Goal: Task Accomplishment & Management: Complete application form

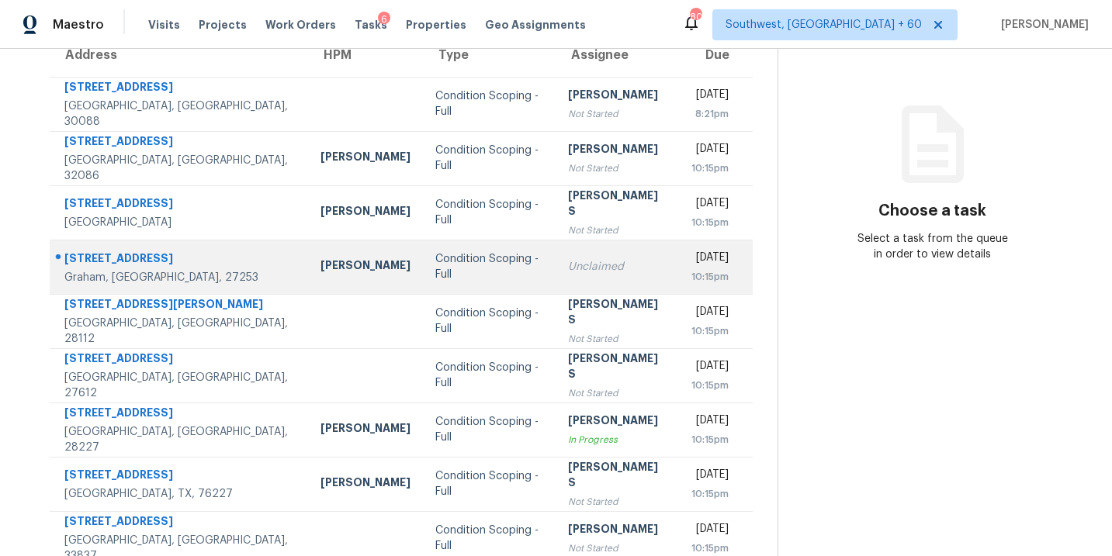
scroll to position [251, 0]
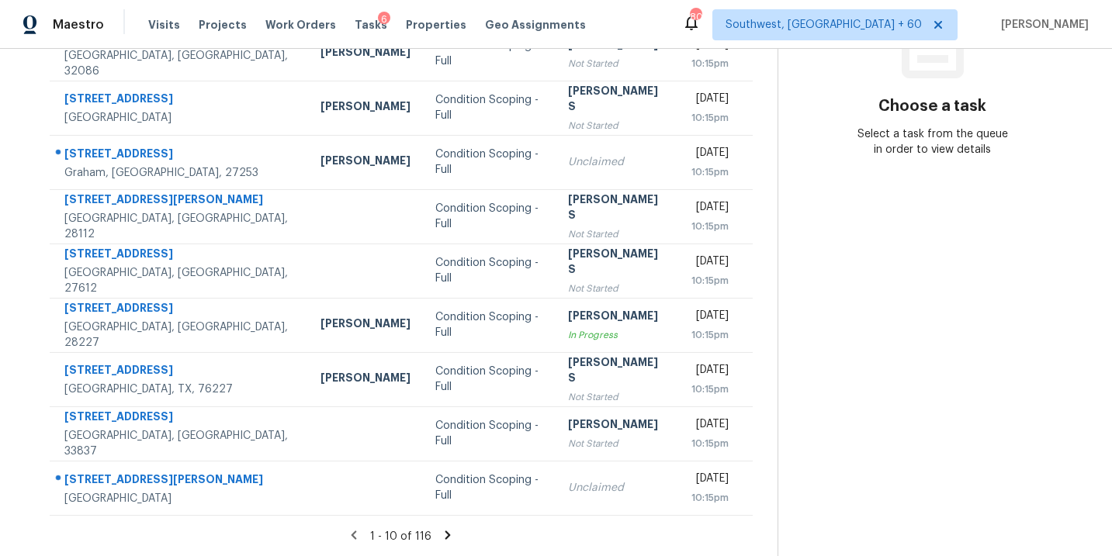
click at [447, 537] on icon at bounding box center [448, 535] width 14 height 14
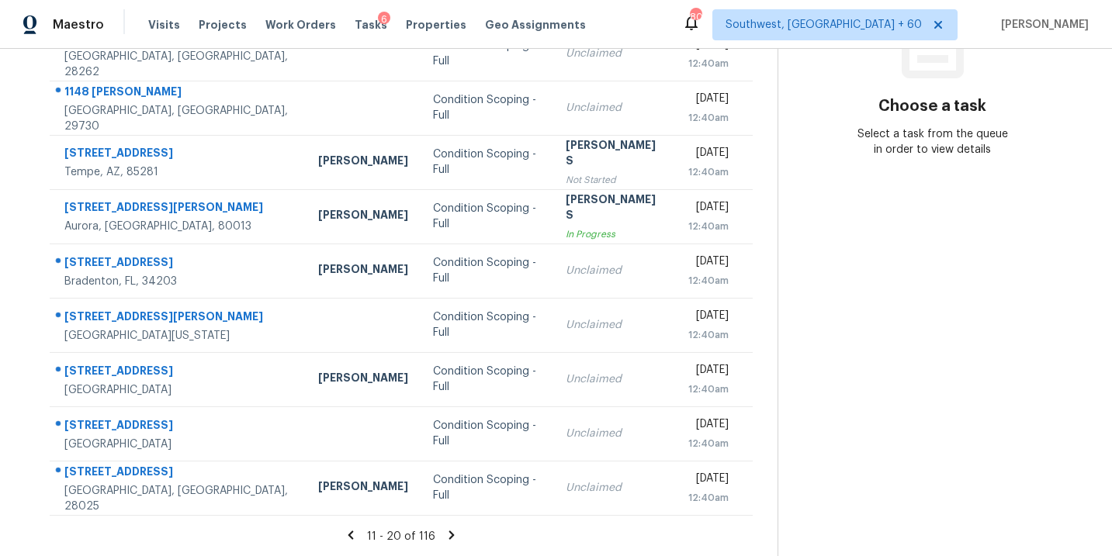
click at [447, 534] on icon at bounding box center [452, 535] width 14 height 14
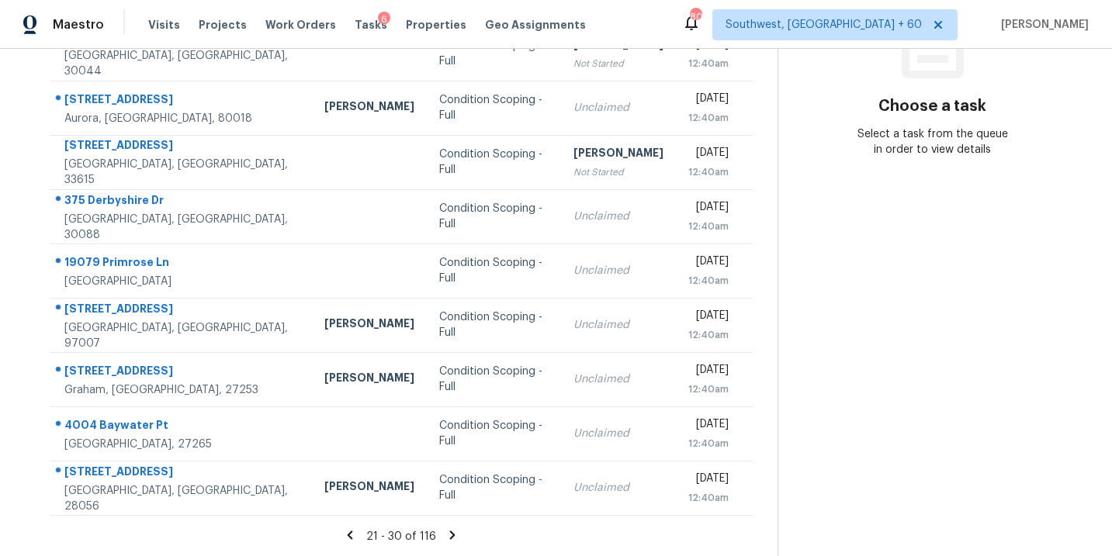
click at [451, 532] on icon at bounding box center [452, 535] width 14 height 14
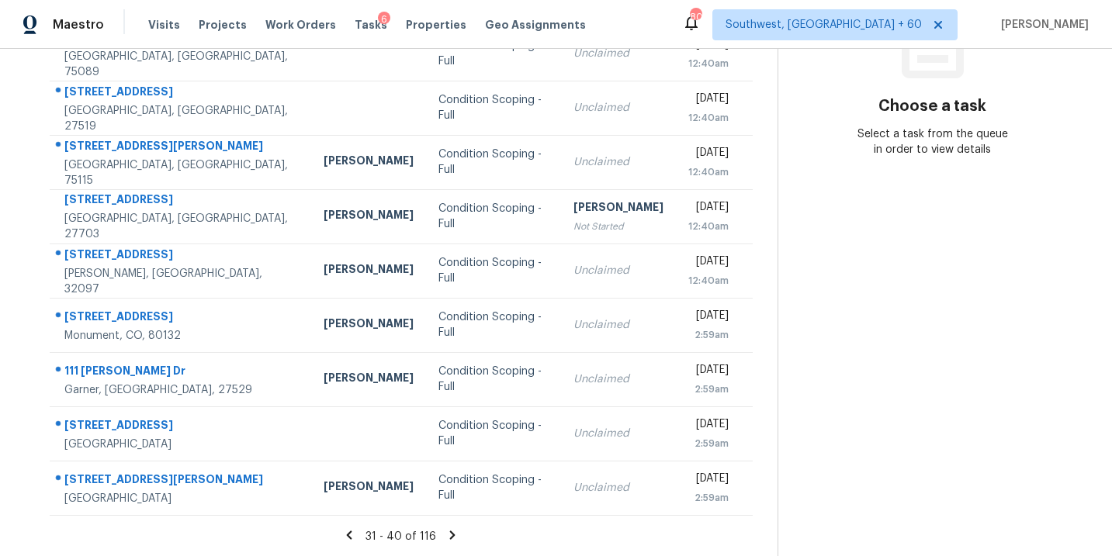
click at [454, 534] on icon at bounding box center [452, 535] width 14 height 14
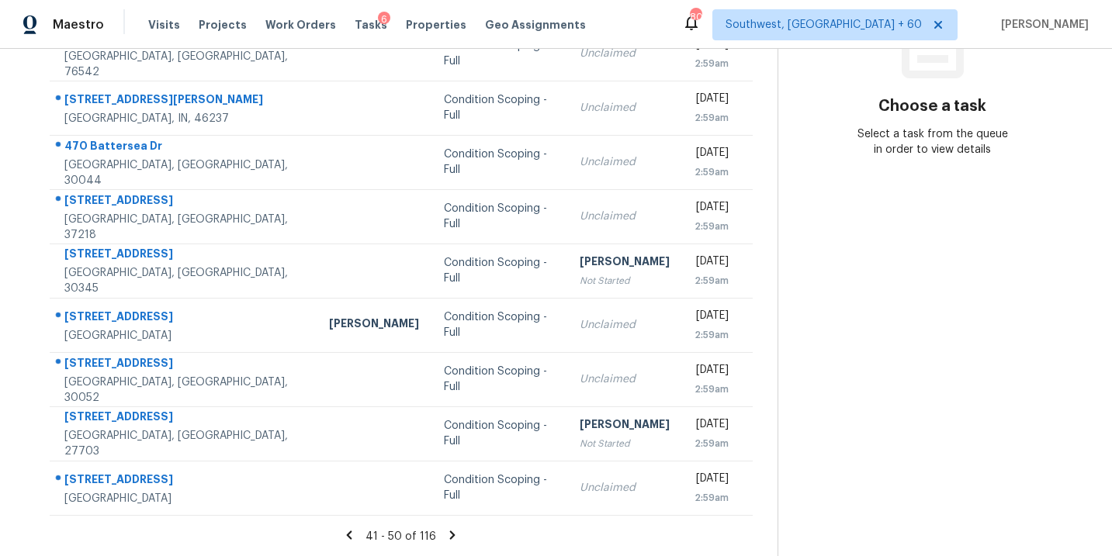
click at [452, 539] on icon at bounding box center [452, 535] width 14 height 14
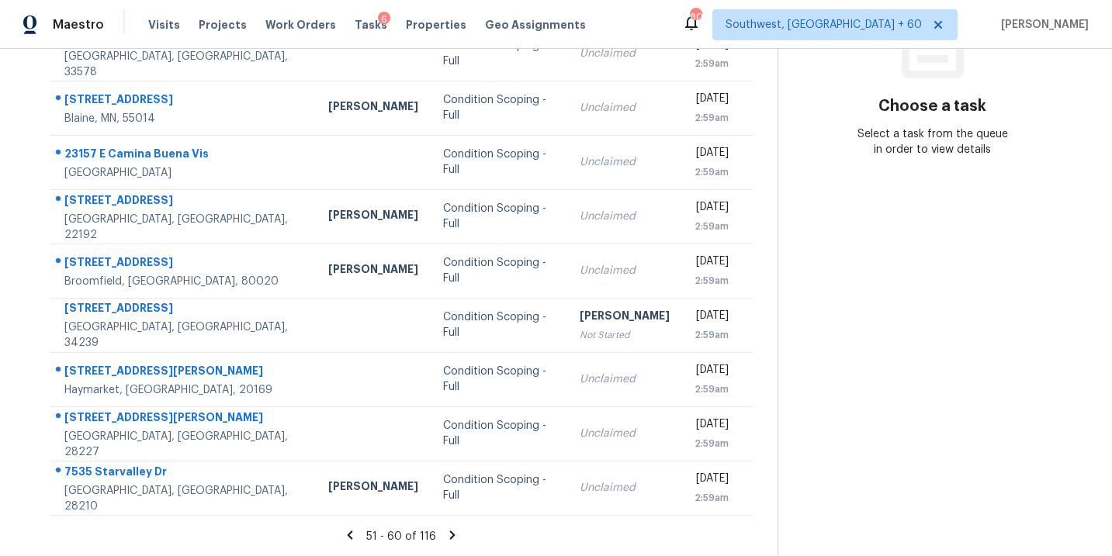
click at [450, 533] on icon at bounding box center [452, 535] width 5 height 9
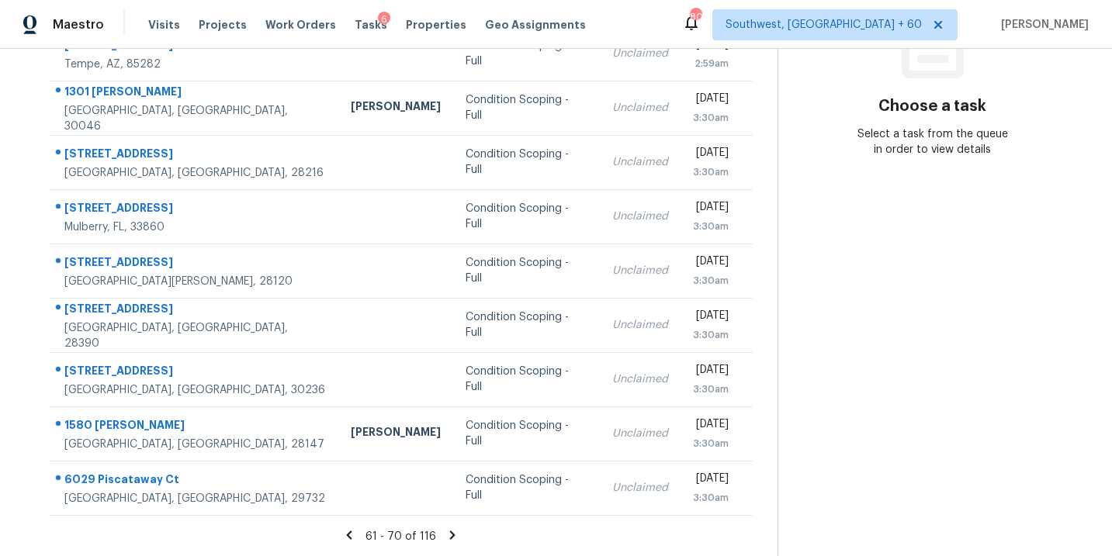
click at [450, 534] on icon at bounding box center [452, 535] width 5 height 9
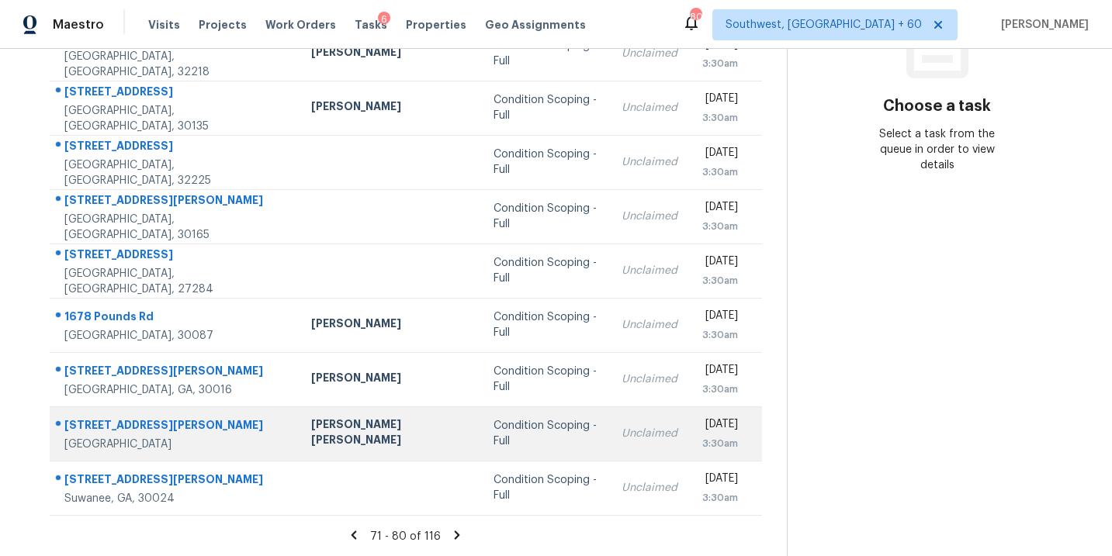
click at [481, 429] on td "Condition Scoping - Full" at bounding box center [545, 434] width 128 height 54
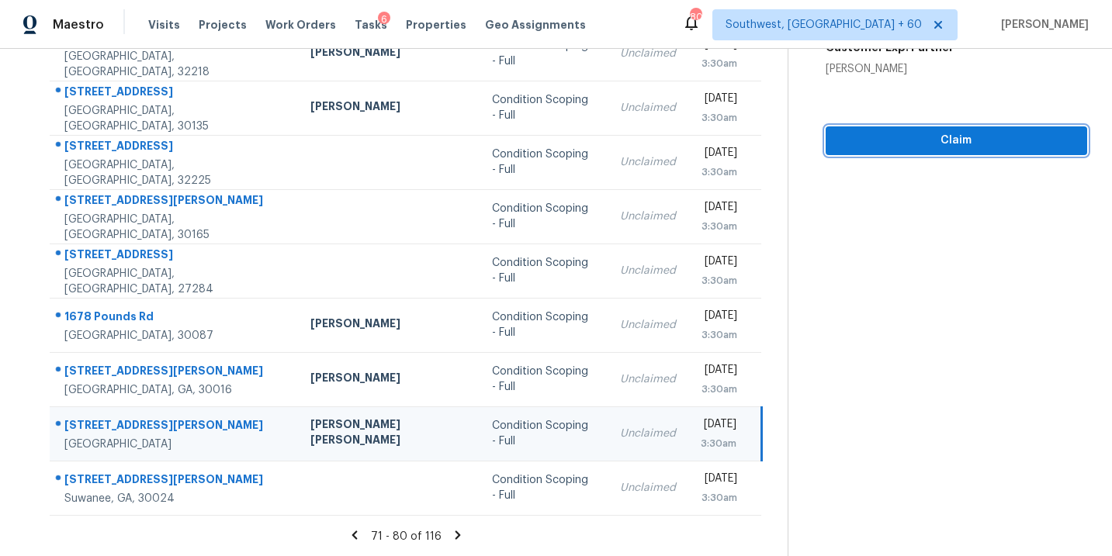
click at [958, 151] on button "Claim" at bounding box center [956, 140] width 261 height 29
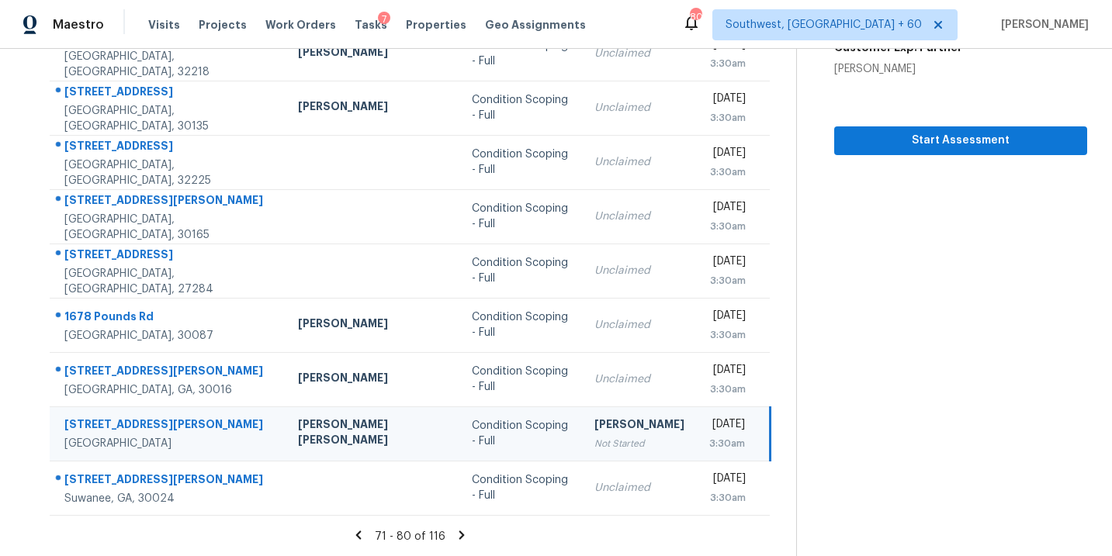
click at [459, 537] on icon at bounding box center [461, 535] width 5 height 9
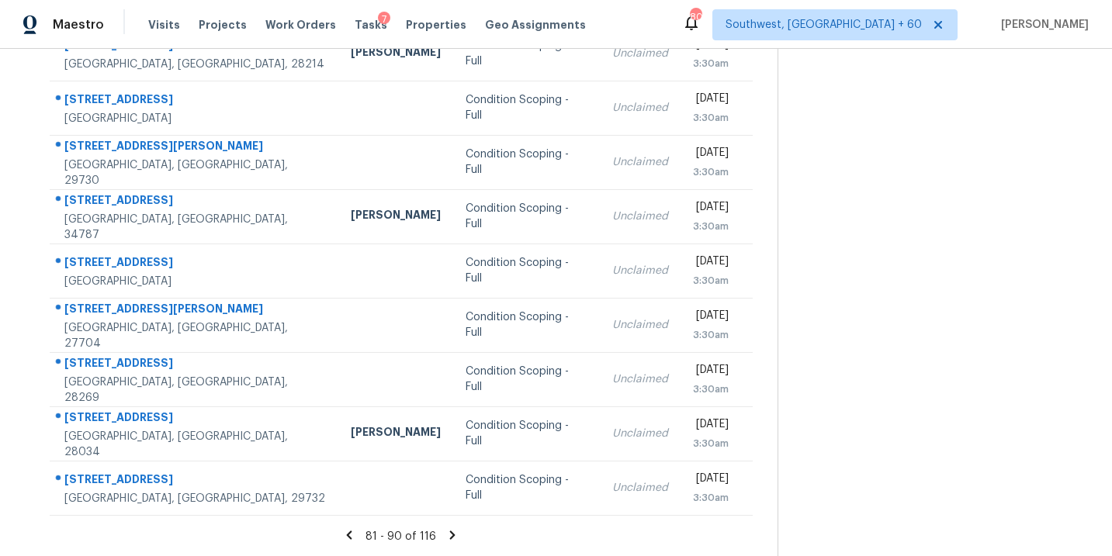
click at [453, 537] on icon at bounding box center [452, 535] width 14 height 14
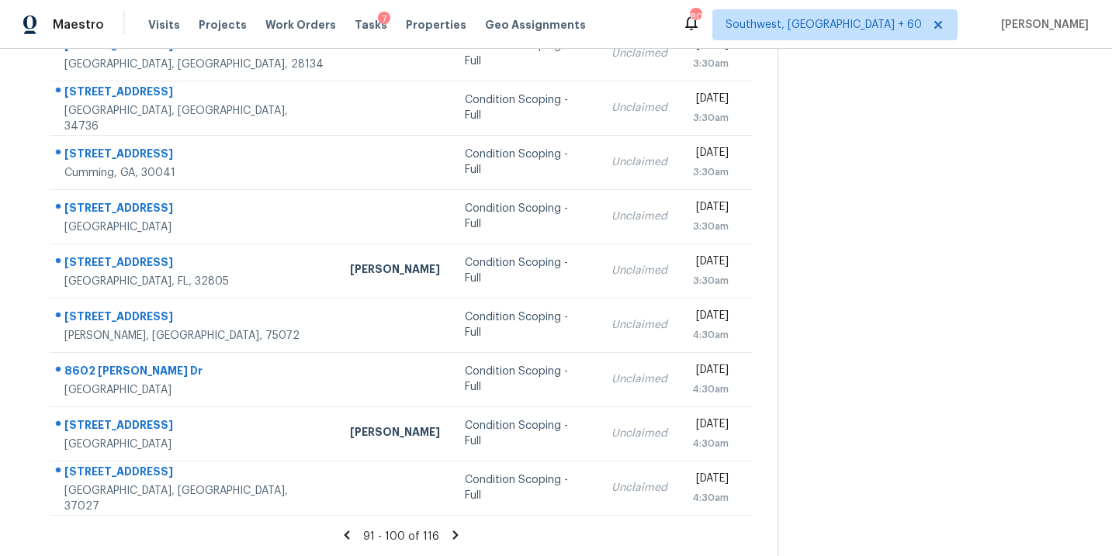
click at [453, 535] on icon at bounding box center [455, 535] width 5 height 9
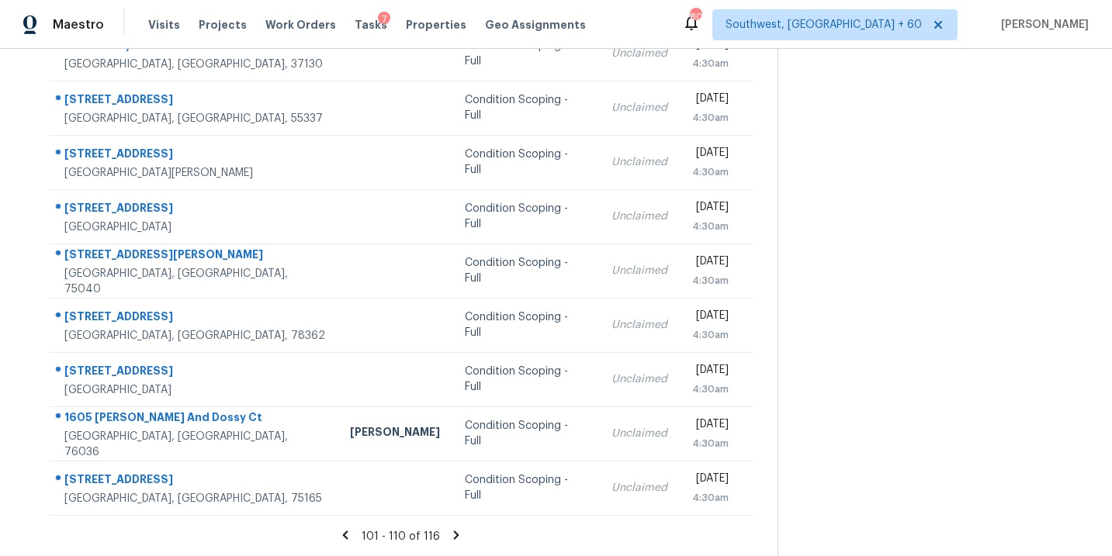
click at [454, 532] on icon at bounding box center [456, 535] width 5 height 9
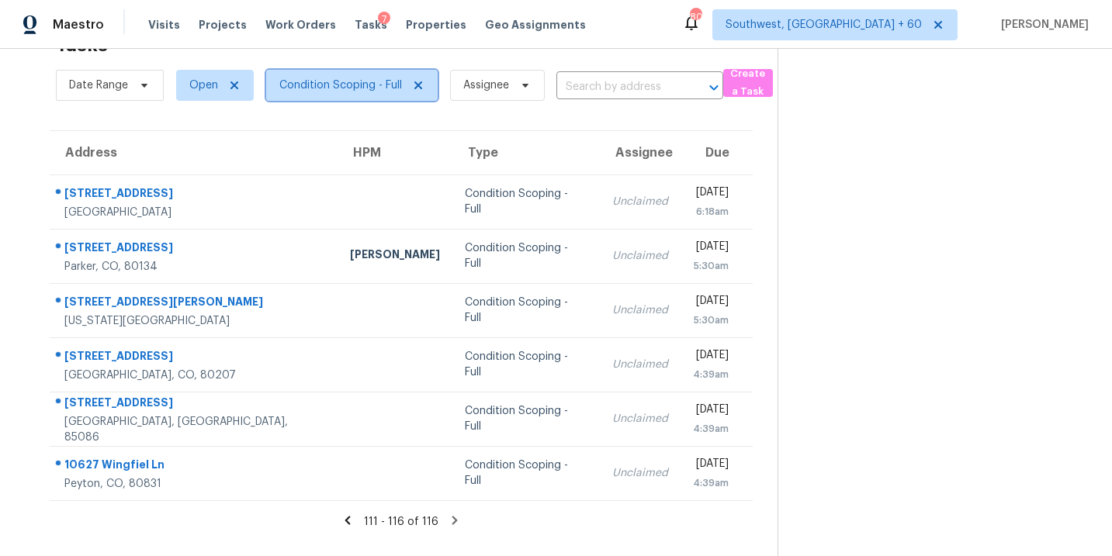
click at [351, 92] on span "Condition Scoping - Full" at bounding box center [340, 86] width 123 height 16
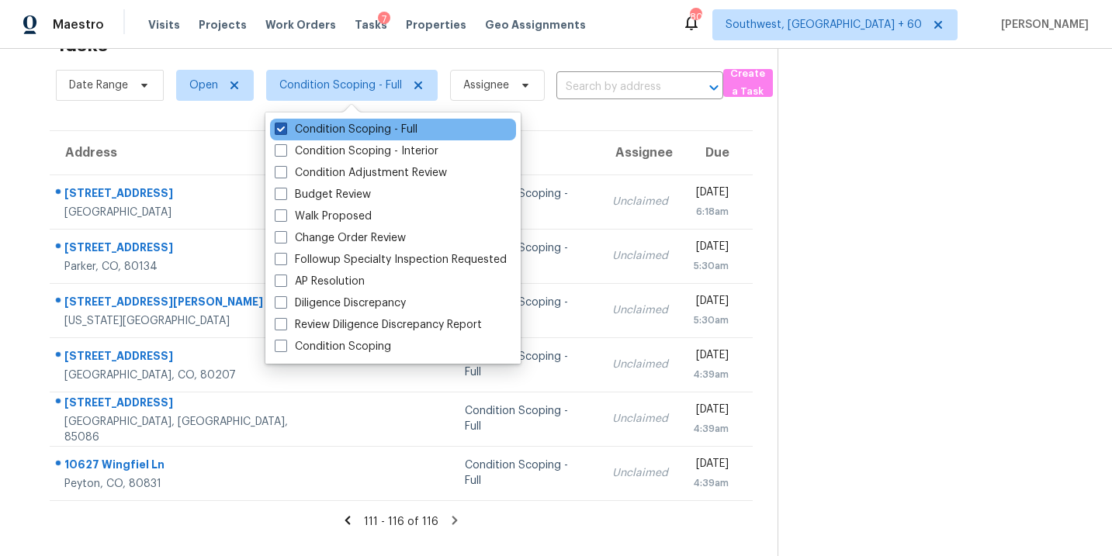
click at [352, 124] on label "Condition Scoping - Full" at bounding box center [346, 130] width 143 height 16
click at [285, 124] on input "Condition Scoping - Full" at bounding box center [280, 127] width 10 height 10
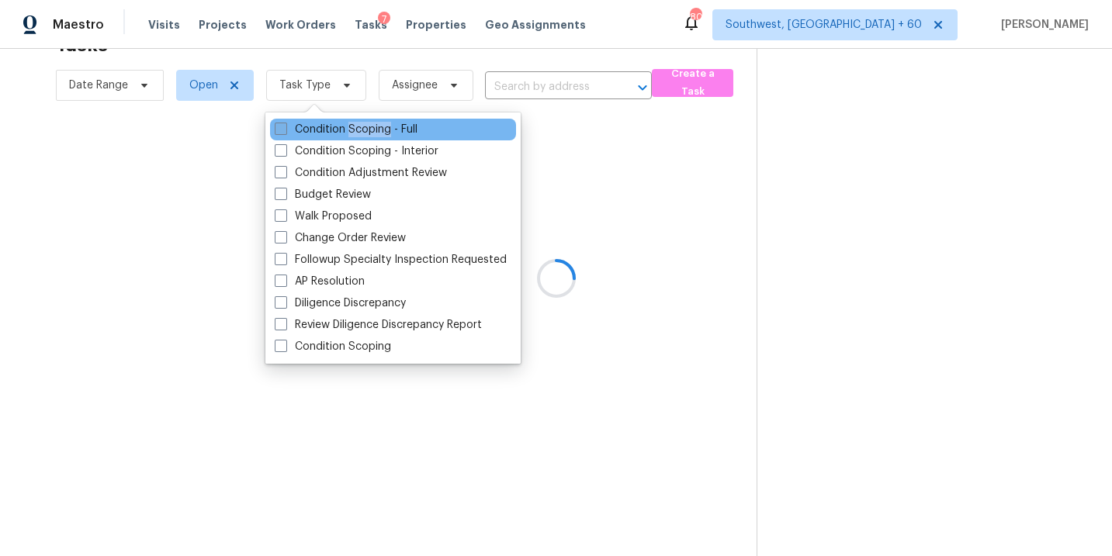
click at [352, 124] on label "Condition Scoping - Full" at bounding box center [346, 130] width 143 height 16
click at [285, 124] on input "Condition Scoping - Full" at bounding box center [280, 127] width 10 height 10
checkbox input "true"
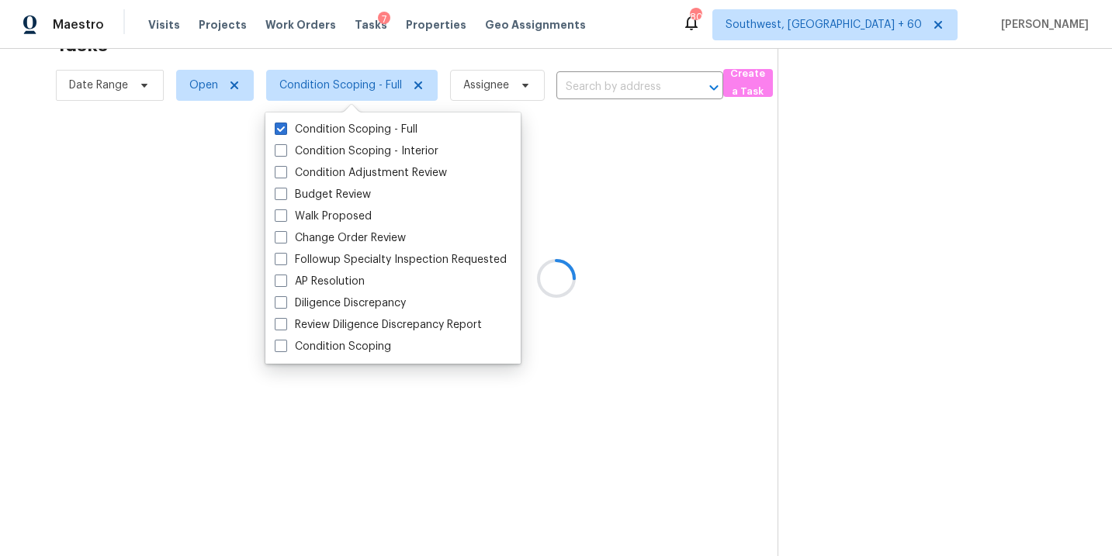
click at [675, 227] on div at bounding box center [556, 278] width 1112 height 556
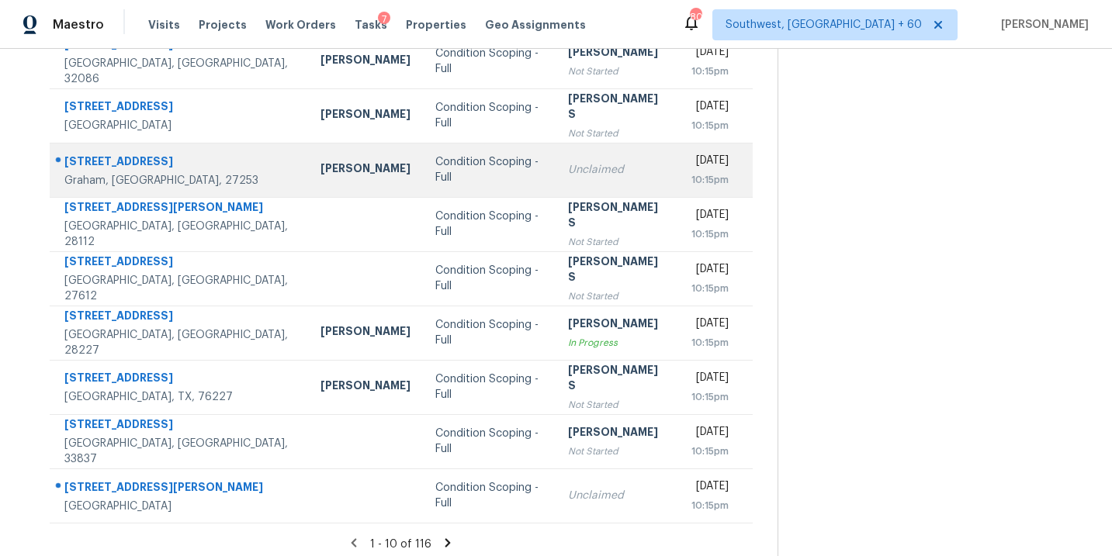
scroll to position [251, 0]
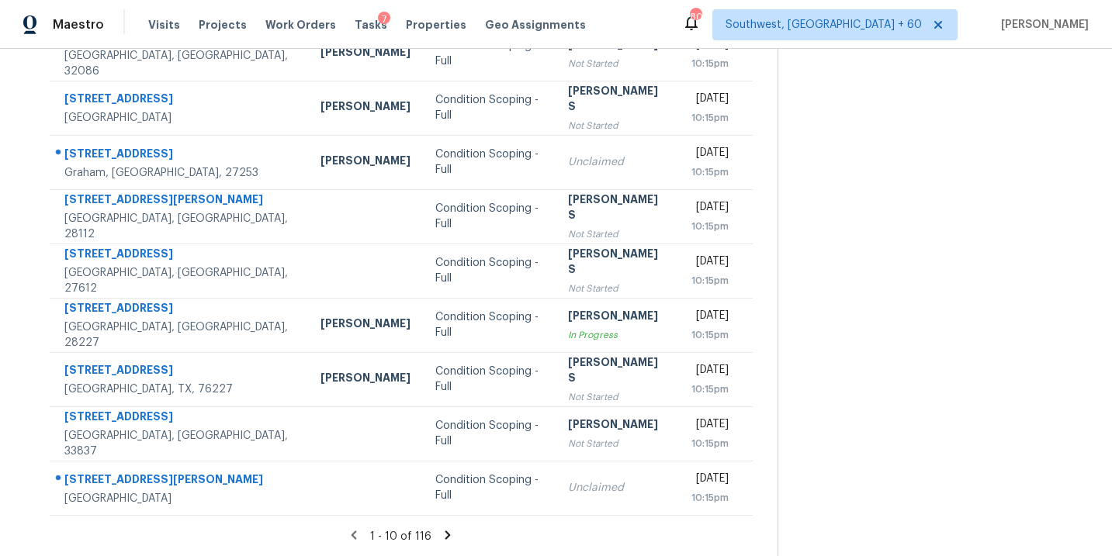
click at [446, 535] on icon at bounding box center [447, 535] width 5 height 9
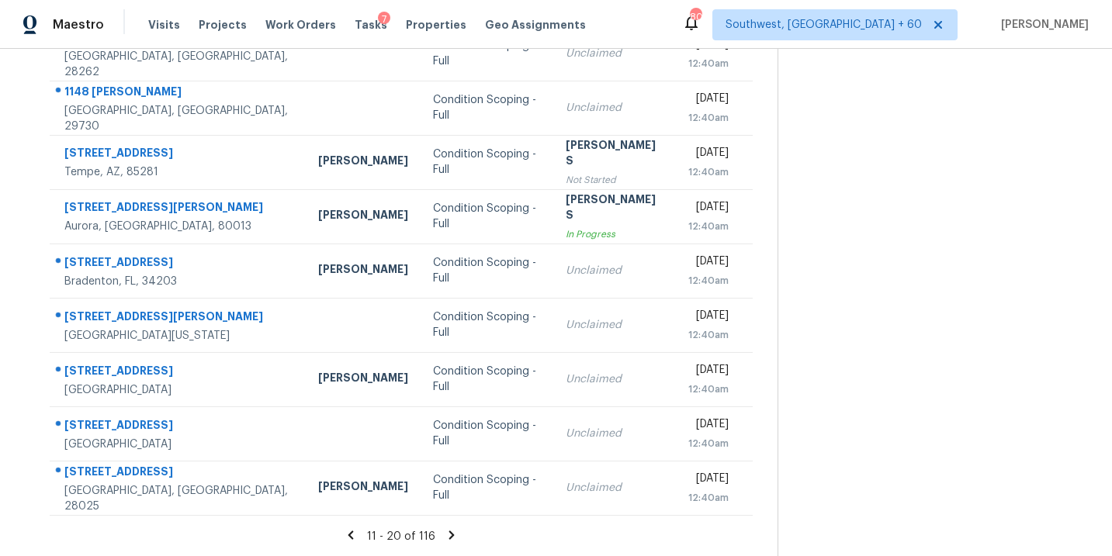
click at [449, 535] on icon at bounding box center [451, 535] width 5 height 9
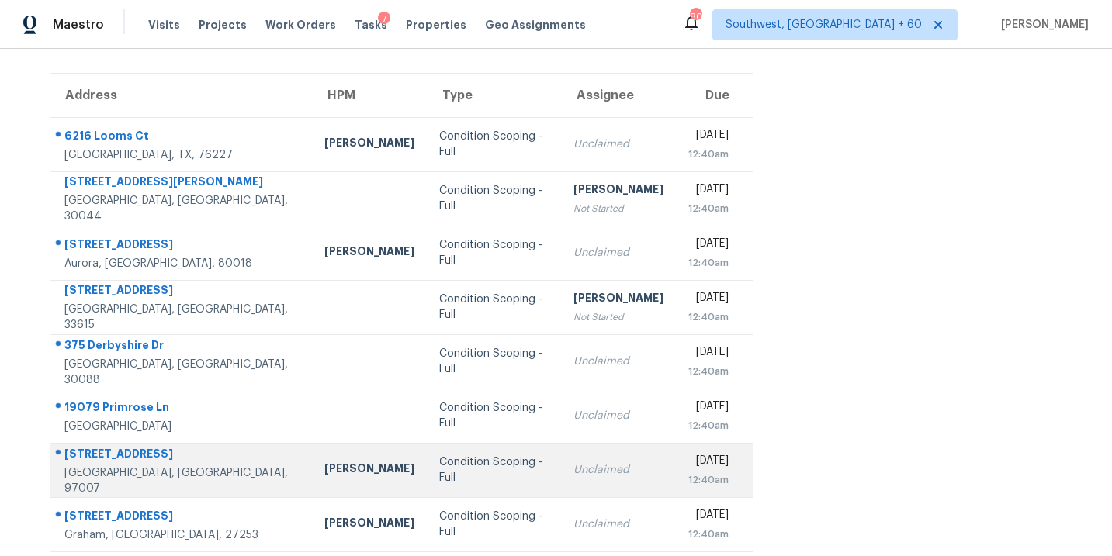
scroll to position [100, 0]
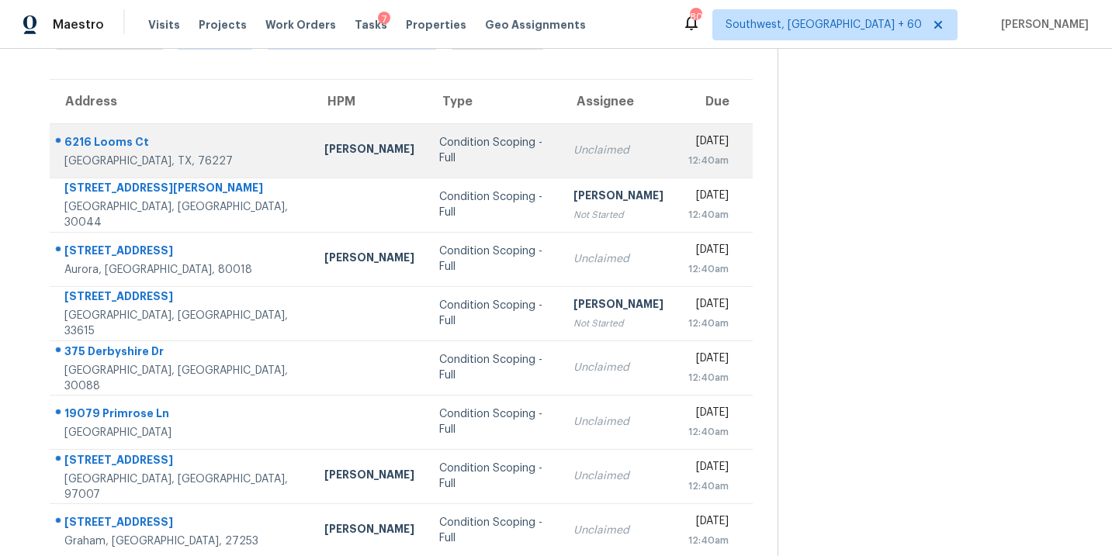
click at [439, 154] on div "Condition Scoping - Full" at bounding box center [493, 150] width 109 height 31
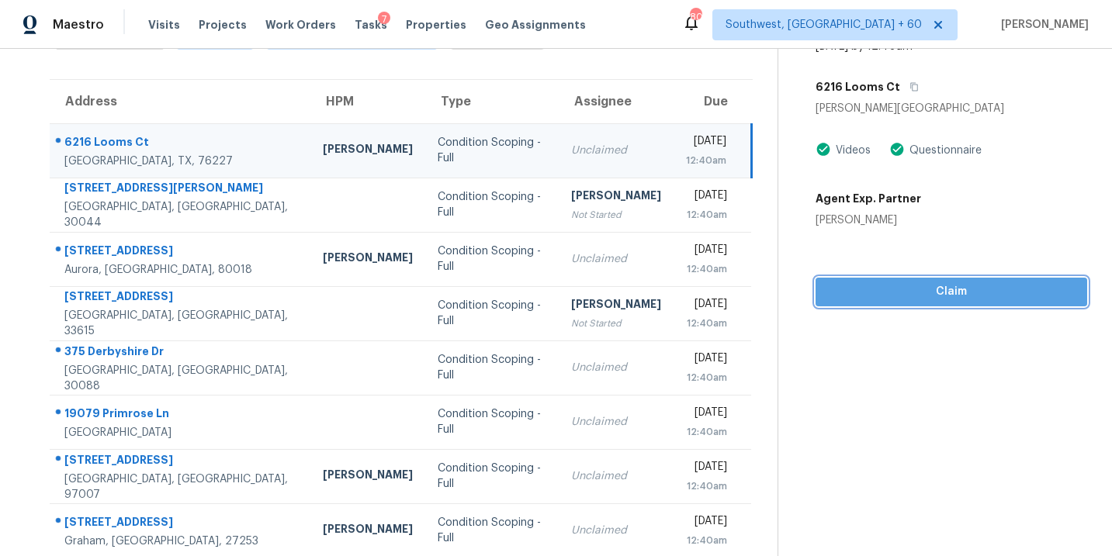
click at [947, 285] on span "Claim" at bounding box center [951, 291] width 247 height 19
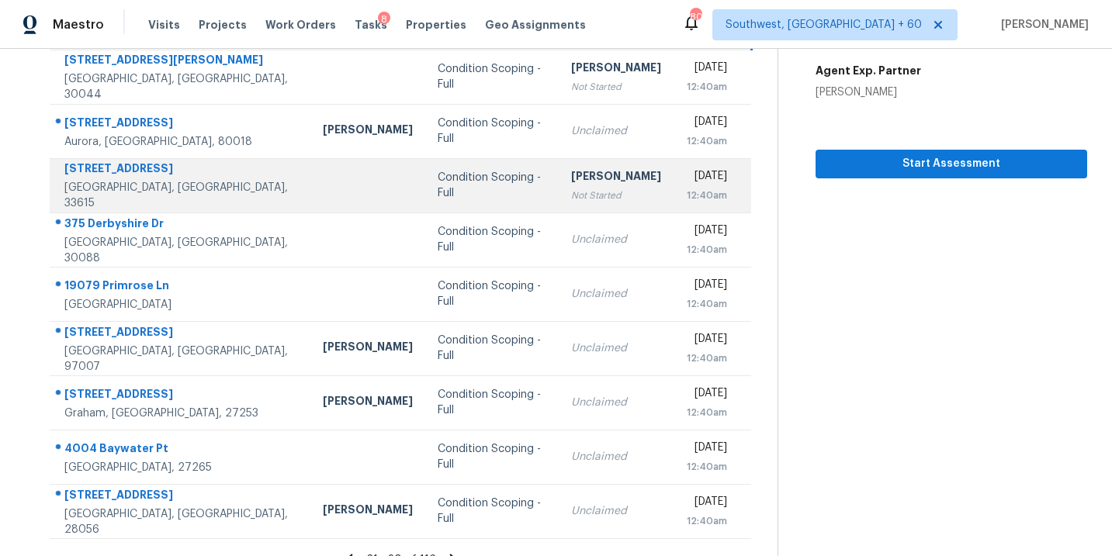
scroll to position [251, 0]
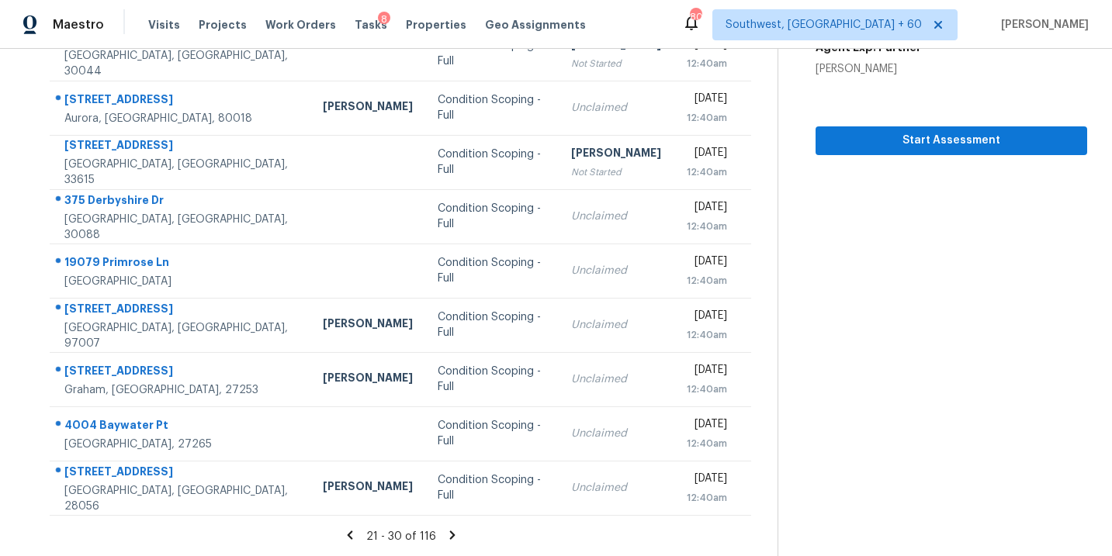
click at [450, 534] on icon at bounding box center [452, 535] width 5 height 9
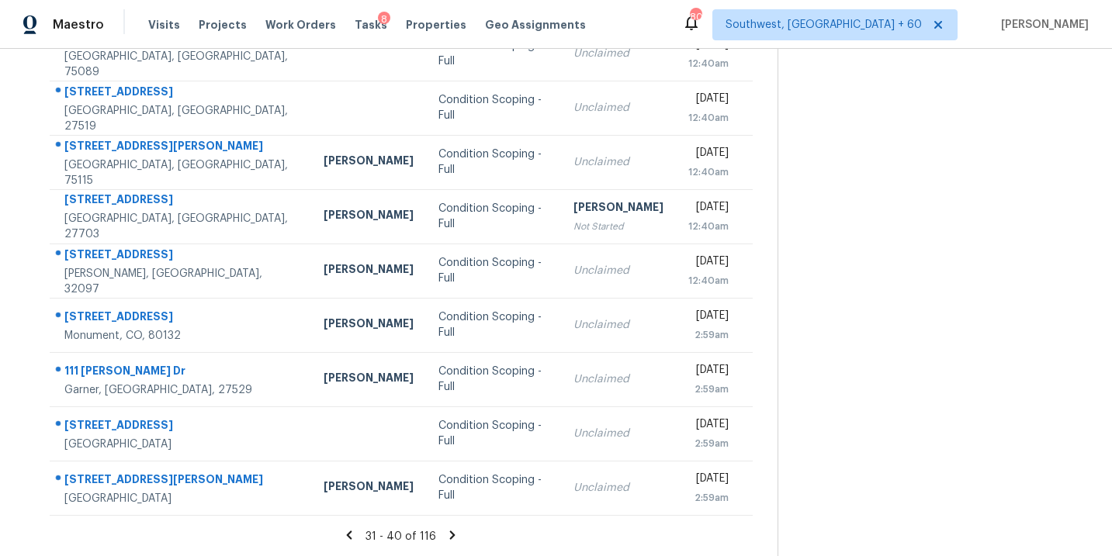
click at [451, 537] on icon at bounding box center [452, 535] width 5 height 9
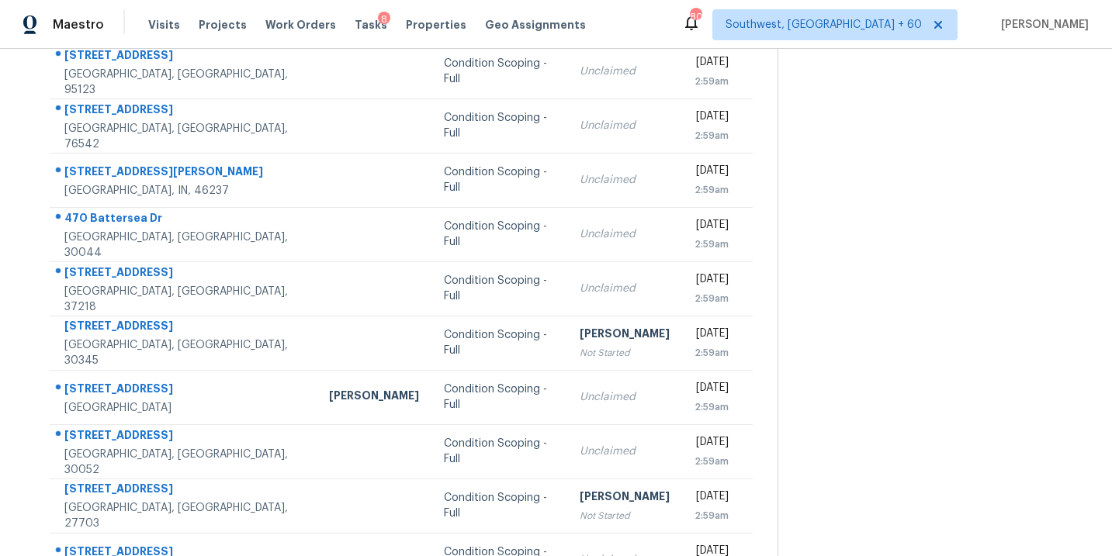
scroll to position [128, 0]
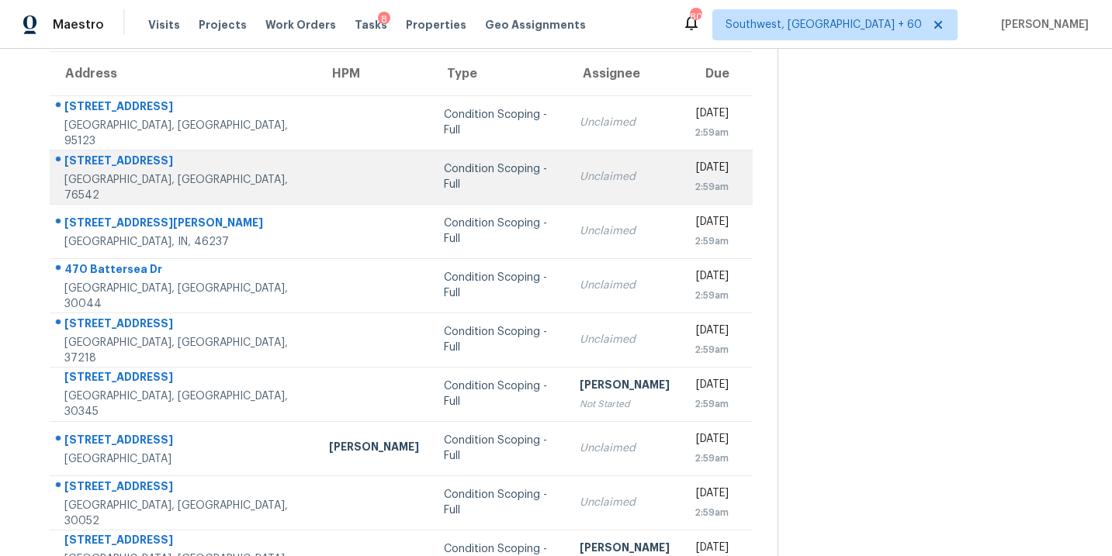
click at [444, 171] on div "Condition Scoping - Full" at bounding box center [499, 176] width 111 height 31
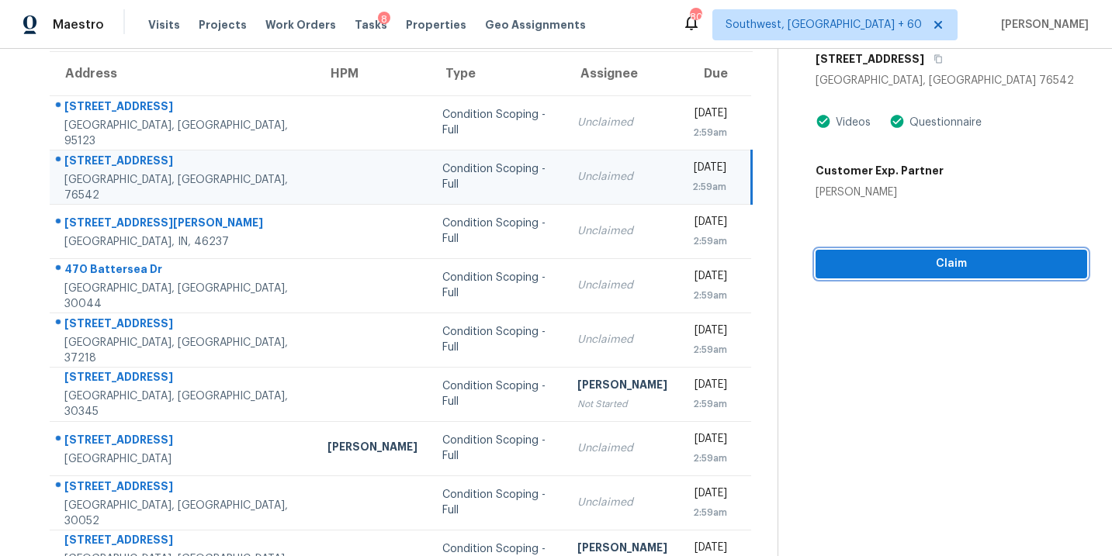
click at [946, 268] on span "Claim" at bounding box center [951, 264] width 247 height 19
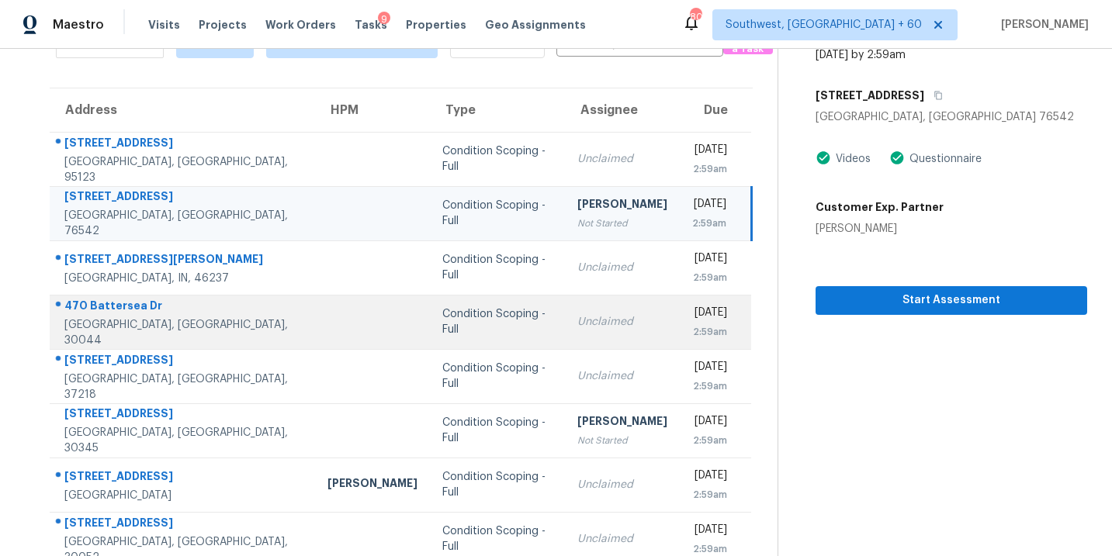
scroll to position [251, 0]
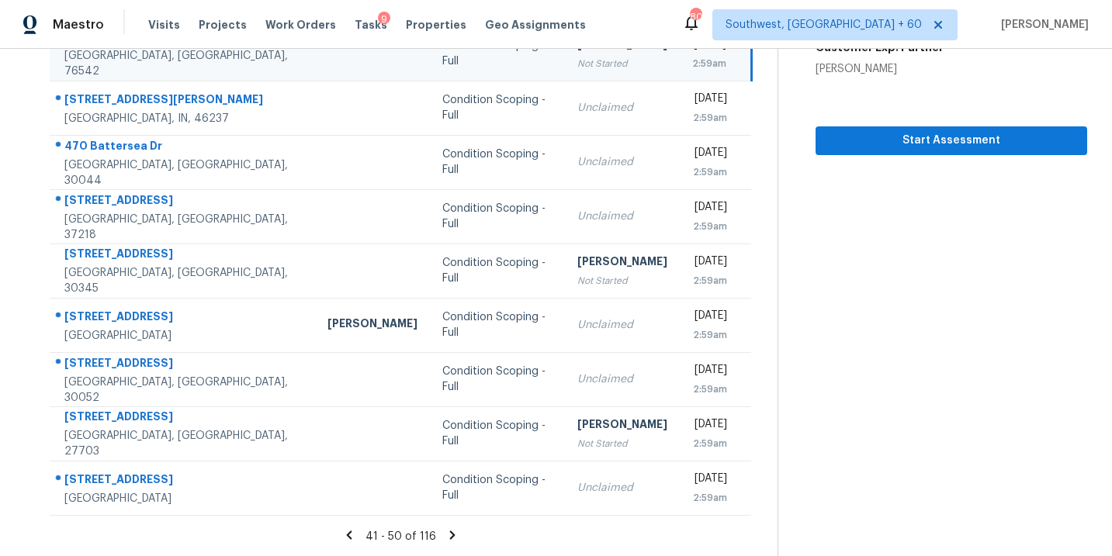
click at [455, 536] on icon at bounding box center [452, 535] width 14 height 14
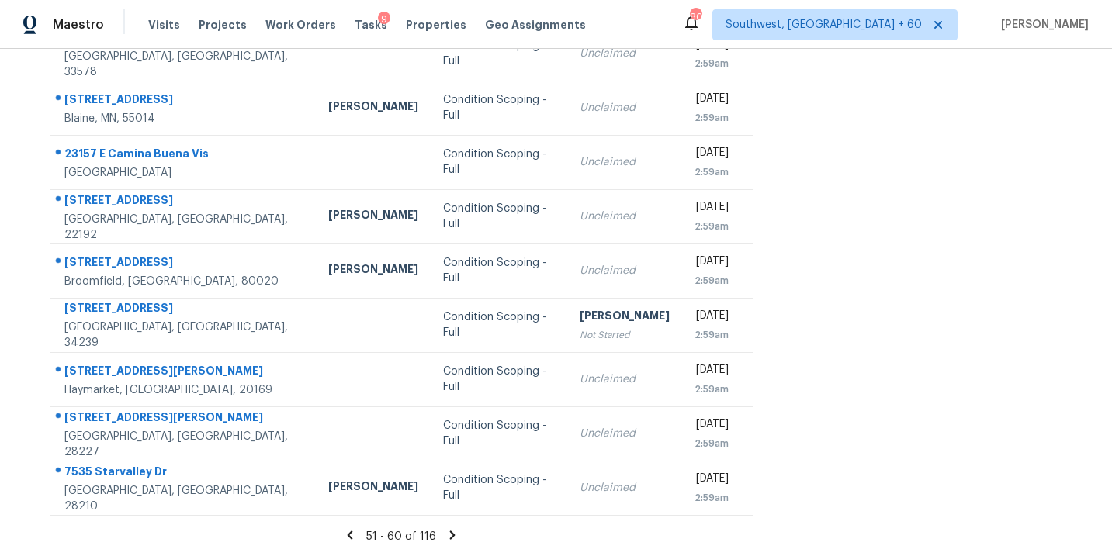
click at [450, 536] on icon at bounding box center [452, 535] width 5 height 9
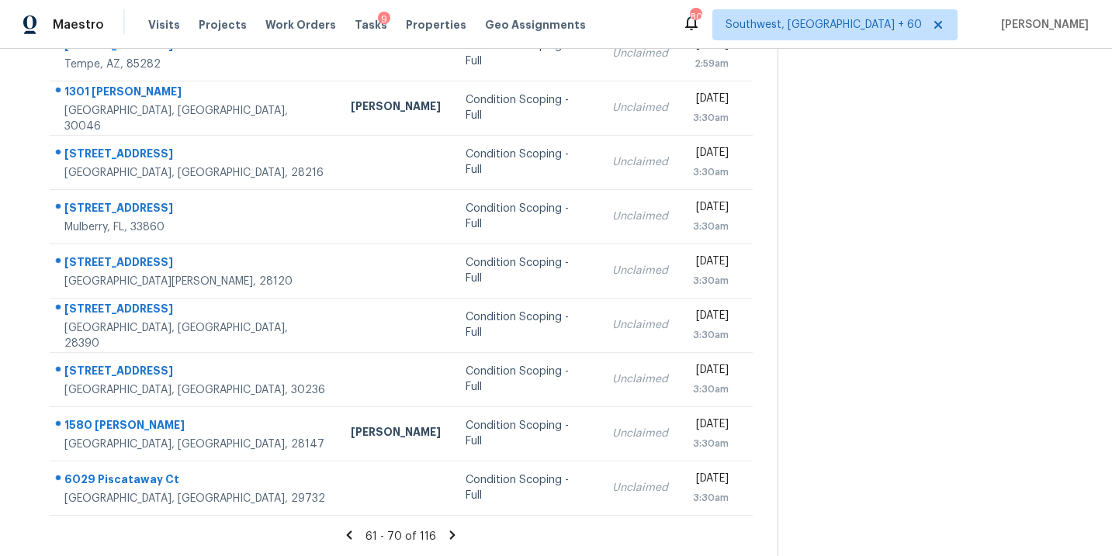
click at [446, 532] on icon at bounding box center [452, 535] width 14 height 14
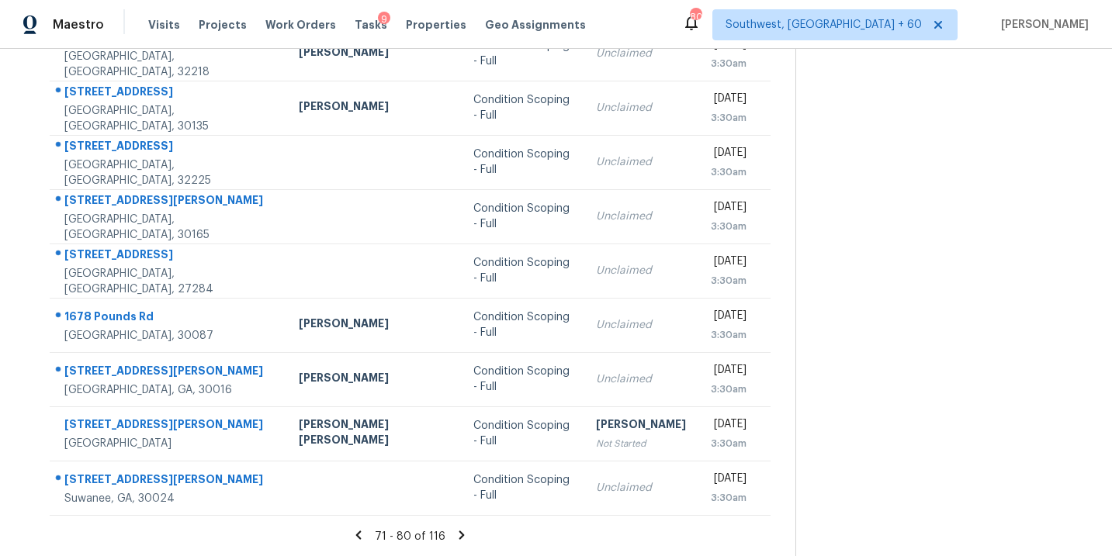
click at [459, 531] on icon at bounding box center [461, 535] width 5 height 9
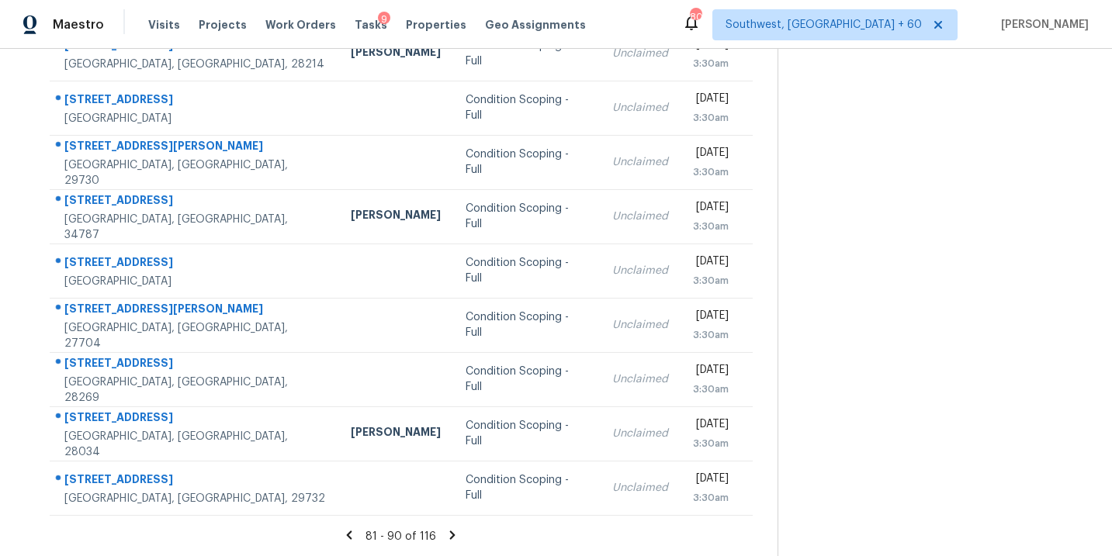
click at [450, 538] on icon at bounding box center [452, 535] width 5 height 9
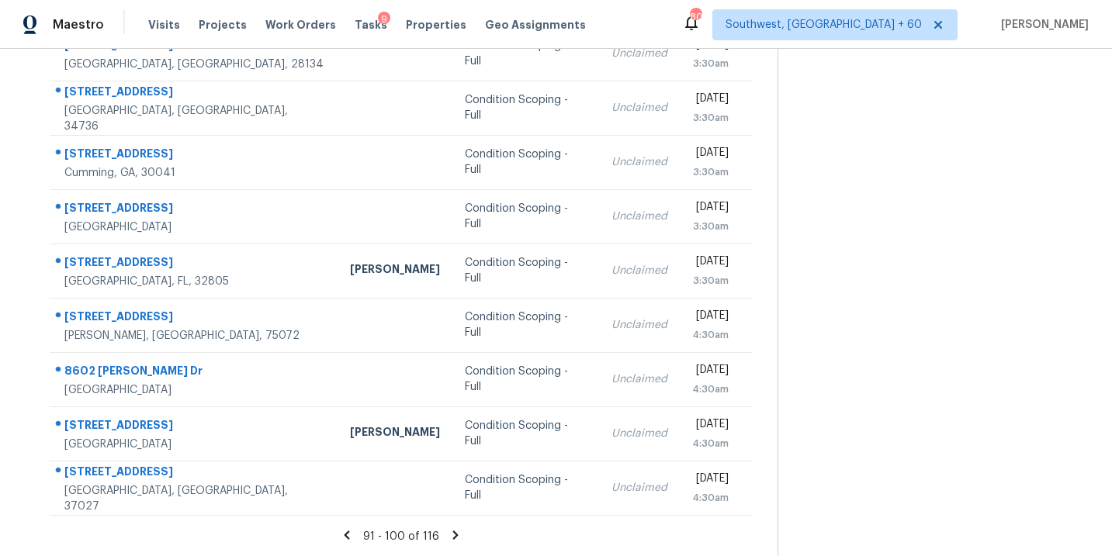
click at [453, 535] on icon at bounding box center [455, 535] width 5 height 9
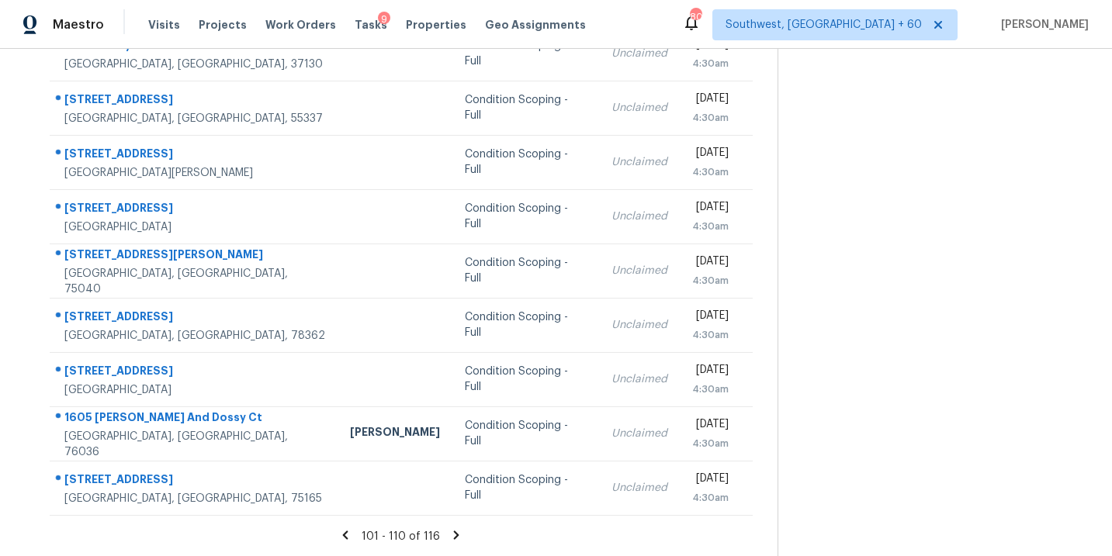
click at [469, 515] on section "Tasks 116 Results Date Range Open Condition Scoping - Full Assignee ​ Create a …" at bounding box center [401, 189] width 753 height 735
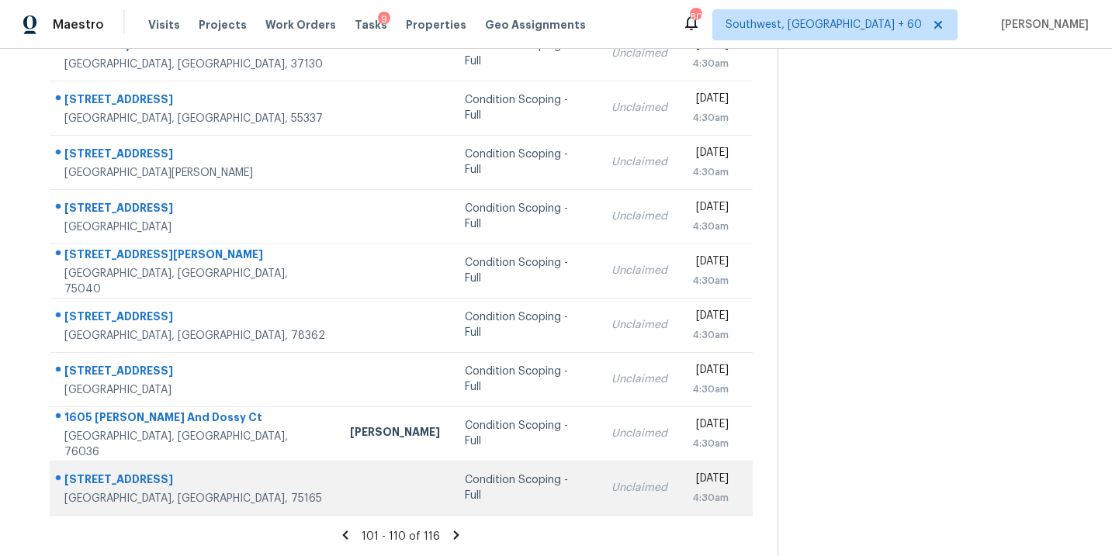
click at [482, 493] on div "Condition Scoping - Full" at bounding box center [526, 488] width 122 height 31
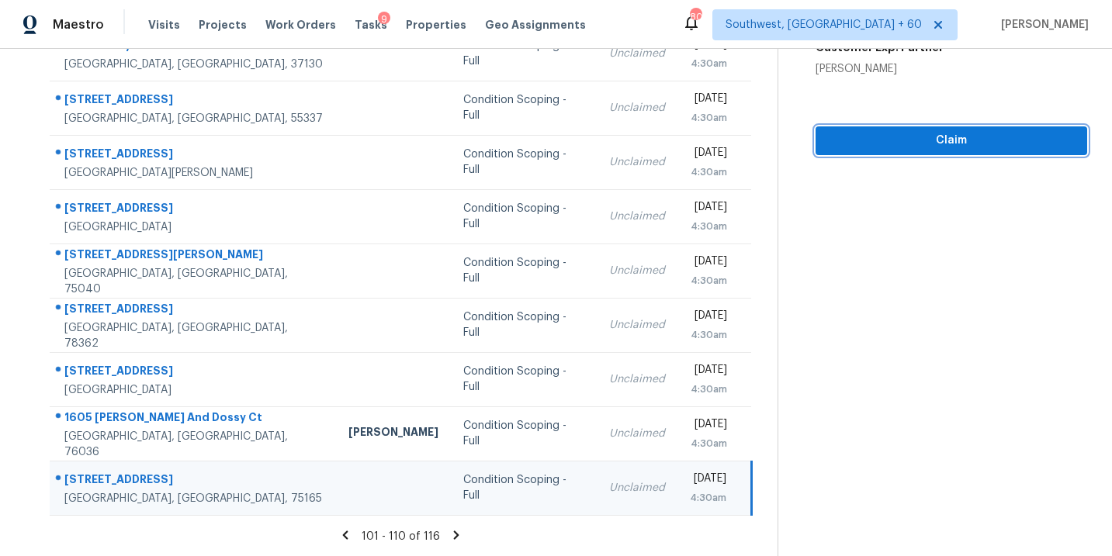
click at [940, 133] on span "Claim" at bounding box center [951, 140] width 247 height 19
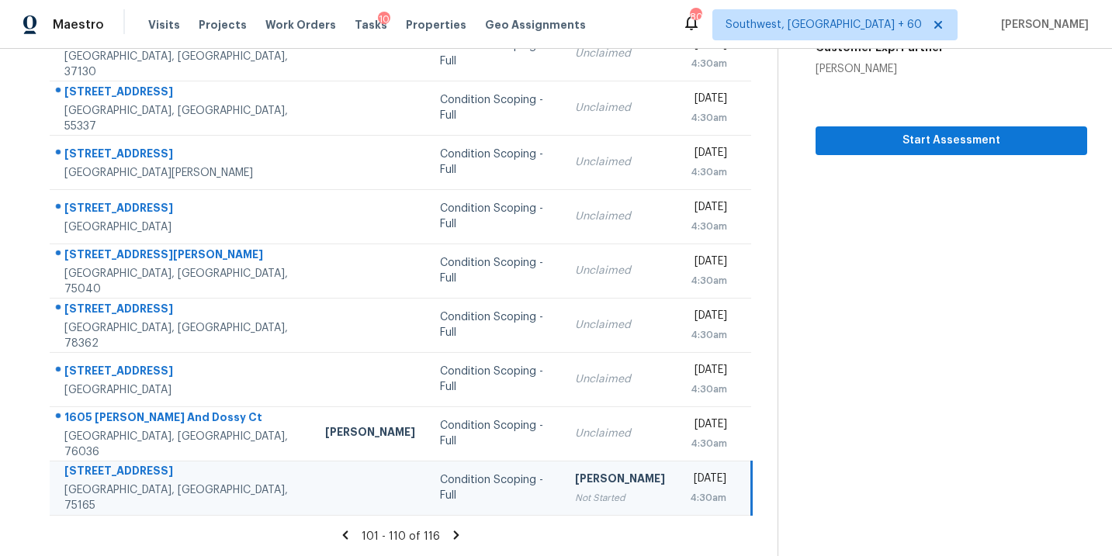
click at [454, 535] on icon at bounding box center [456, 535] width 5 height 9
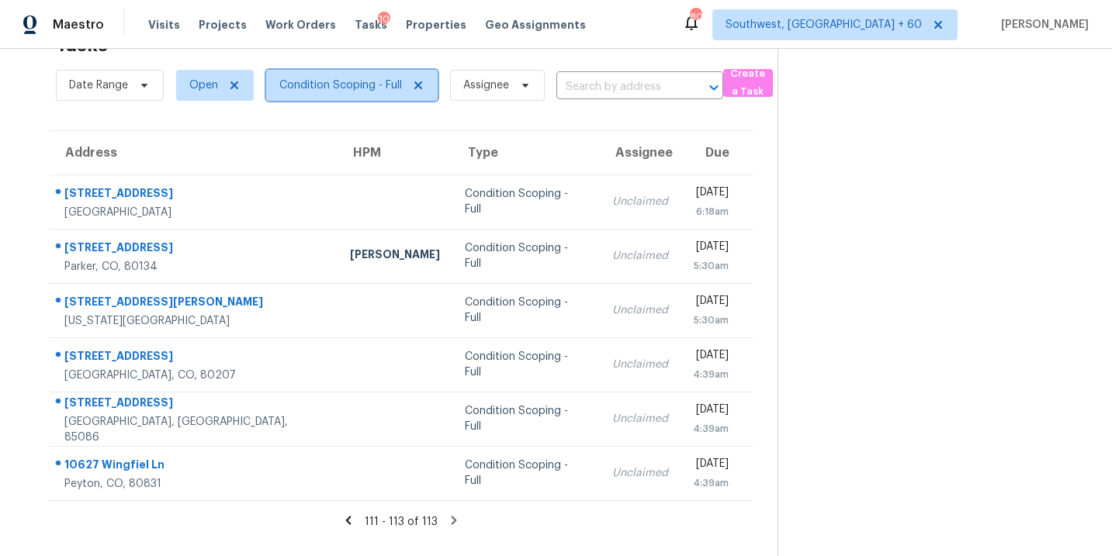
click at [358, 95] on span "Condition Scoping - Full" at bounding box center [351, 85] width 171 height 31
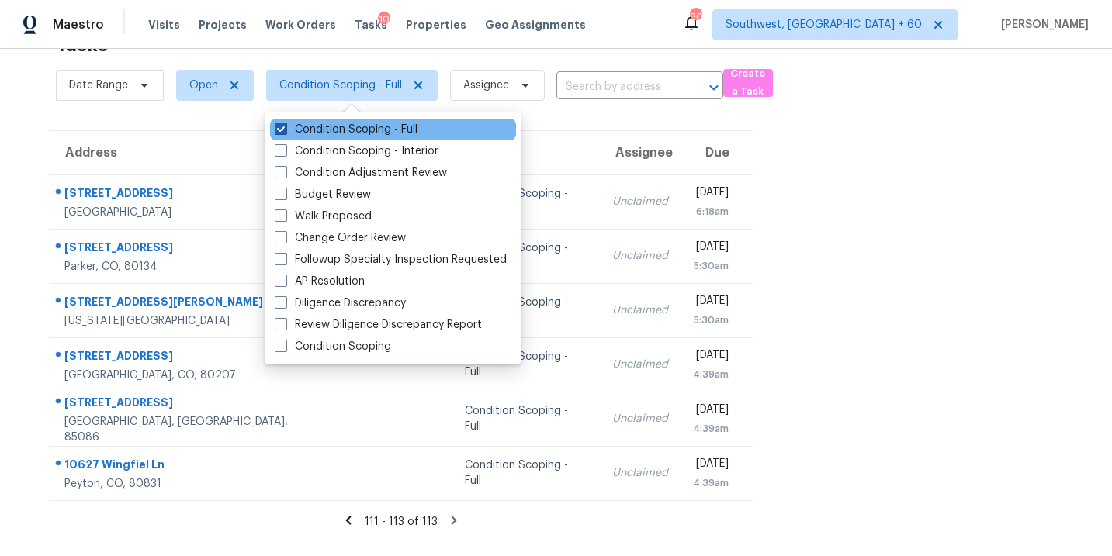
click at [386, 133] on label "Condition Scoping - Full" at bounding box center [346, 130] width 143 height 16
click at [285, 132] on input "Condition Scoping - Full" at bounding box center [280, 127] width 10 height 10
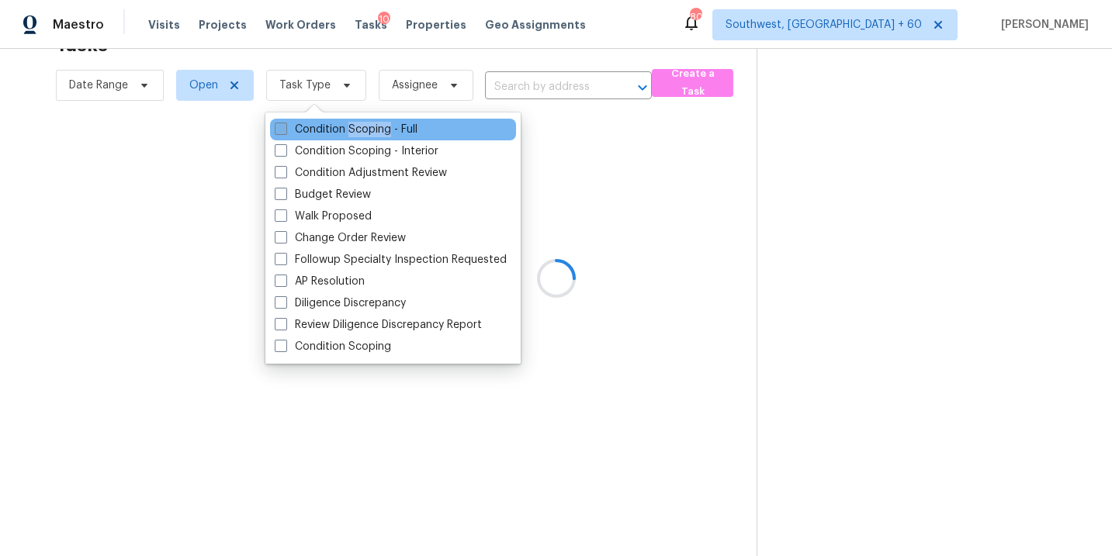
click at [386, 133] on label "Condition Scoping - Full" at bounding box center [346, 130] width 143 height 16
click at [285, 132] on input "Condition Scoping - Full" at bounding box center [280, 127] width 10 height 10
checkbox input "true"
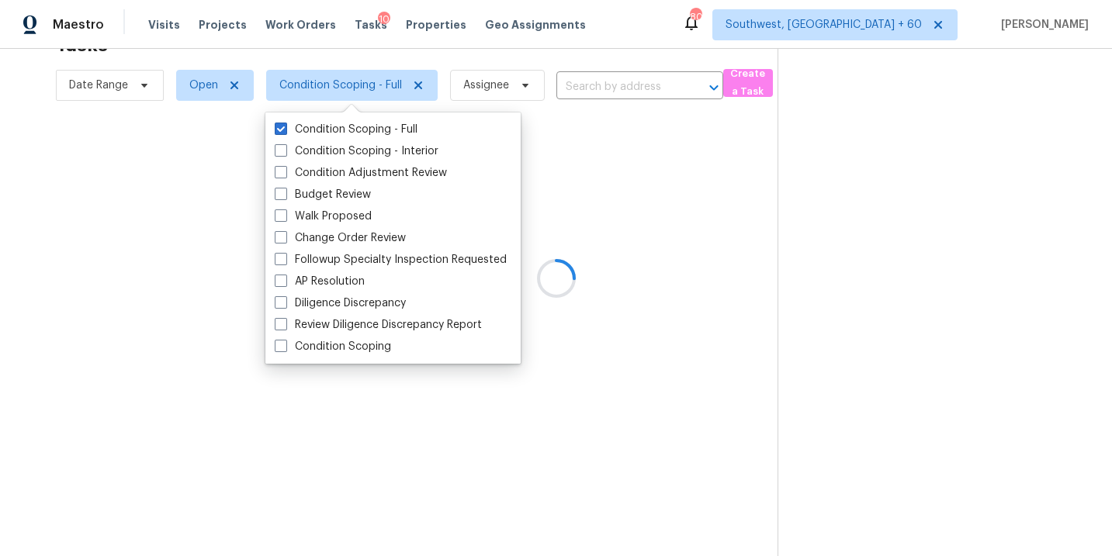
click at [777, 237] on div at bounding box center [556, 278] width 1112 height 556
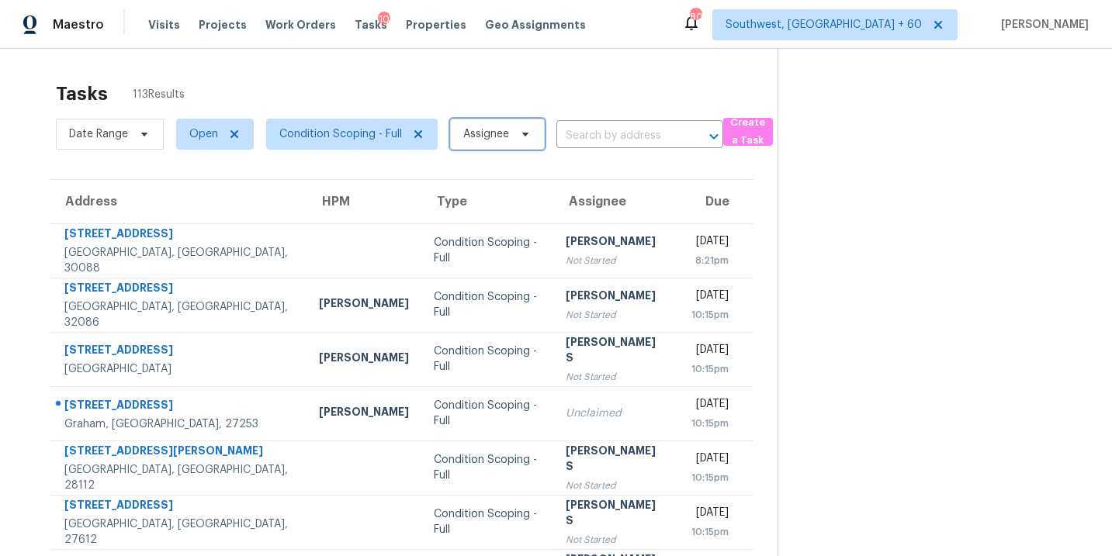
click at [487, 132] on span "Assignee" at bounding box center [486, 134] width 46 height 16
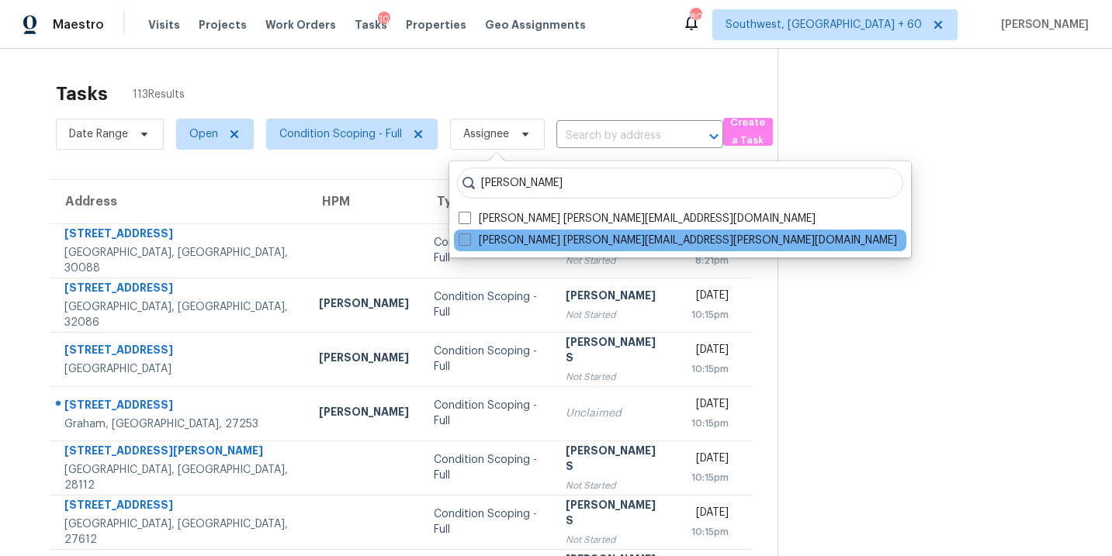
type input "[PERSON_NAME]"
click at [482, 237] on label "[PERSON_NAME] [PERSON_NAME][EMAIL_ADDRESS][PERSON_NAME][DOMAIN_NAME]" at bounding box center [678, 241] width 438 height 16
click at [469, 237] on input "[PERSON_NAME] [PERSON_NAME][EMAIL_ADDRESS][PERSON_NAME][DOMAIN_NAME]" at bounding box center [464, 238] width 10 height 10
checkbox input "true"
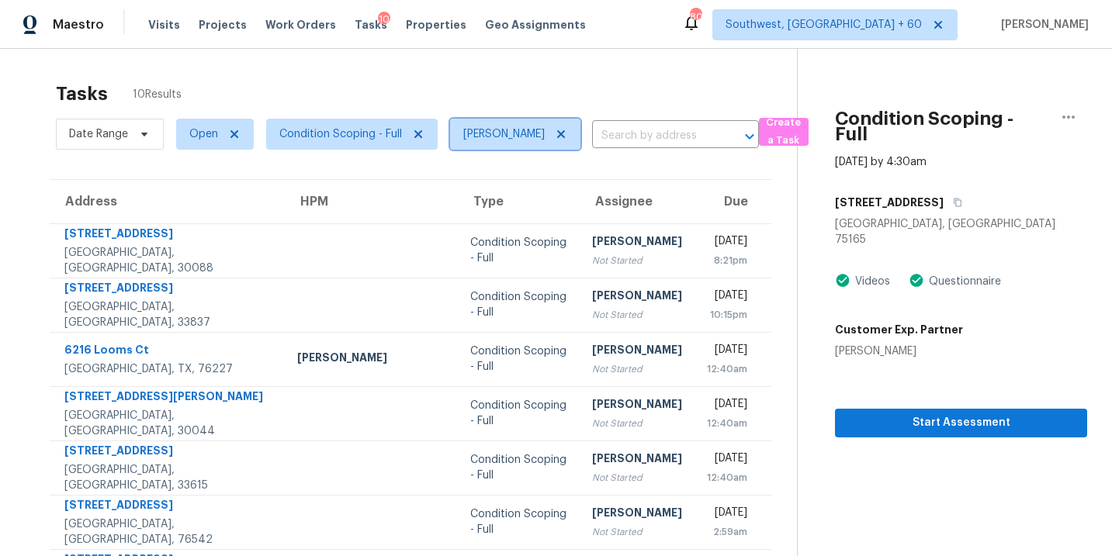
click at [567, 138] on icon at bounding box center [561, 134] width 12 height 12
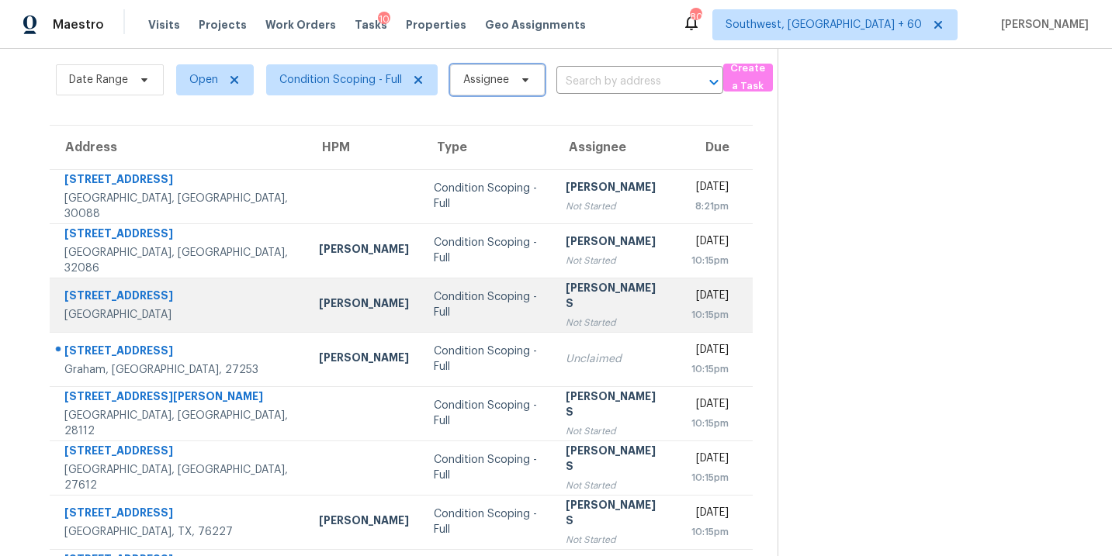
scroll to position [154, 0]
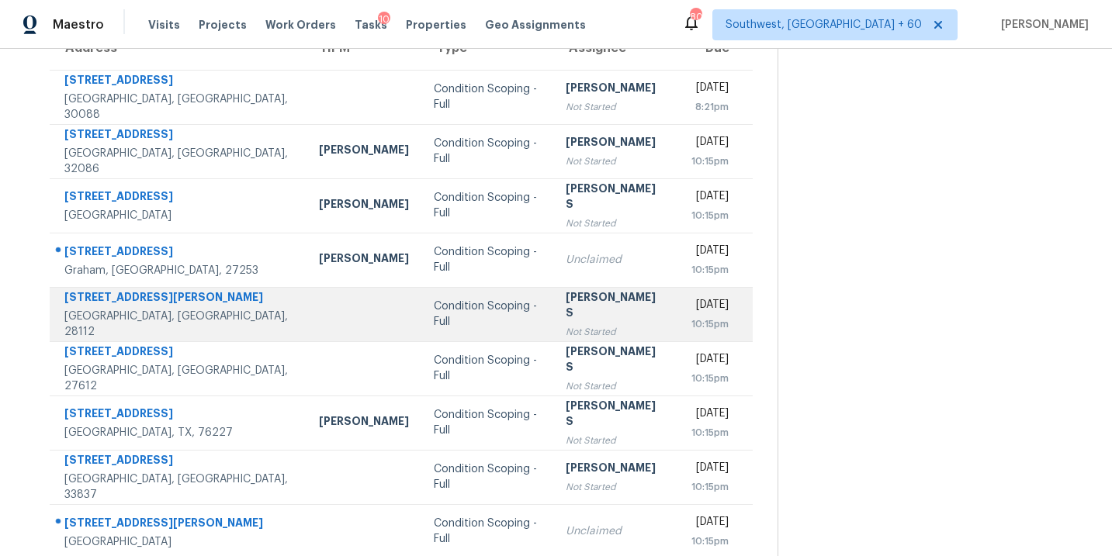
click at [492, 314] on td "Condition Scoping - Full" at bounding box center [487, 314] width 132 height 54
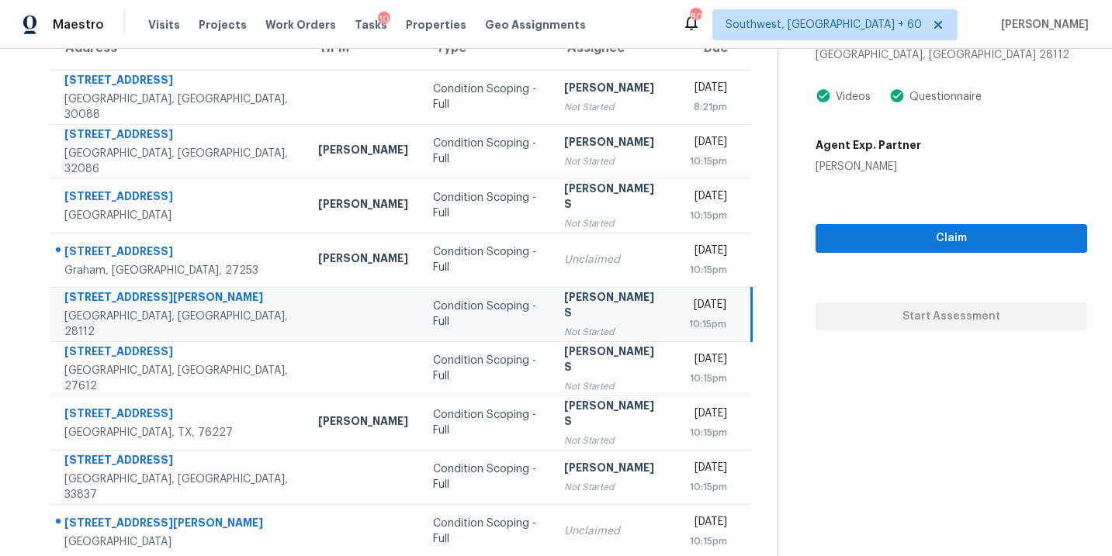
click at [474, 320] on div "Condition Scoping - Full" at bounding box center [486, 314] width 106 height 31
click at [486, 316] on td "Condition Scoping - Full" at bounding box center [486, 314] width 131 height 54
click at [918, 252] on div "Claim Start Assessment" at bounding box center [952, 253] width 272 height 156
click at [573, 324] on div "Not Started" at bounding box center [613, 332] width 98 height 16
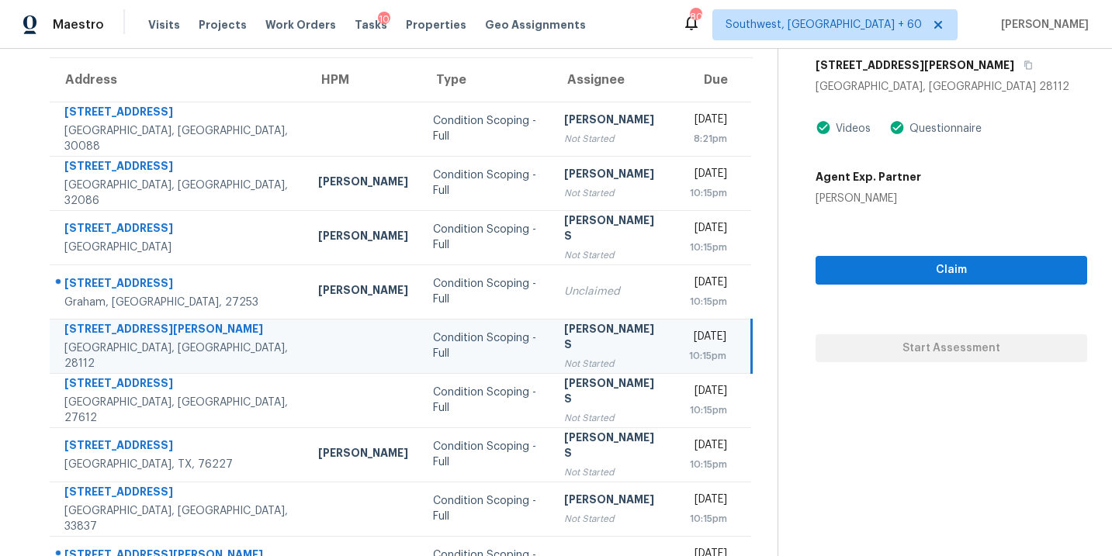
scroll to position [113, 0]
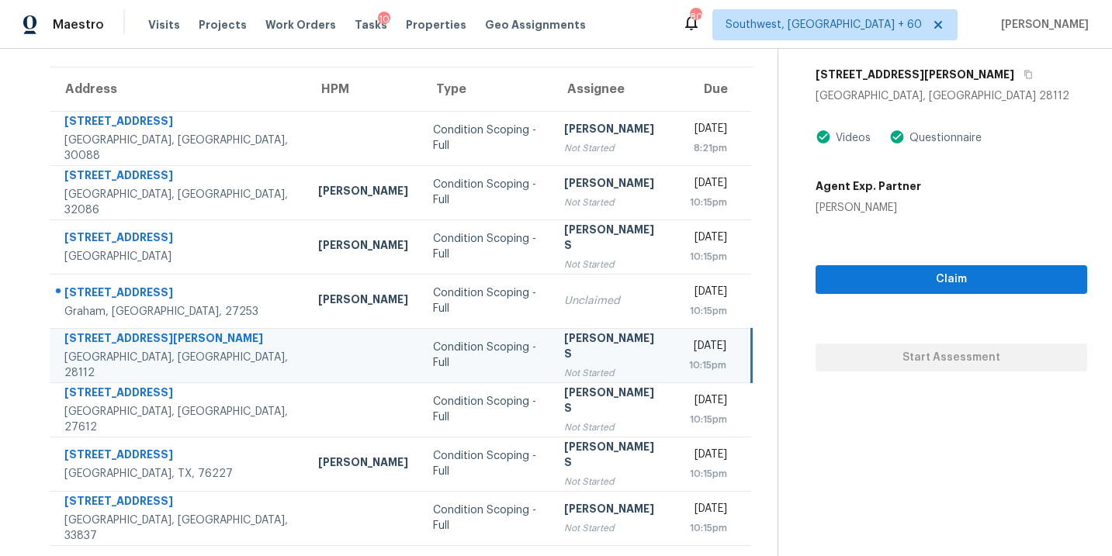
click at [469, 351] on div "Condition Scoping - Full" at bounding box center [486, 355] width 106 height 31
click at [583, 349] on div "[PERSON_NAME] S" at bounding box center [613, 348] width 98 height 35
click at [564, 351] on div "[PERSON_NAME] S" at bounding box center [613, 348] width 98 height 35
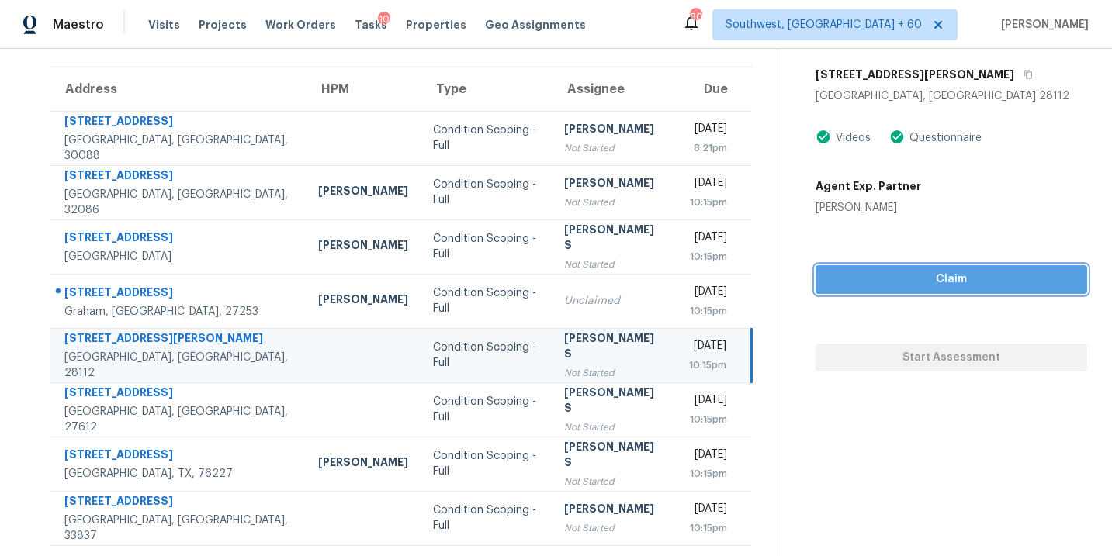
click at [861, 275] on span "Claim" at bounding box center [951, 279] width 247 height 19
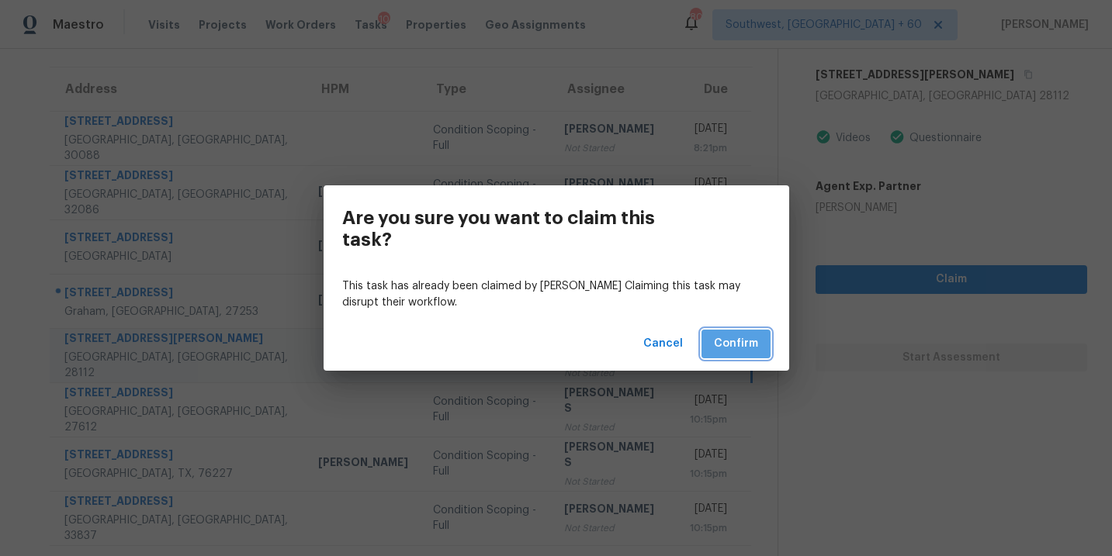
click at [730, 335] on span "Confirm" at bounding box center [736, 343] width 44 height 19
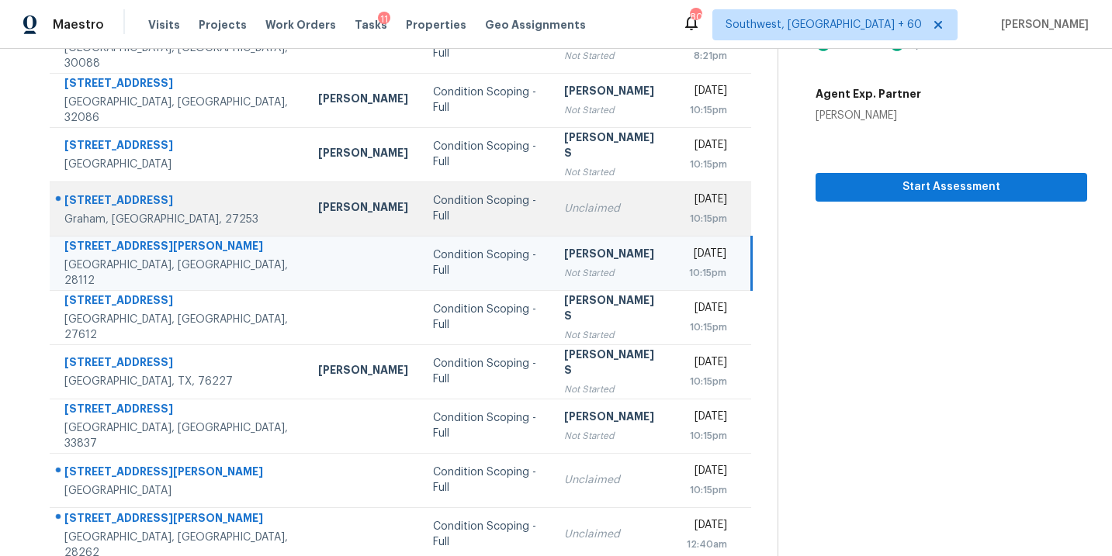
scroll to position [251, 0]
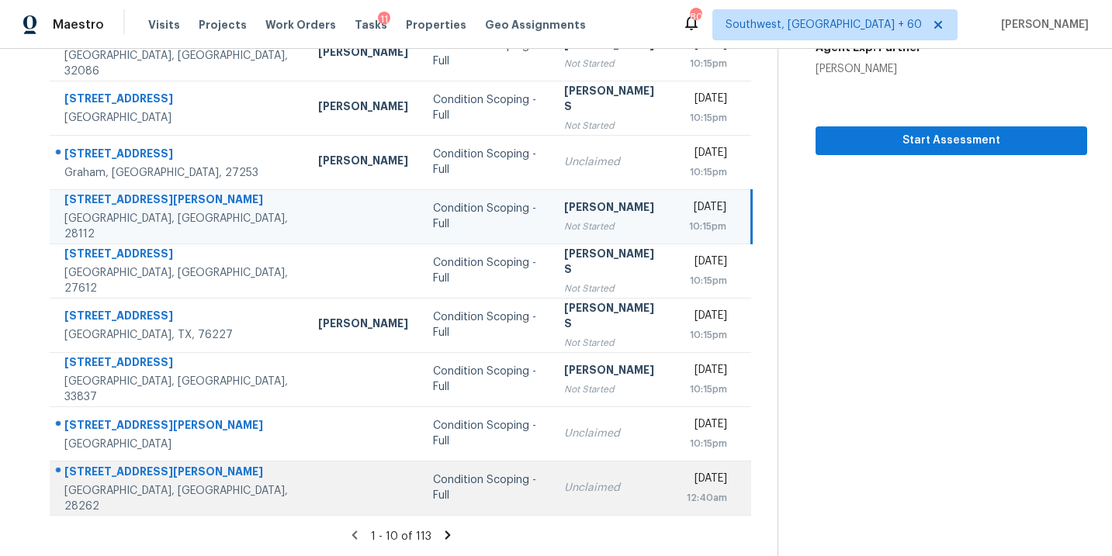
click at [552, 504] on td "Unclaimed" at bounding box center [613, 488] width 123 height 54
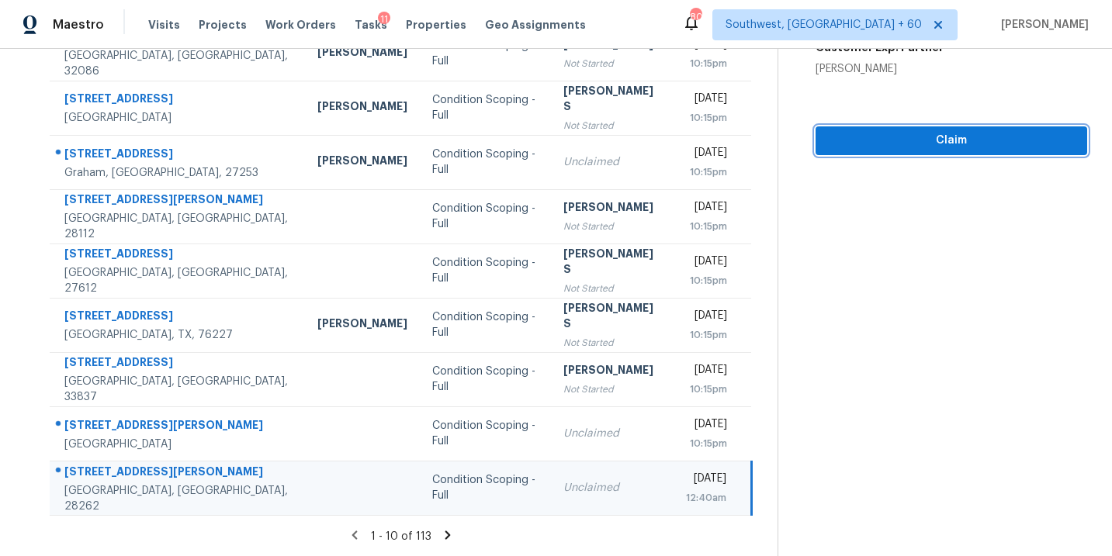
click at [973, 128] on button "Claim" at bounding box center [952, 140] width 272 height 29
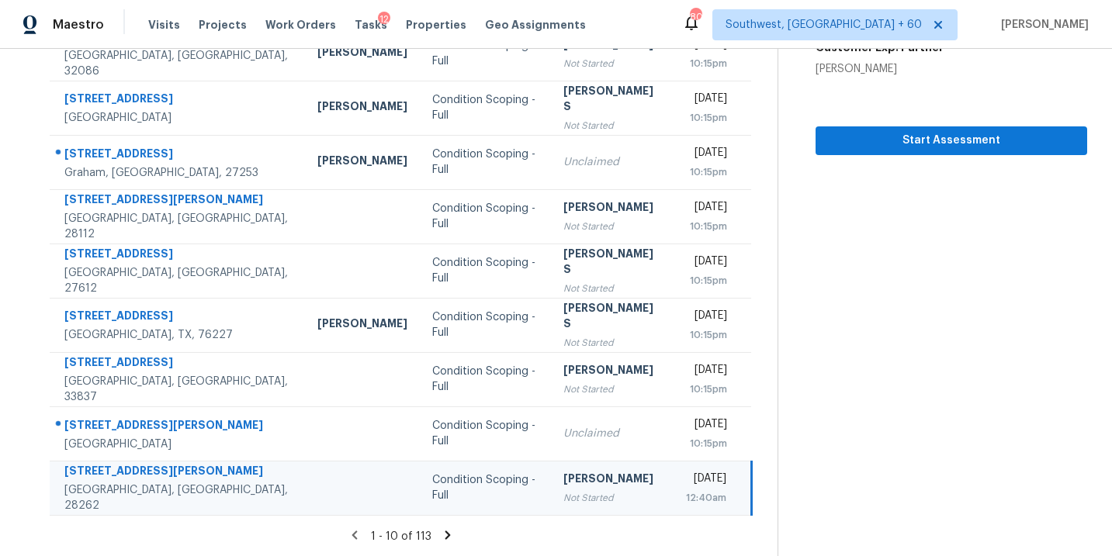
click at [445, 537] on icon at bounding box center [447, 535] width 5 height 9
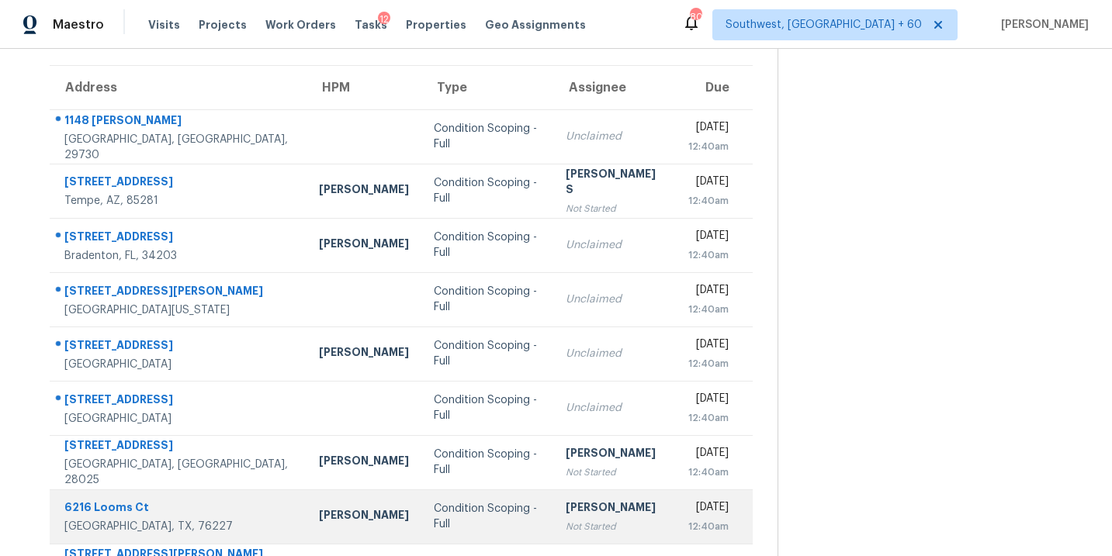
scroll to position [79, 0]
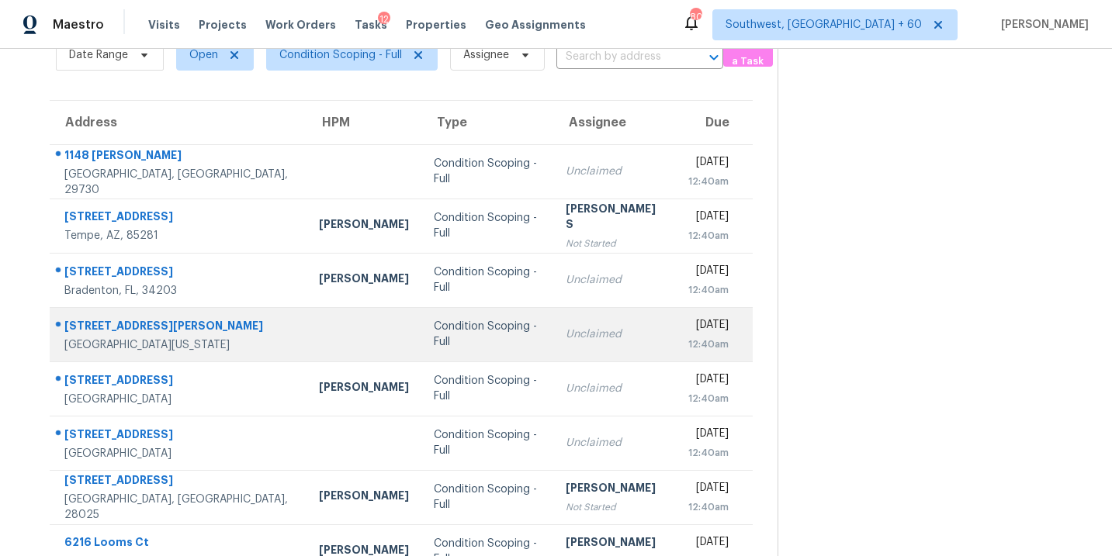
click at [469, 334] on div "Condition Scoping - Full" at bounding box center [487, 334] width 106 height 31
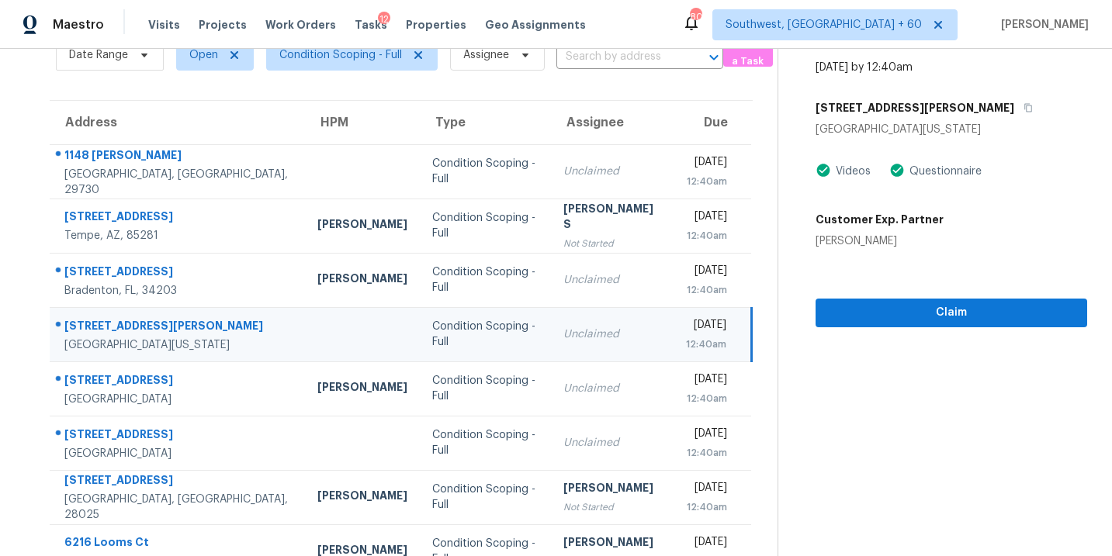
click at [604, 332] on td "Unclaimed" at bounding box center [612, 334] width 123 height 54
click at [563, 333] on div "Unclaimed" at bounding box center [612, 335] width 98 height 16
click at [893, 326] on button "Claim" at bounding box center [952, 313] width 272 height 29
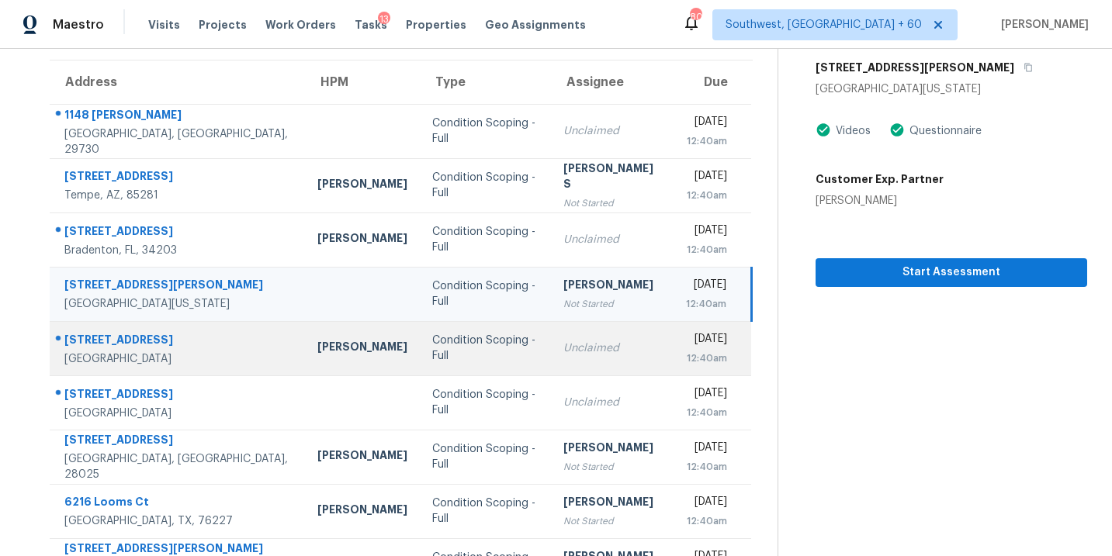
scroll to position [251, 0]
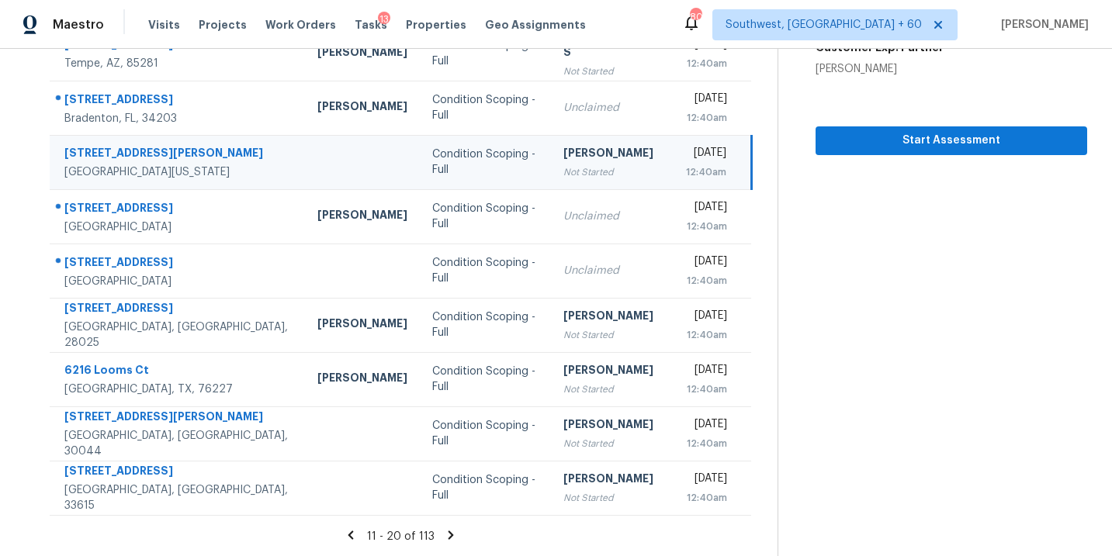
click at [452, 535] on icon at bounding box center [451, 535] width 14 height 14
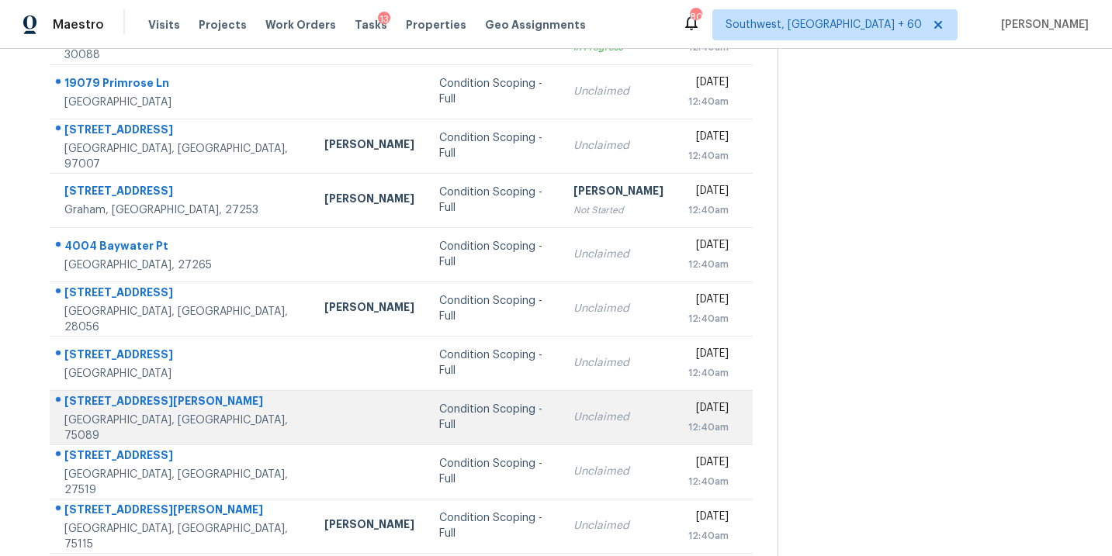
scroll to position [141, 0]
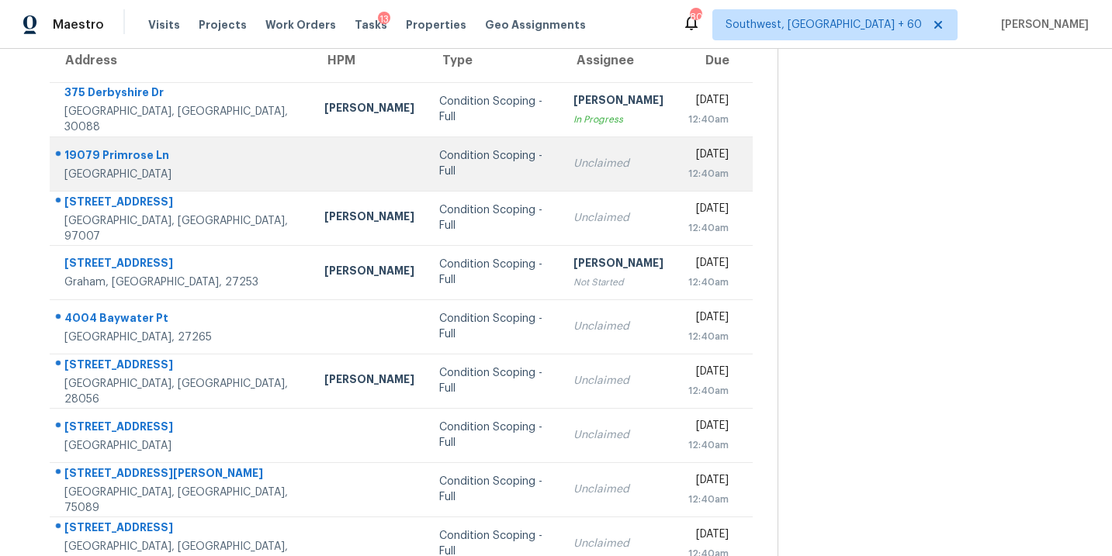
click at [484, 178] on div "Condition Scoping - Full" at bounding box center [493, 163] width 109 height 31
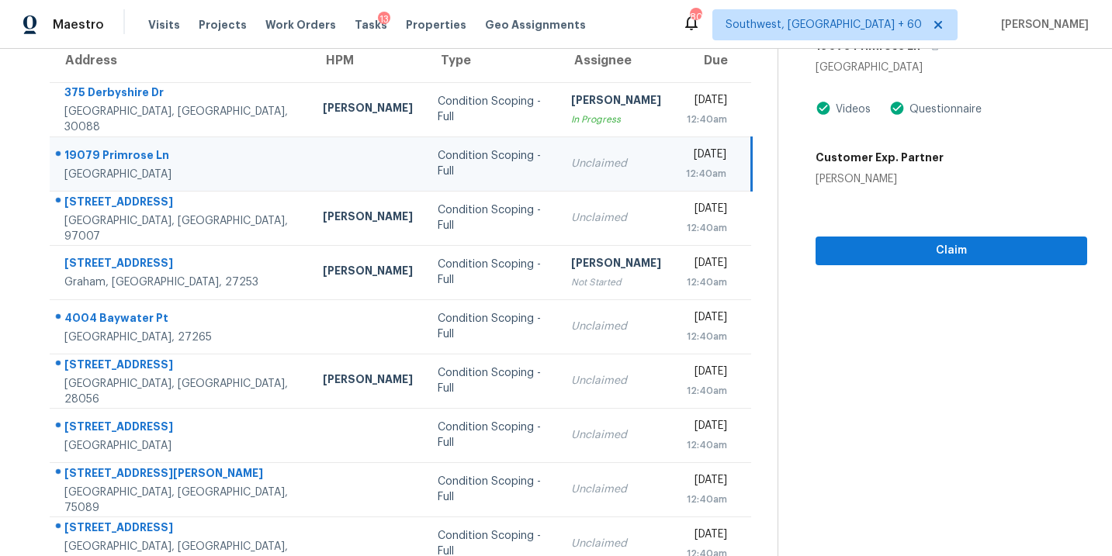
click at [586, 169] on div "Unclaimed" at bounding box center [616, 164] width 90 height 16
click at [910, 258] on span "Claim" at bounding box center [951, 250] width 247 height 19
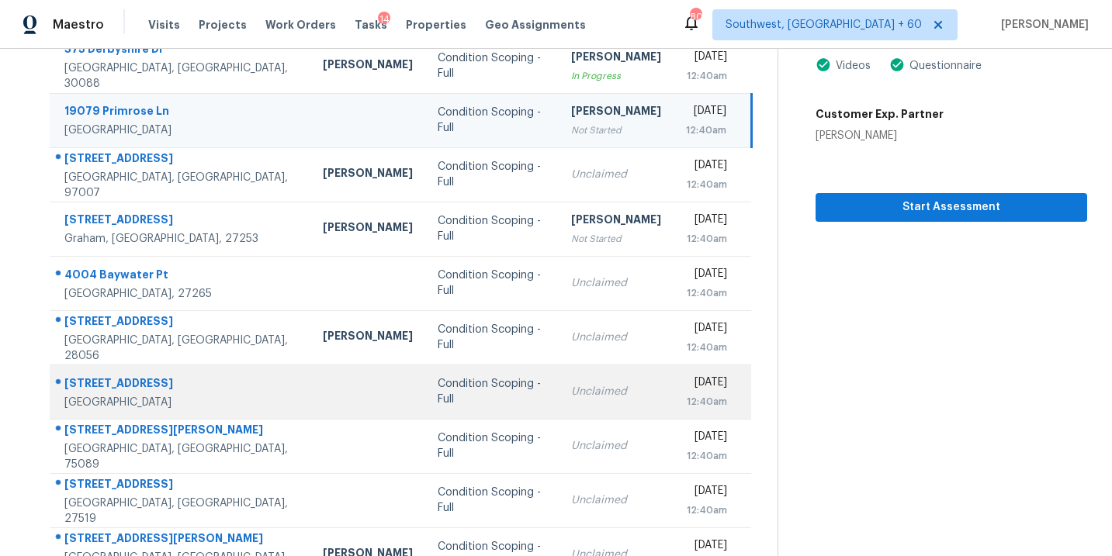
scroll to position [251, 0]
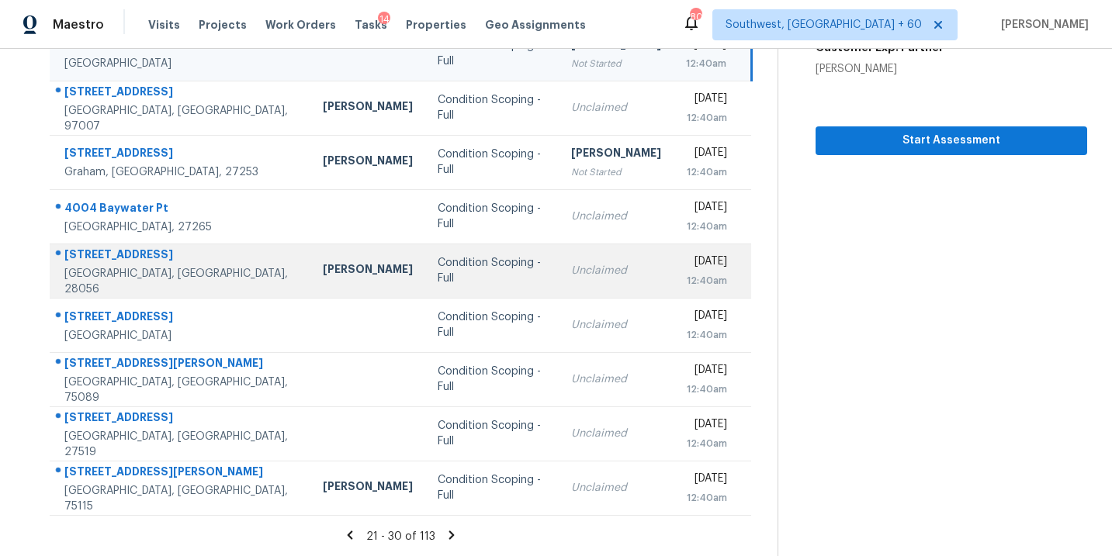
click at [471, 270] on div "Condition Scoping - Full" at bounding box center [492, 270] width 109 height 31
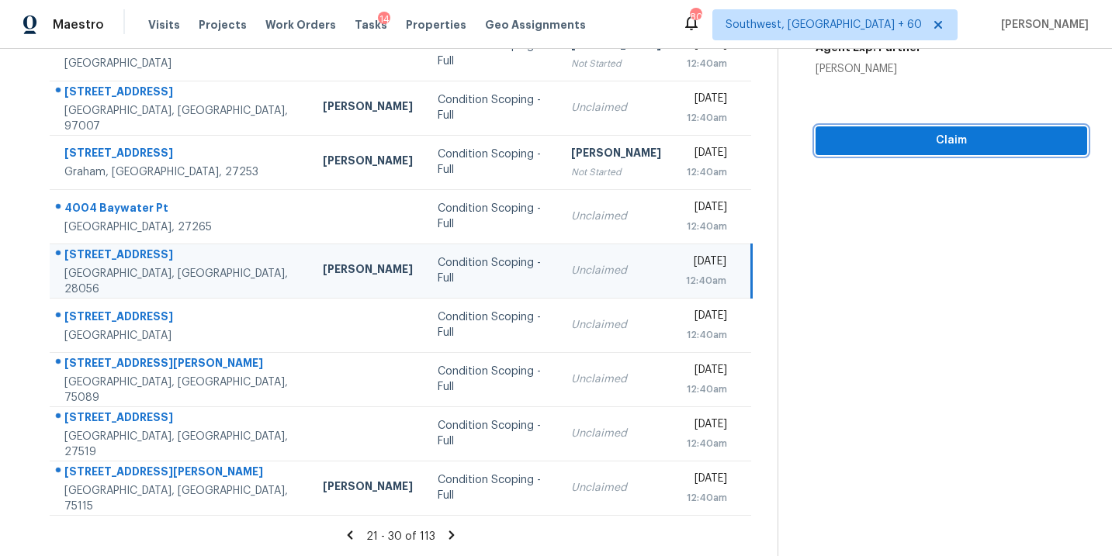
click at [943, 136] on span "Claim" at bounding box center [951, 140] width 247 height 19
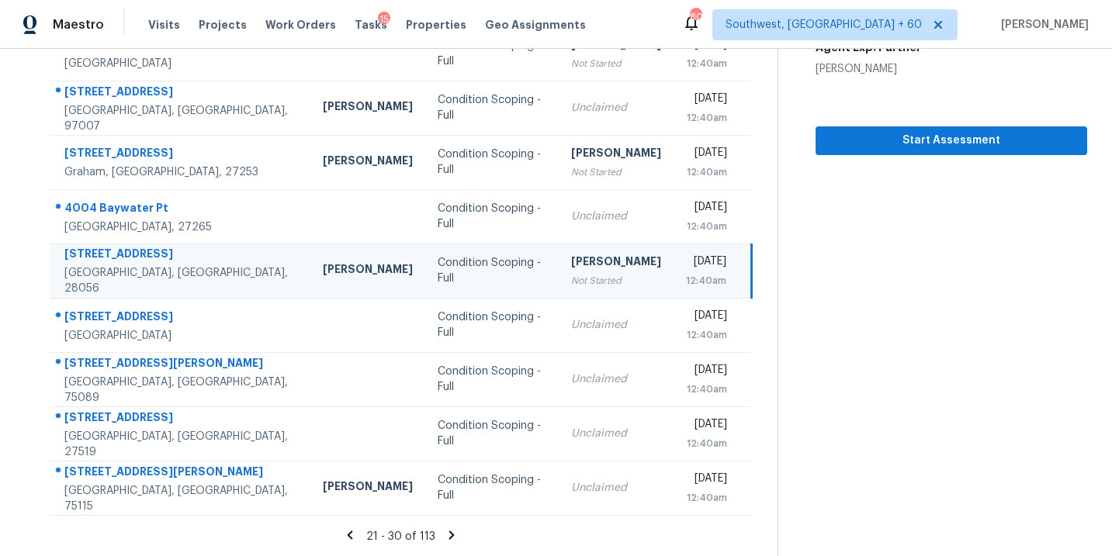
click at [448, 534] on icon at bounding box center [452, 535] width 14 height 14
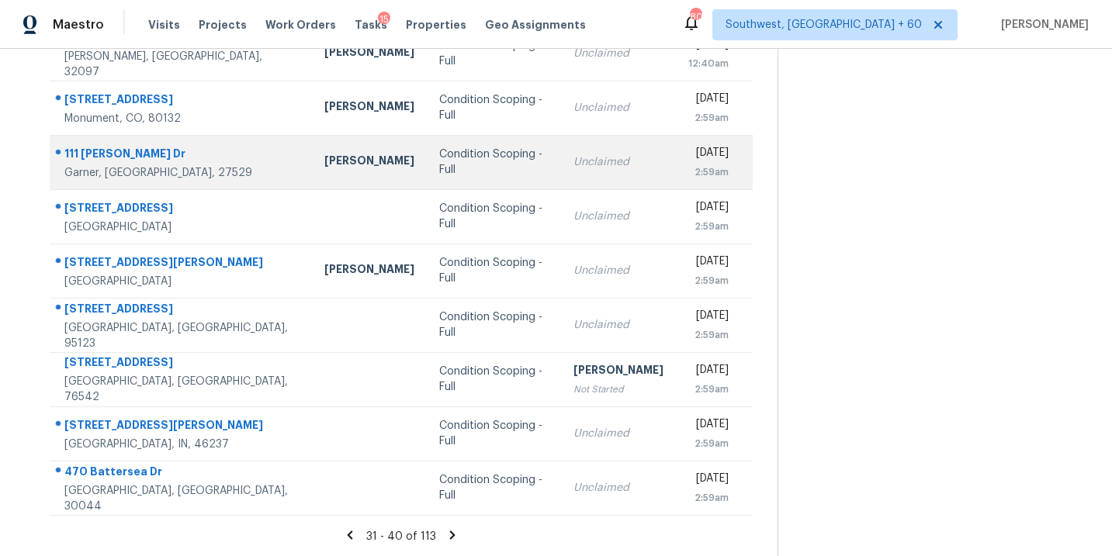
click at [451, 154] on div "Condition Scoping - Full" at bounding box center [493, 162] width 109 height 31
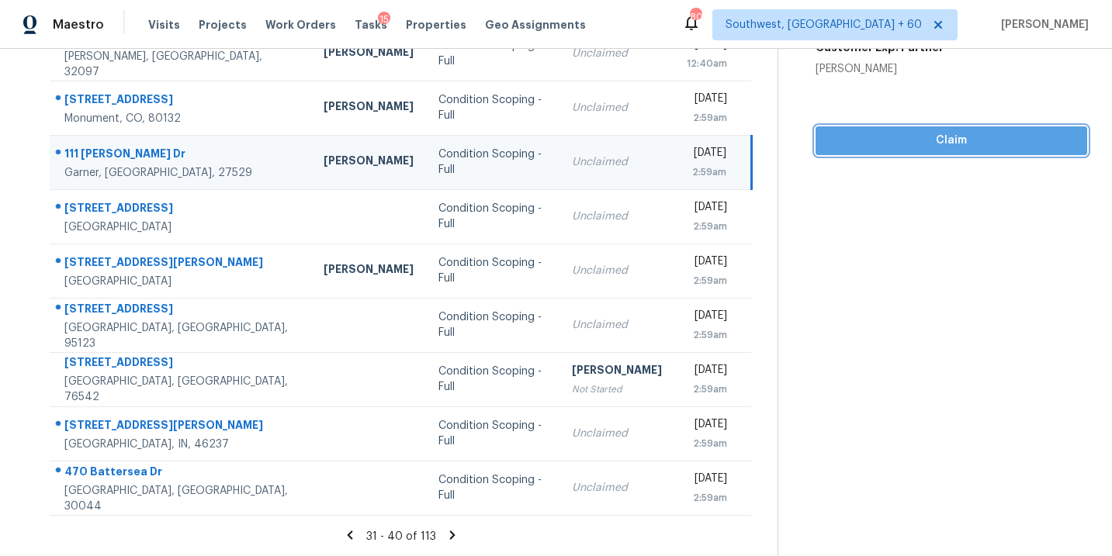
click at [925, 146] on span "Claim" at bounding box center [951, 140] width 247 height 19
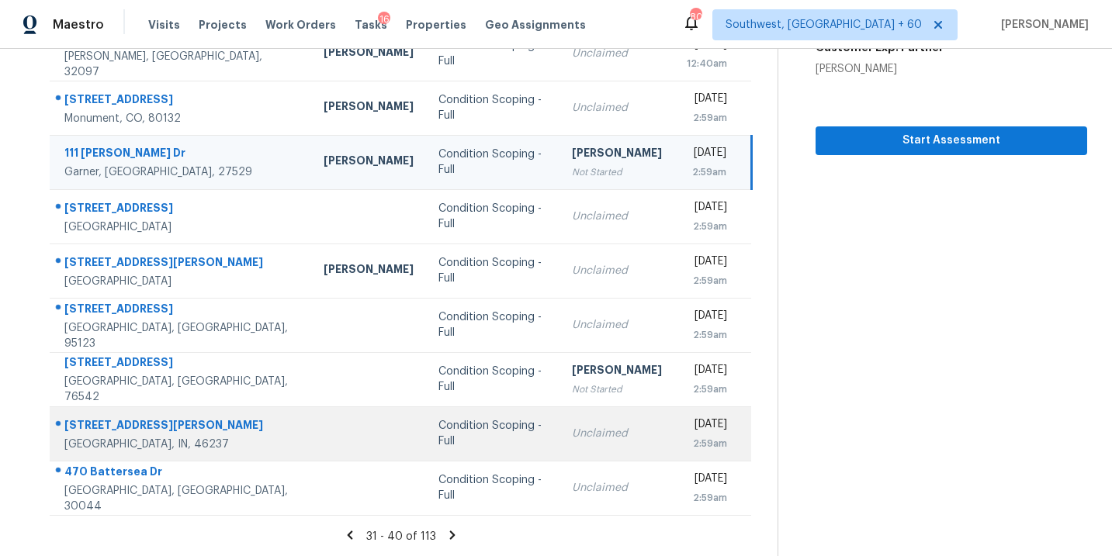
click at [487, 437] on td "Condition Scoping - Full" at bounding box center [492, 434] width 133 height 54
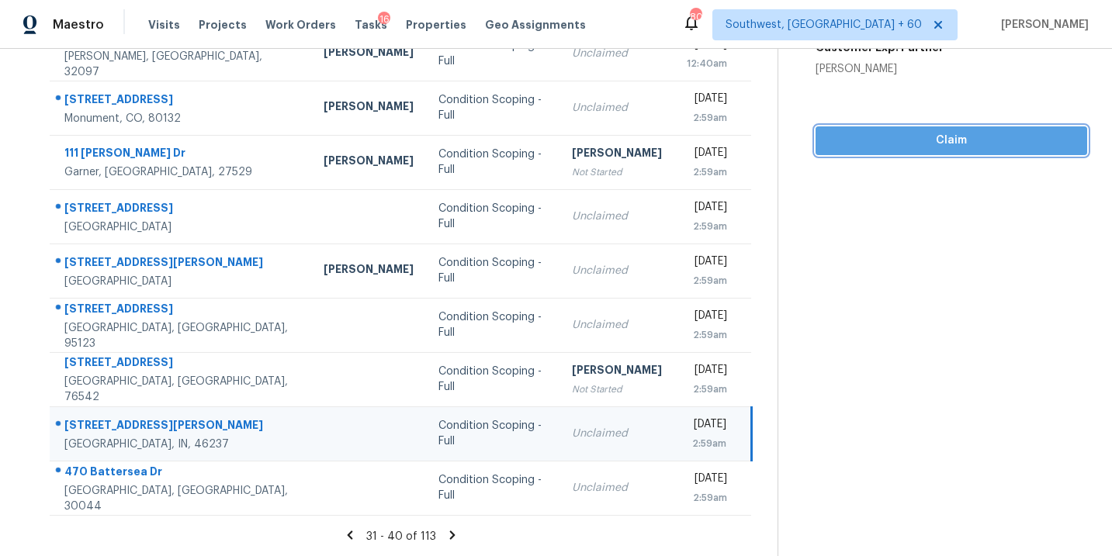
click at [906, 149] on span "Claim" at bounding box center [951, 140] width 247 height 19
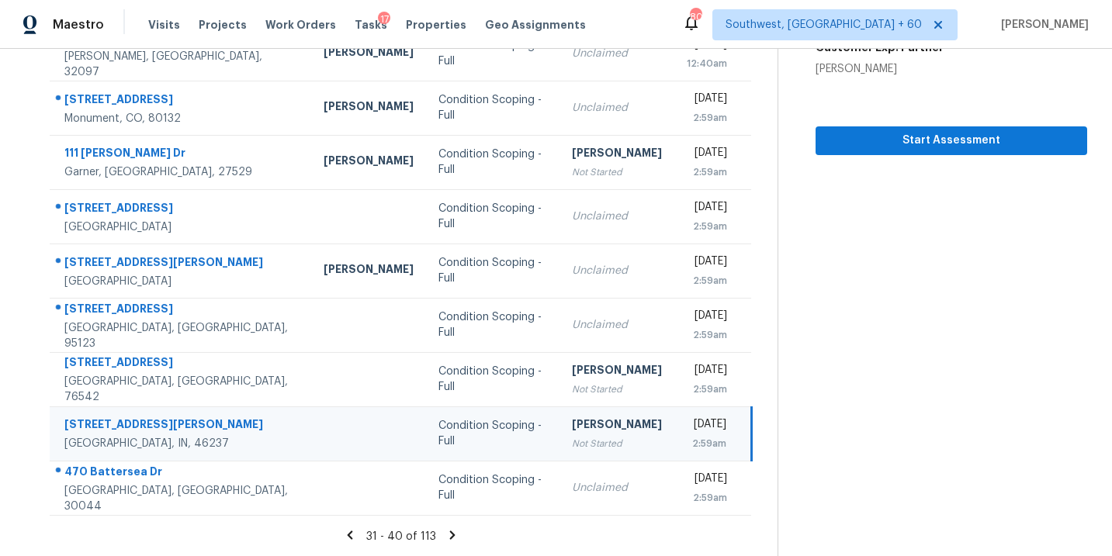
click at [452, 539] on icon at bounding box center [452, 535] width 14 height 14
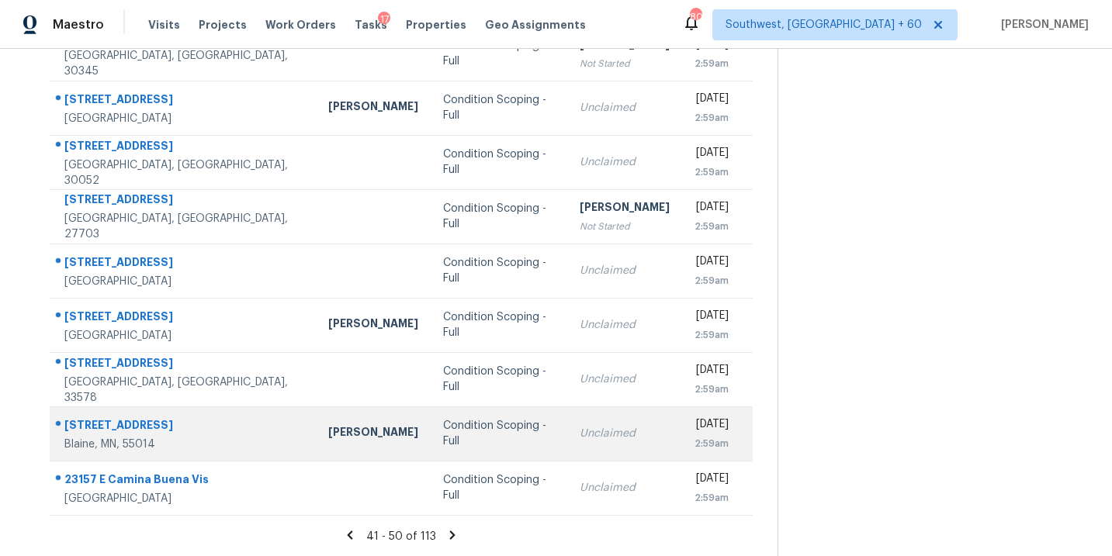
click at [487, 432] on td "Condition Scoping - Full" at bounding box center [499, 434] width 137 height 54
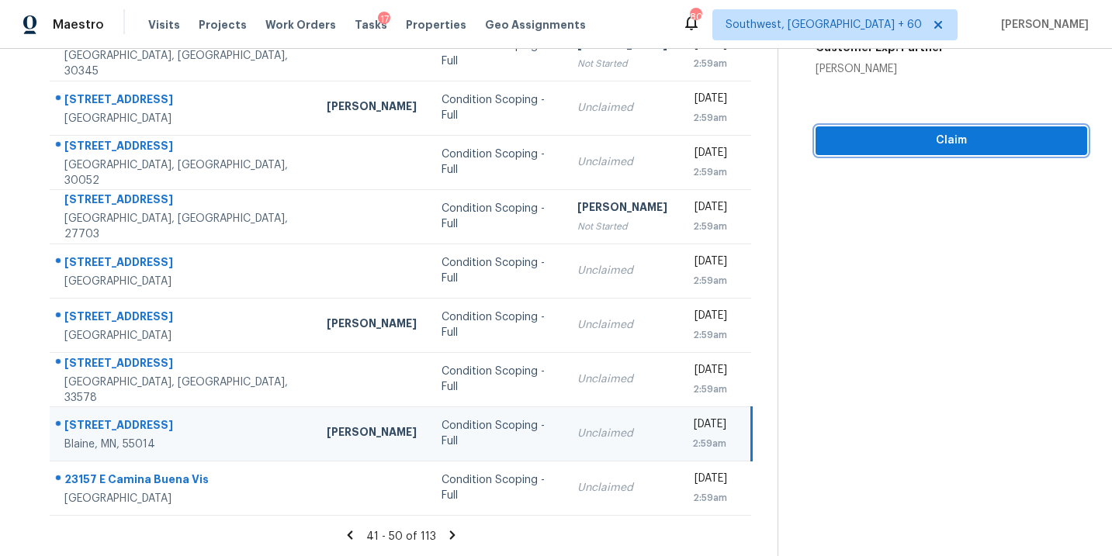
click at [943, 149] on span "Claim" at bounding box center [951, 140] width 247 height 19
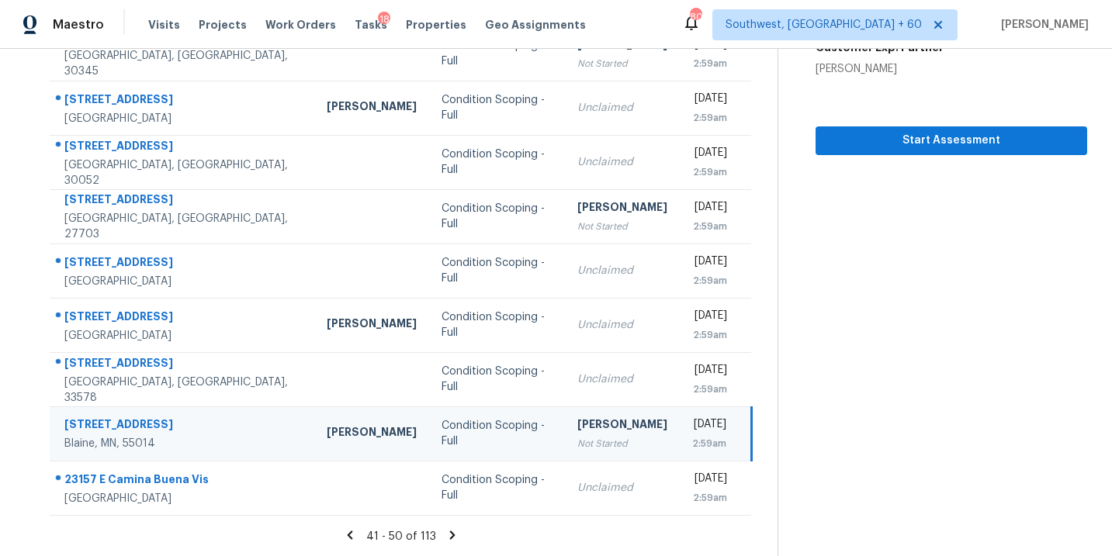
click at [450, 533] on icon at bounding box center [452, 535] width 5 height 9
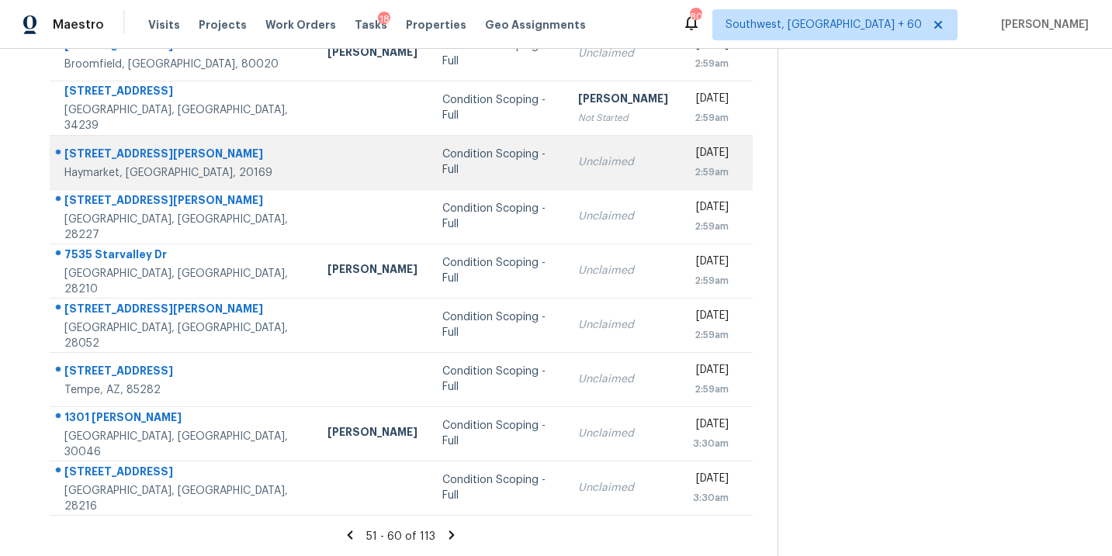
click at [459, 154] on div "Condition Scoping - Full" at bounding box center [497, 162] width 111 height 31
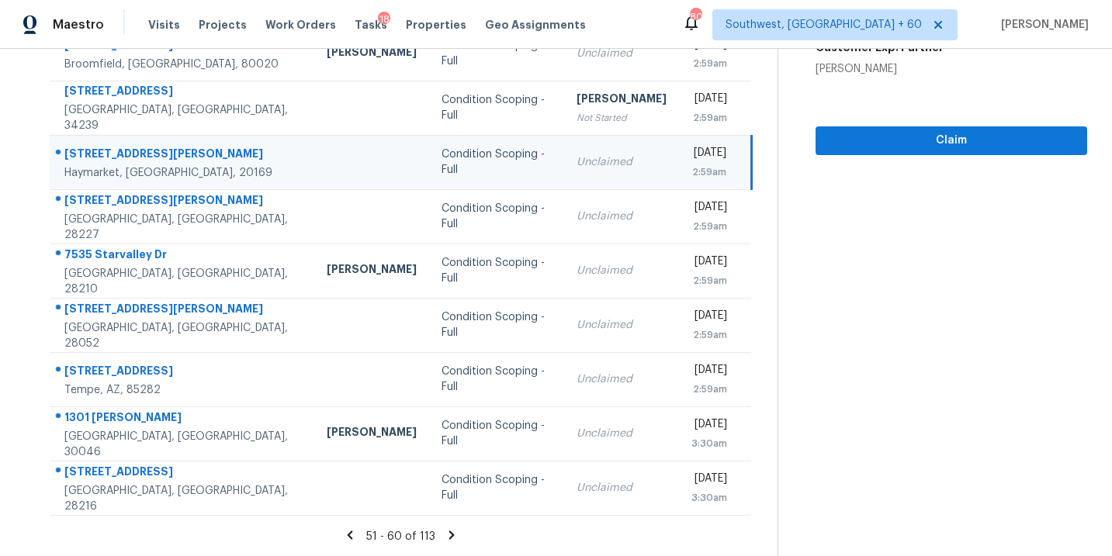
click at [679, 165] on td "[DATE] 2:59am" at bounding box center [715, 162] width 72 height 54
click at [892, 140] on span "Claim" at bounding box center [951, 140] width 247 height 19
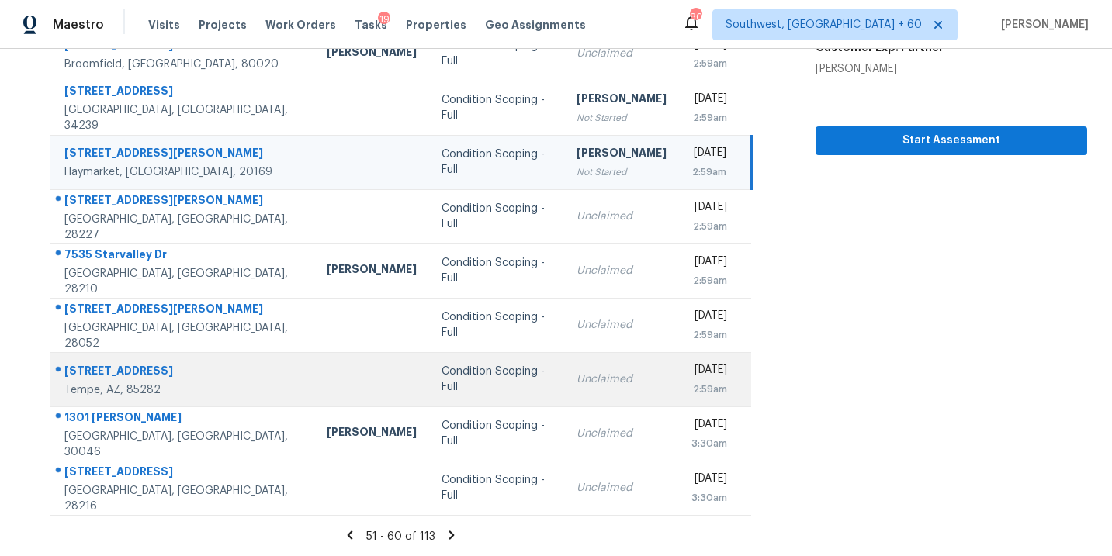
click at [462, 383] on div "Condition Scoping - Full" at bounding box center [497, 379] width 110 height 31
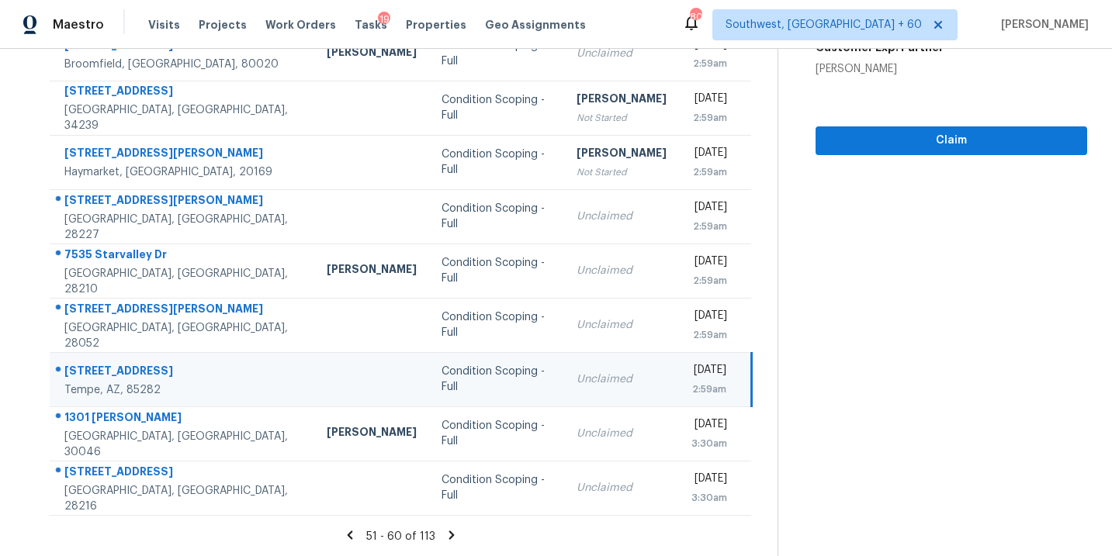
click at [958, 125] on div "Claim" at bounding box center [952, 116] width 272 height 78
click at [953, 131] on span "Claim" at bounding box center [951, 140] width 247 height 19
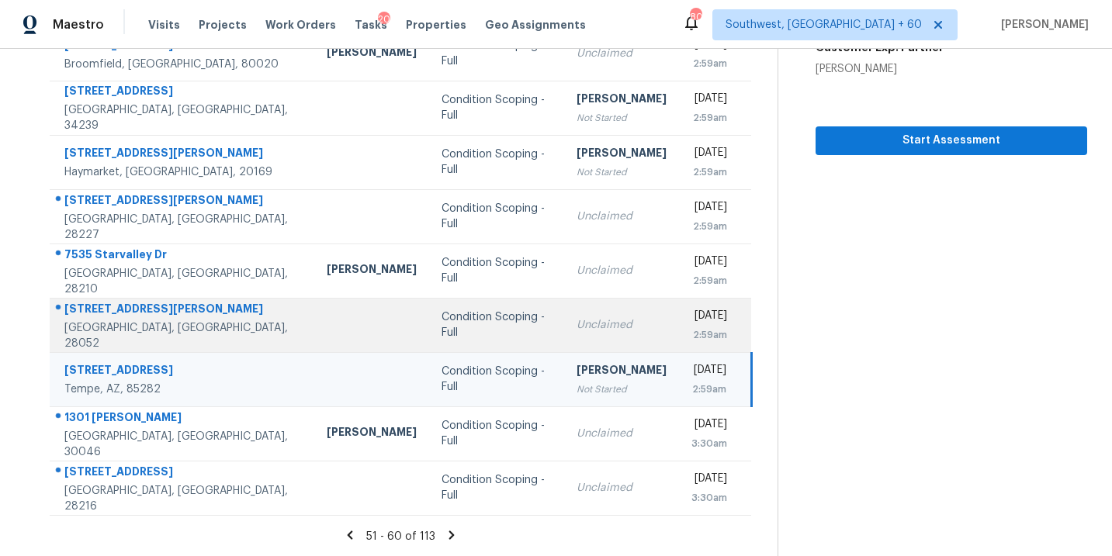
scroll to position [0, 0]
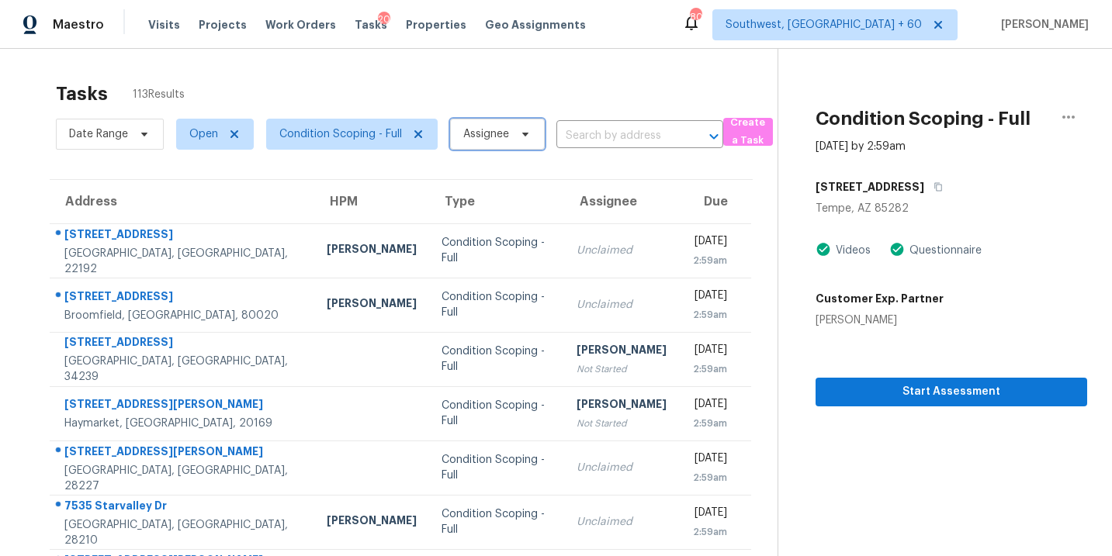
click at [490, 145] on span "Assignee" at bounding box center [497, 134] width 95 height 31
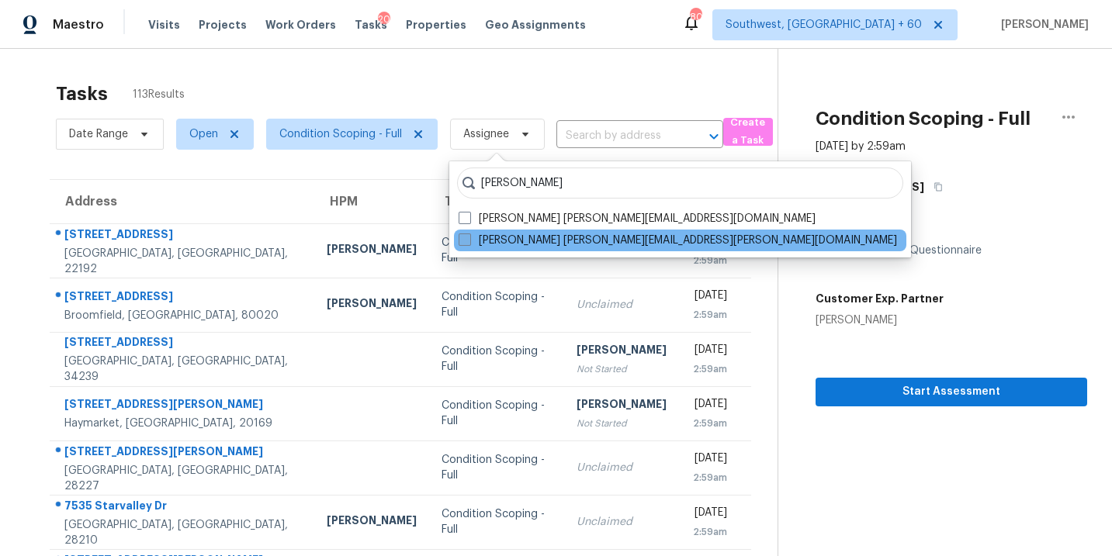
type input "[PERSON_NAME]"
click at [534, 240] on label "[PERSON_NAME] [PERSON_NAME][EMAIL_ADDRESS][PERSON_NAME][DOMAIN_NAME]" at bounding box center [678, 241] width 438 height 16
click at [469, 240] on input "[PERSON_NAME] [PERSON_NAME][EMAIL_ADDRESS][PERSON_NAME][DOMAIN_NAME]" at bounding box center [464, 238] width 10 height 10
checkbox input "true"
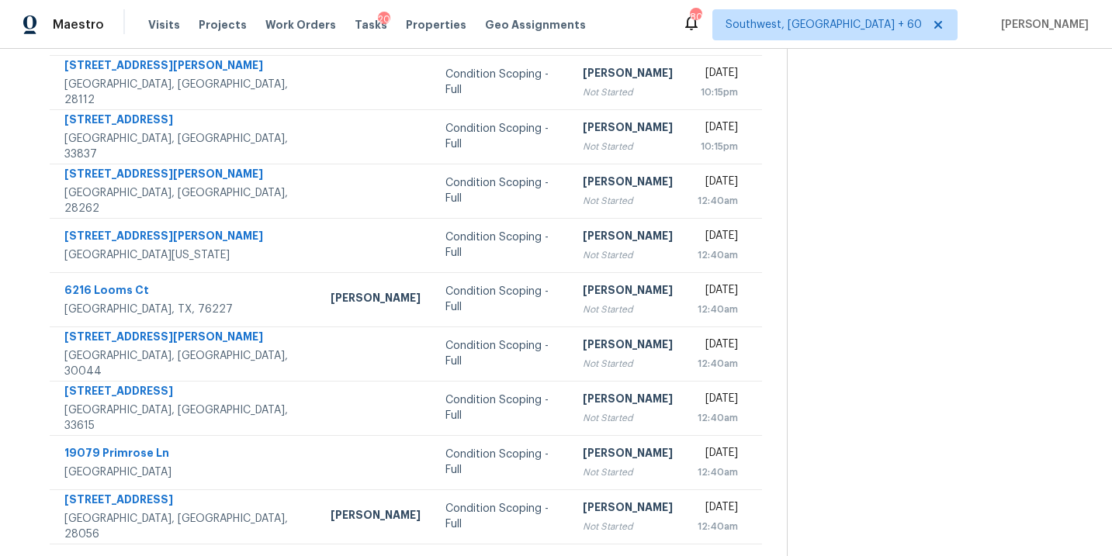
scroll to position [45, 0]
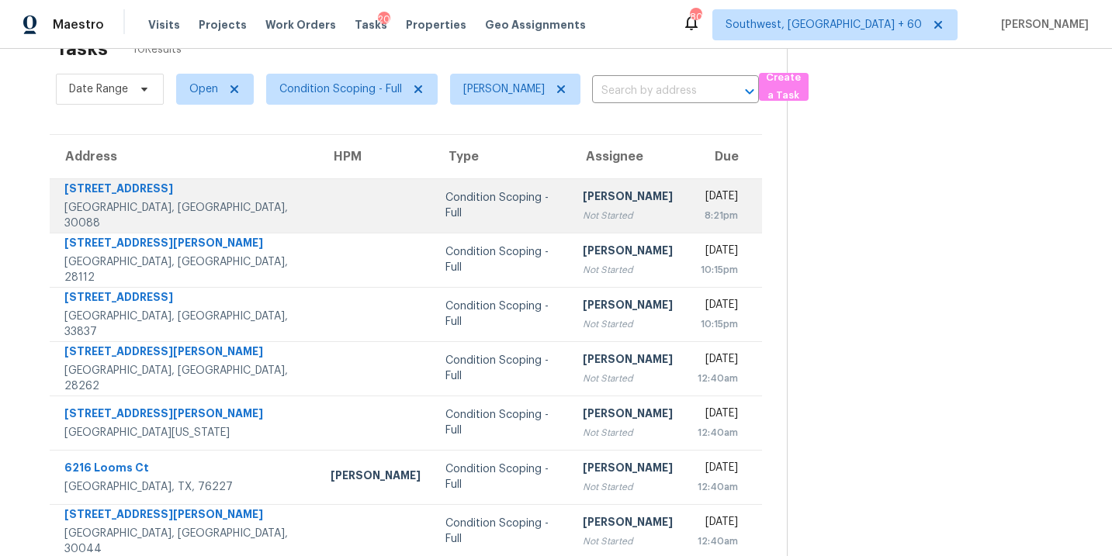
click at [583, 205] on div "[PERSON_NAME]" at bounding box center [628, 198] width 90 height 19
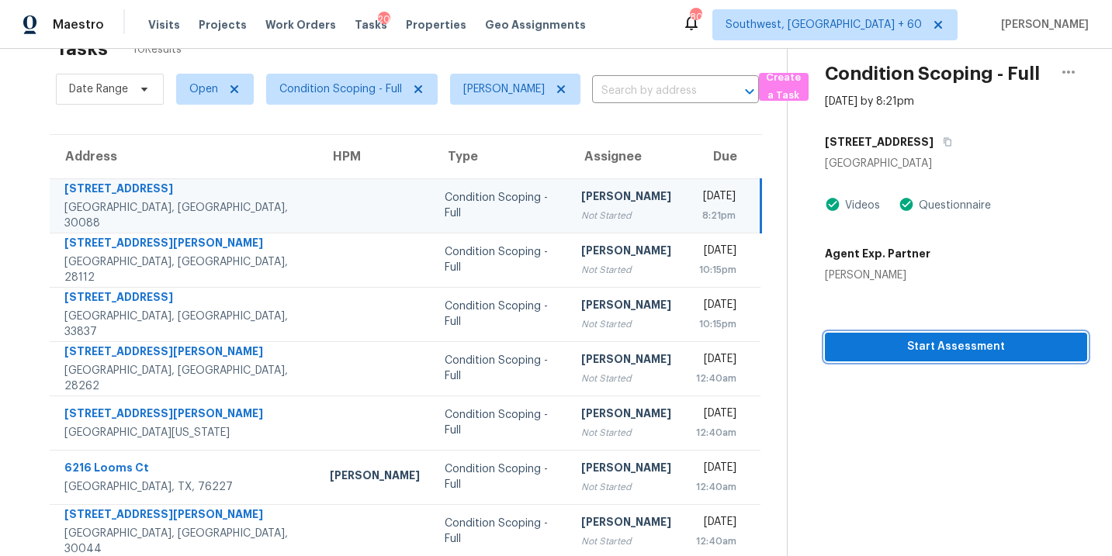
click at [887, 348] on span "Start Assessment" at bounding box center [955, 347] width 237 height 19
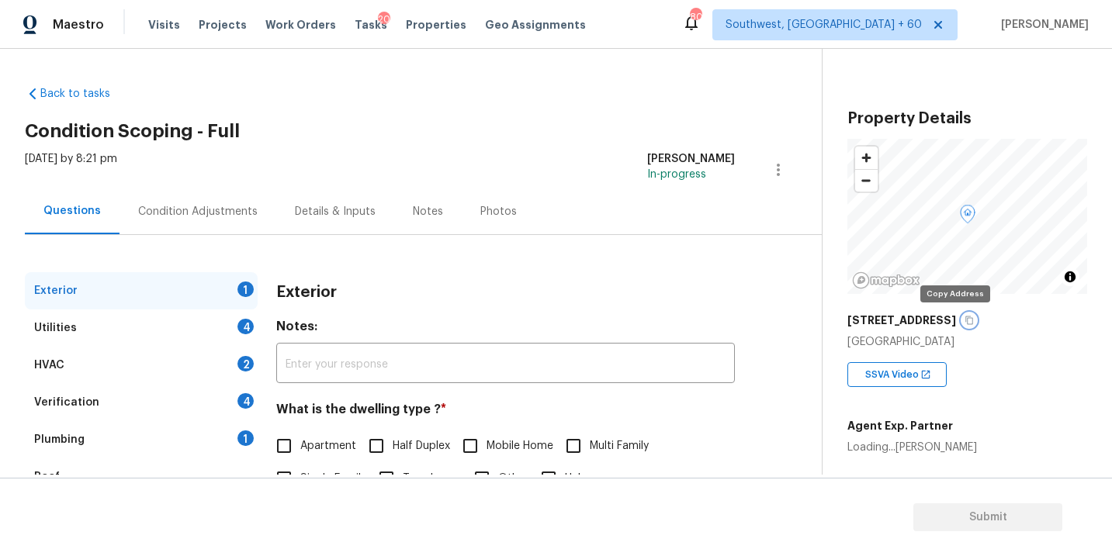
click at [964, 320] on icon "button" at bounding box center [968, 320] width 9 height 9
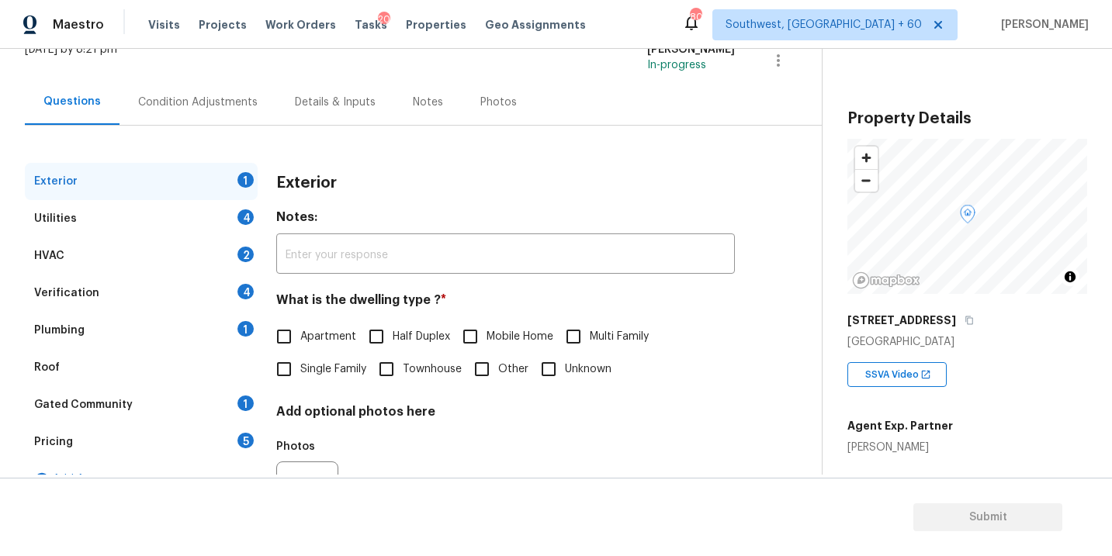
click at [310, 372] on span "Single Family" at bounding box center [333, 370] width 66 height 16
click at [300, 372] on input "Single Family" at bounding box center [284, 369] width 33 height 33
checkbox input "true"
click at [190, 227] on div "Utilities 4" at bounding box center [141, 218] width 233 height 37
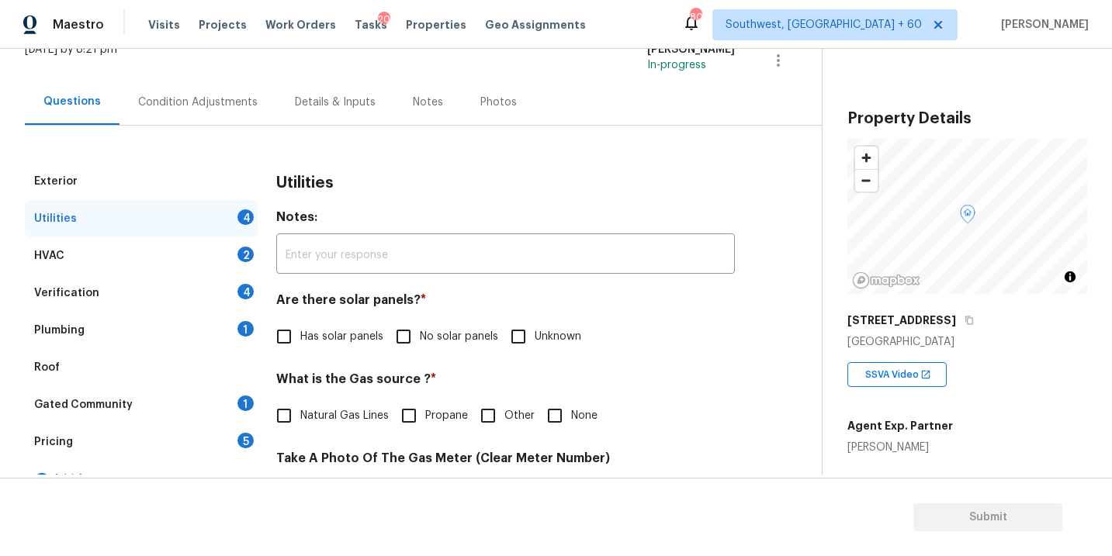
scroll to position [201, 0]
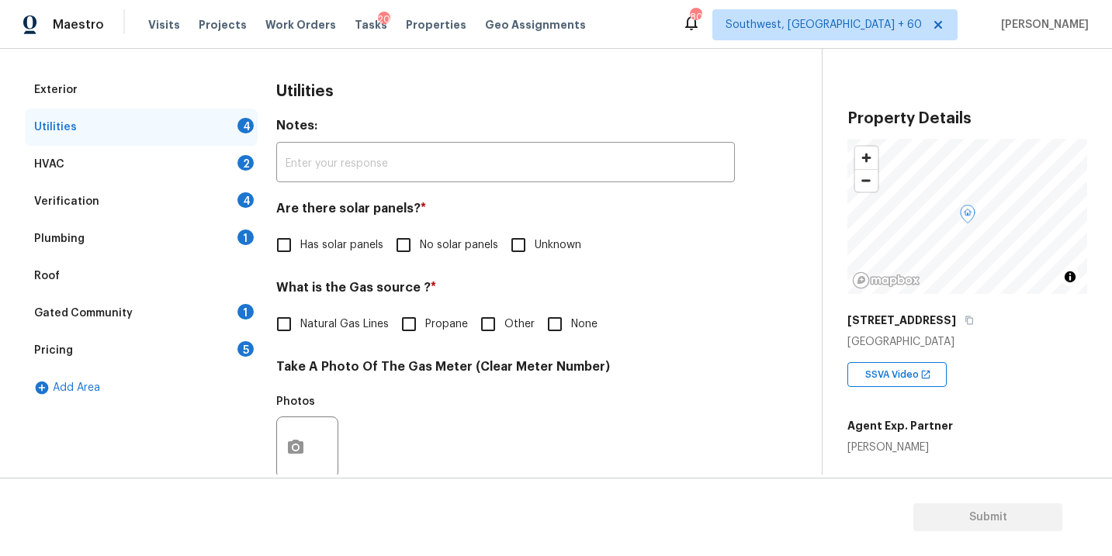
click at [435, 248] on span "No solar panels" at bounding box center [459, 245] width 78 height 16
click at [420, 248] on input "No solar panels" at bounding box center [403, 245] width 33 height 33
checkbox input "true"
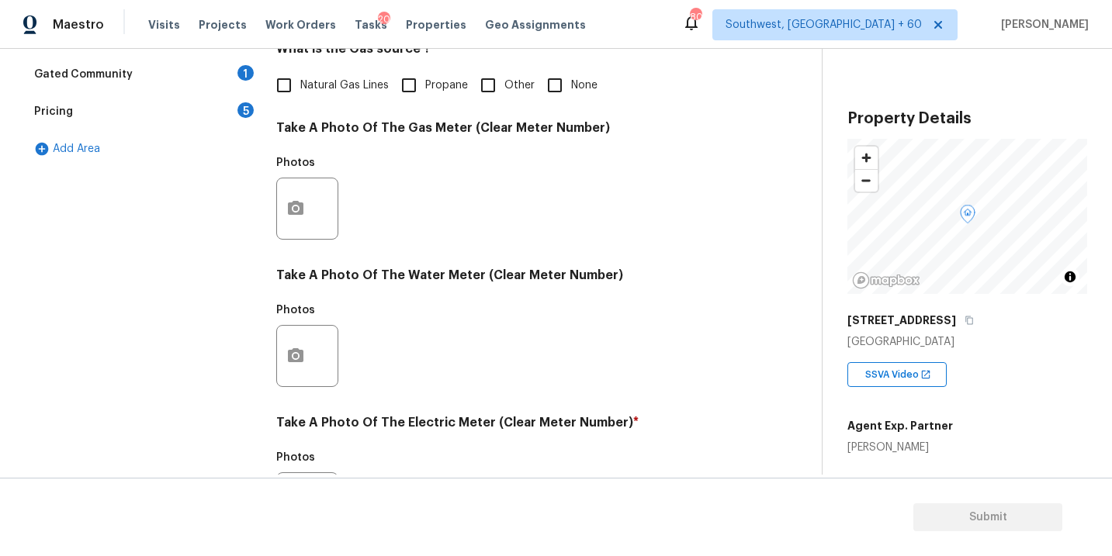
scroll to position [611, 0]
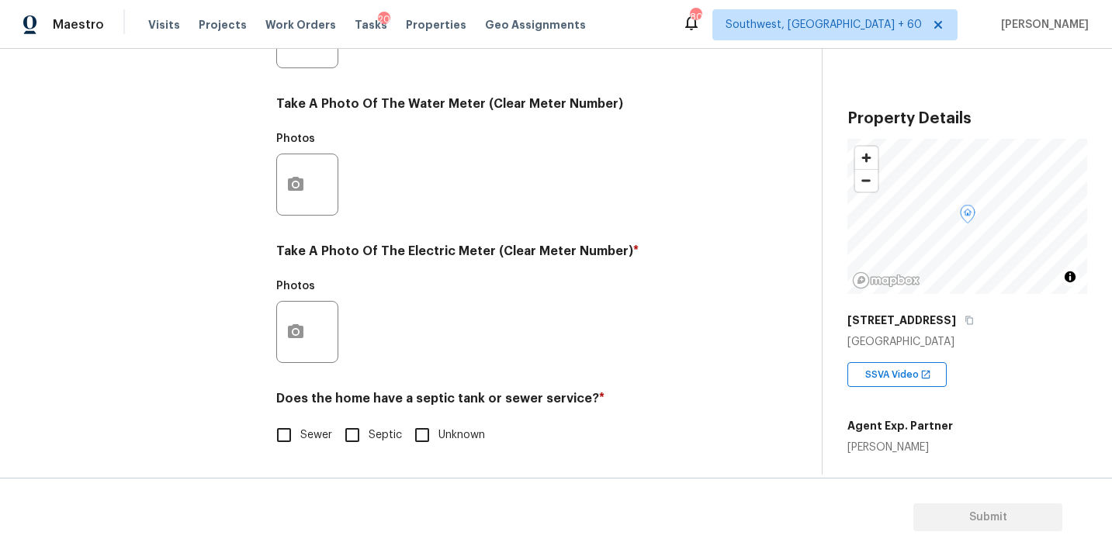
click at [300, 432] on span "Sewer" at bounding box center [316, 436] width 32 height 16
click at [300, 432] on input "Sewer" at bounding box center [284, 435] width 33 height 33
checkbox input "true"
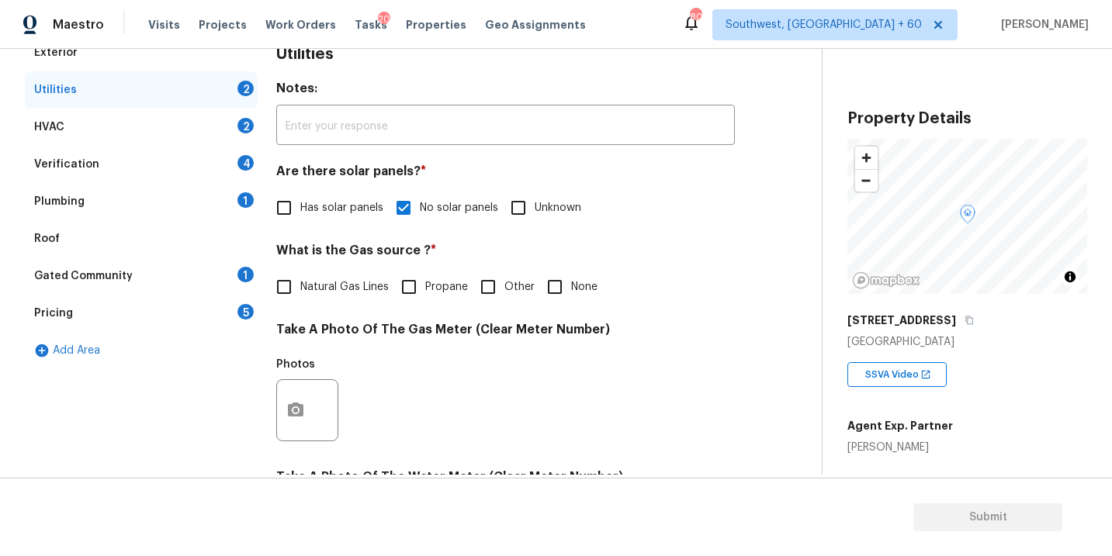
click at [160, 197] on div "Plumbing 1" at bounding box center [141, 201] width 233 height 37
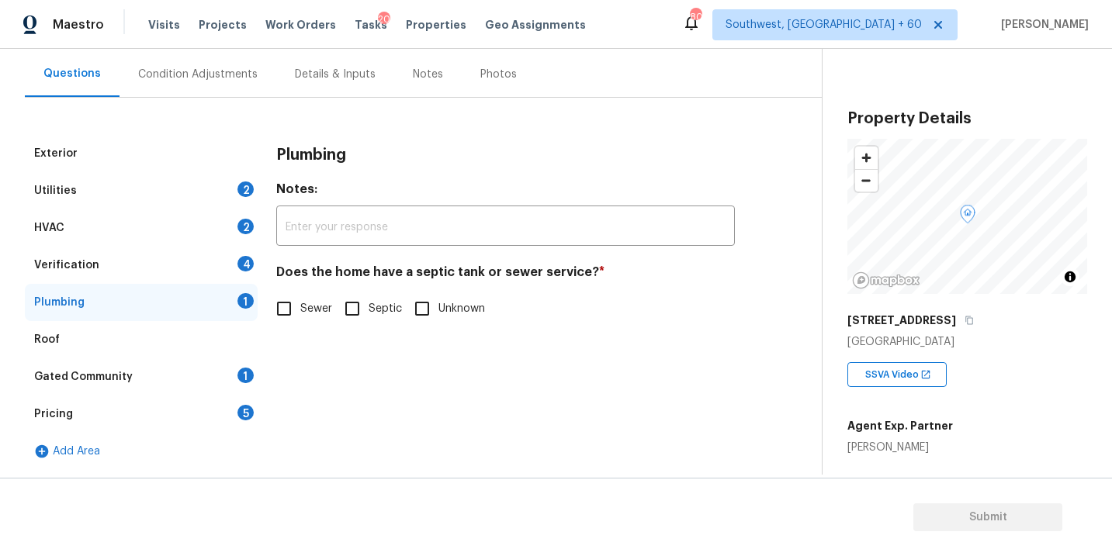
scroll to position [137, 0]
click at [301, 307] on span "Sewer" at bounding box center [316, 309] width 32 height 16
click at [300, 307] on input "Sewer" at bounding box center [284, 309] width 33 height 33
checkbox input "true"
click at [172, 369] on div "Gated Community 1" at bounding box center [141, 376] width 233 height 37
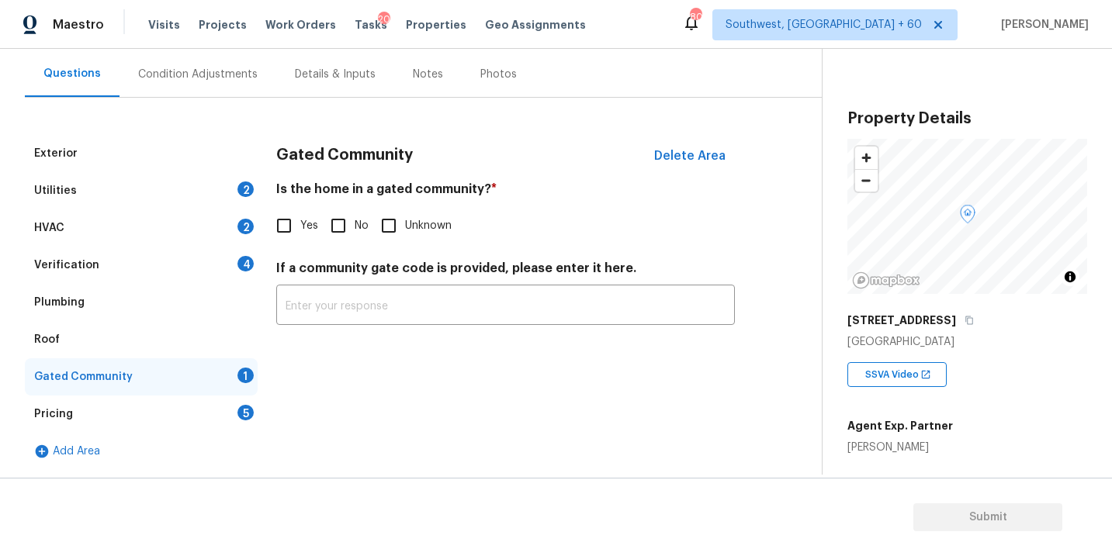
click at [338, 234] on input "No" at bounding box center [338, 226] width 33 height 33
checkbox input "true"
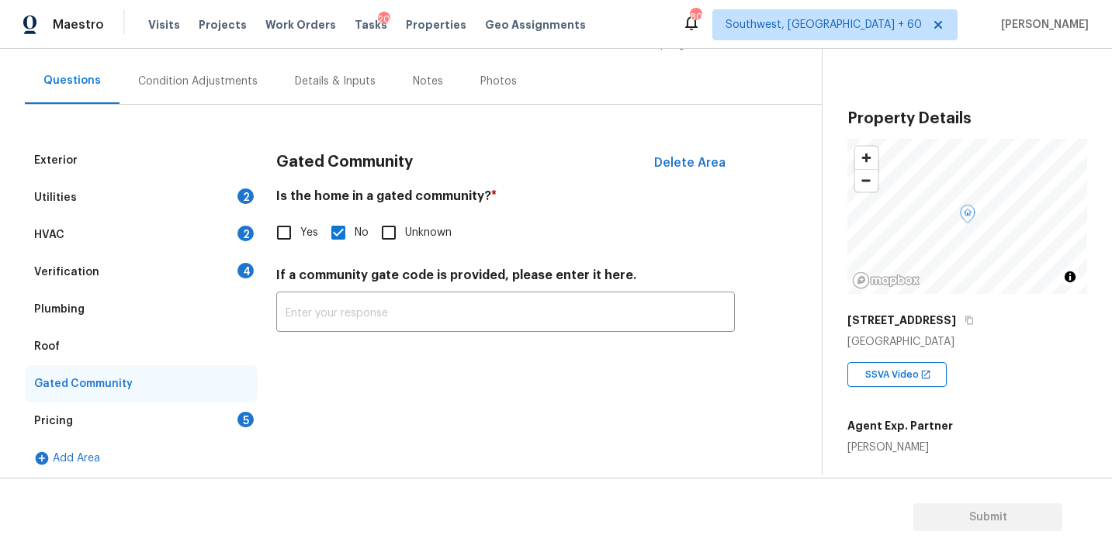
click at [234, 85] on div "Condition Adjustments" at bounding box center [197, 82] width 119 height 16
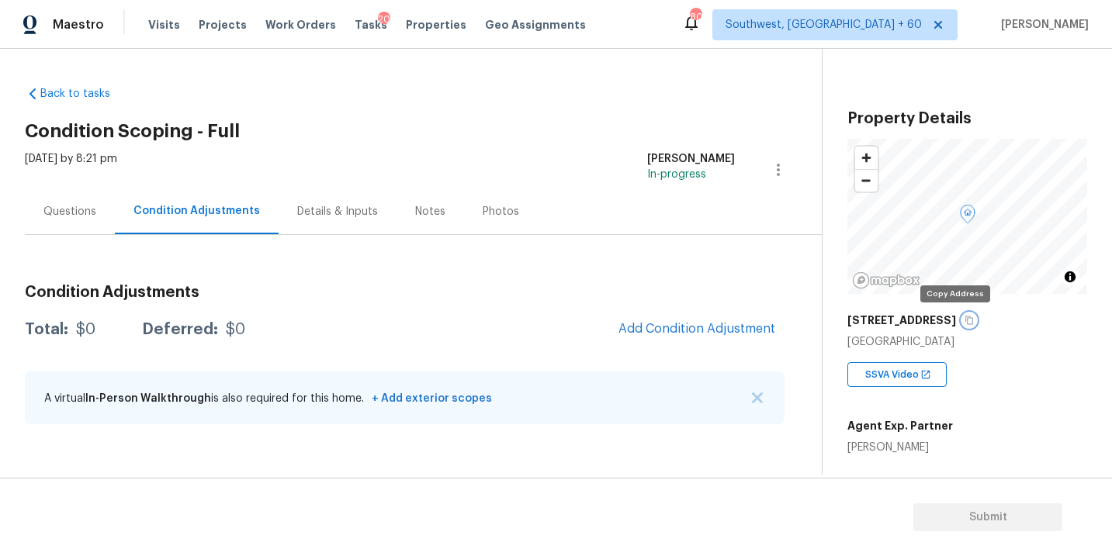
click at [964, 324] on icon "button" at bounding box center [968, 320] width 9 height 9
click at [559, 216] on div "Questions Condition Adjustments Details & Inputs Notes Photos" at bounding box center [423, 212] width 797 height 47
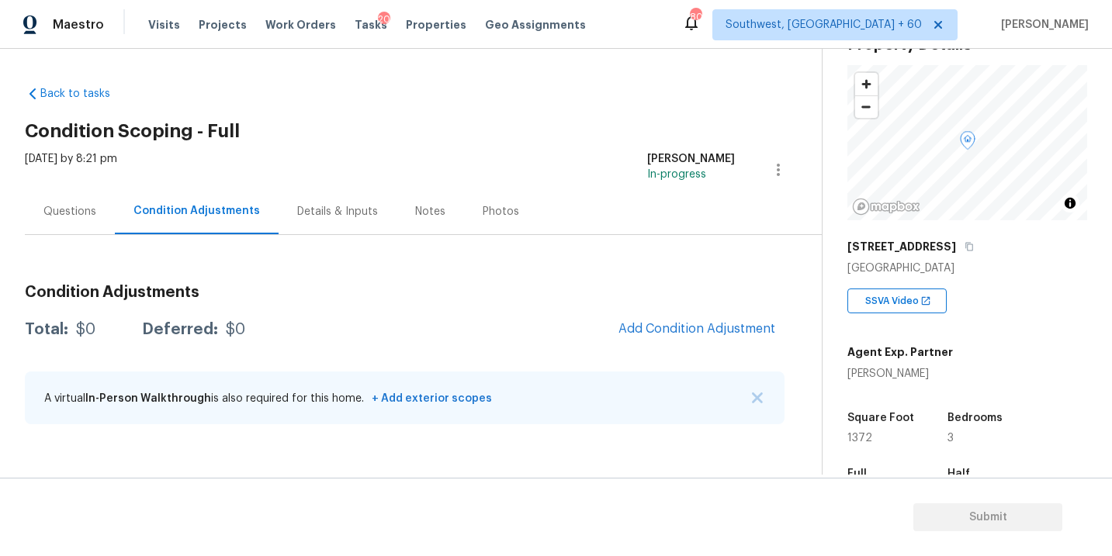
click at [893, 371] on div "[PERSON_NAME]" at bounding box center [900, 374] width 106 height 16
copy div "[PERSON_NAME]"
click at [625, 199] on div "Questions Condition Adjustments Details & Inputs Notes Photos" at bounding box center [423, 212] width 797 height 47
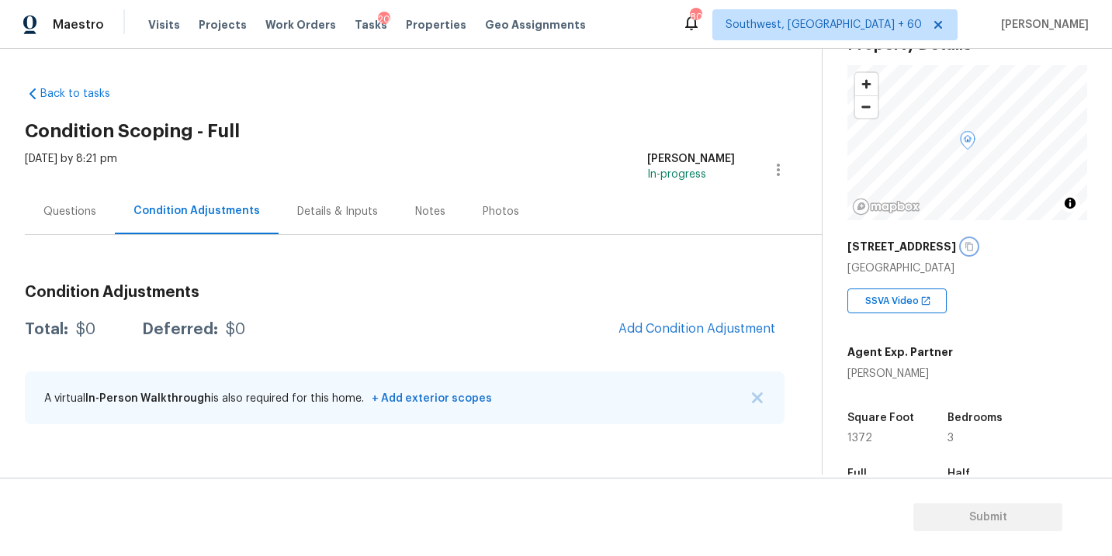
click at [962, 251] on button "button" at bounding box center [969, 247] width 14 height 14
click at [965, 244] on icon "button" at bounding box center [969, 247] width 8 height 9
click at [965, 249] on icon "button" at bounding box center [969, 247] width 8 height 9
click at [964, 243] on icon "button" at bounding box center [968, 246] width 9 height 9
click at [955, 253] on div "[STREET_ADDRESS]" at bounding box center [967, 247] width 240 height 28
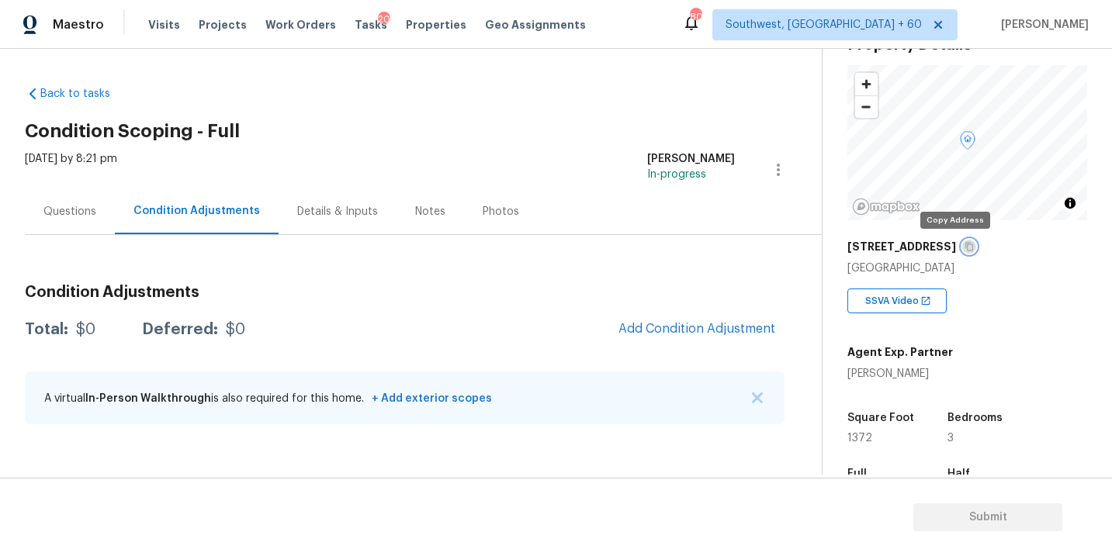
click at [964, 246] on icon "button" at bounding box center [968, 246] width 9 height 9
click at [435, 146] on div "Back to tasks Condition Scoping - Full [DATE] by 8:21 pm [PERSON_NAME] In-progr…" at bounding box center [423, 258] width 797 height 369
click at [379, 85] on div "Back to tasks Condition Scoping - Full [DATE] by 8:21 pm [PERSON_NAME] In-progr…" at bounding box center [423, 258] width 797 height 369
click at [88, 204] on div "Questions" at bounding box center [69, 212] width 53 height 16
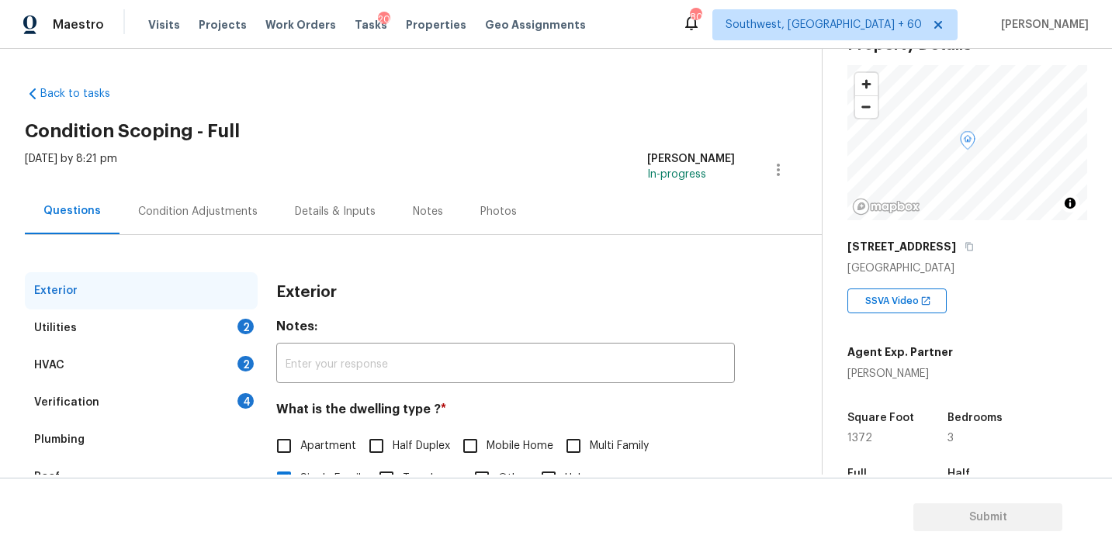
click at [160, 215] on div "Condition Adjustments" at bounding box center [197, 212] width 119 height 16
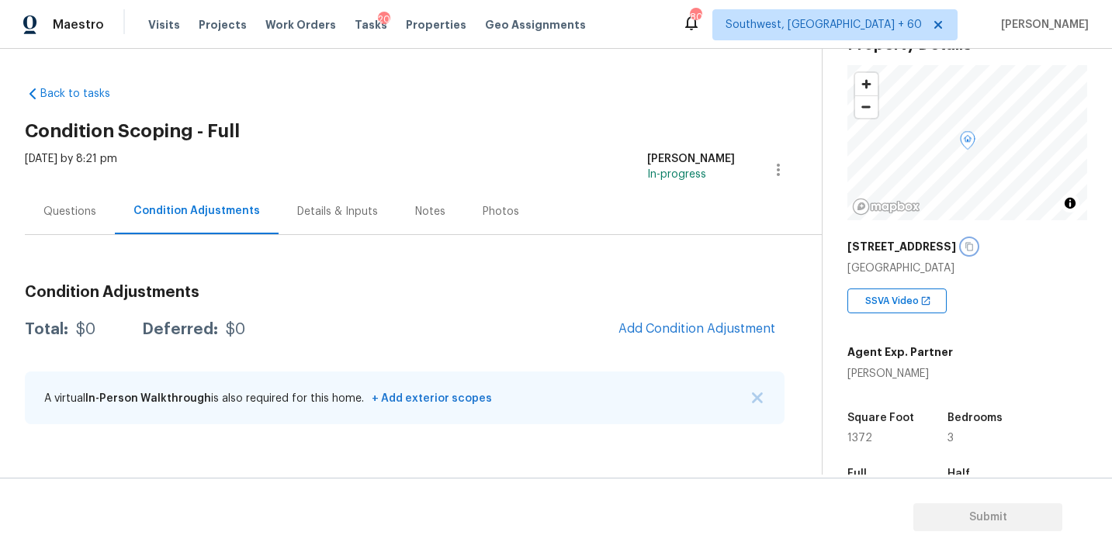
click at [964, 245] on icon "button" at bounding box center [968, 246] width 9 height 9
click at [61, 92] on link "Back to tasks" at bounding box center [99, 94] width 149 height 16
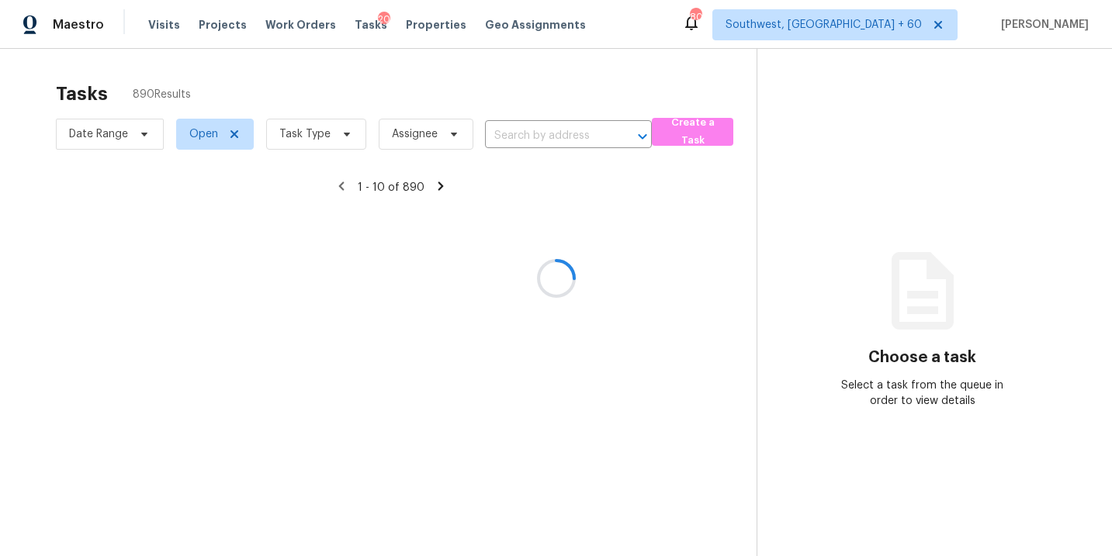
click at [554, 137] on div at bounding box center [556, 278] width 1112 height 556
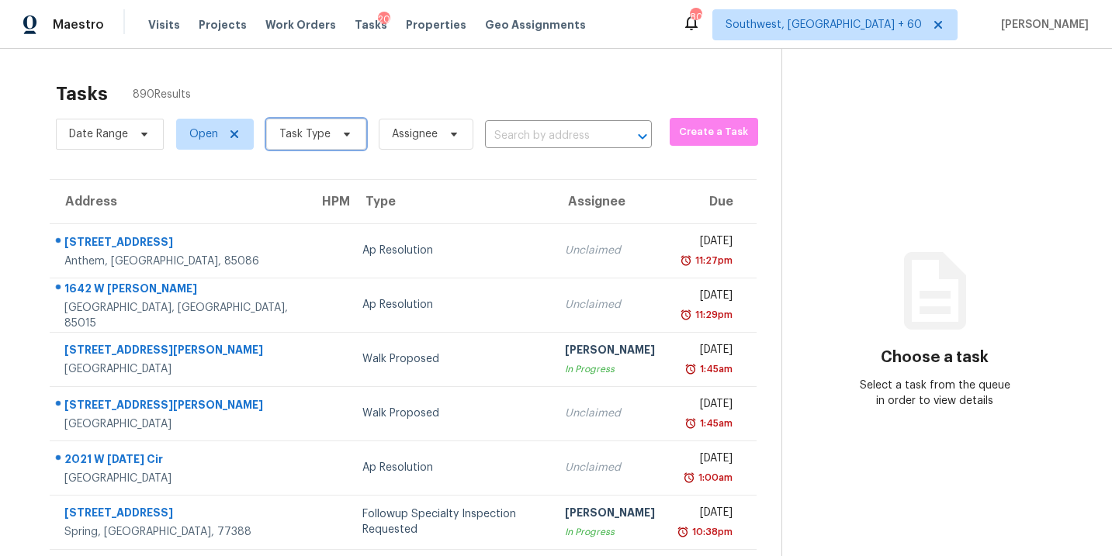
click at [338, 142] on span "Task Type" at bounding box center [316, 134] width 100 height 31
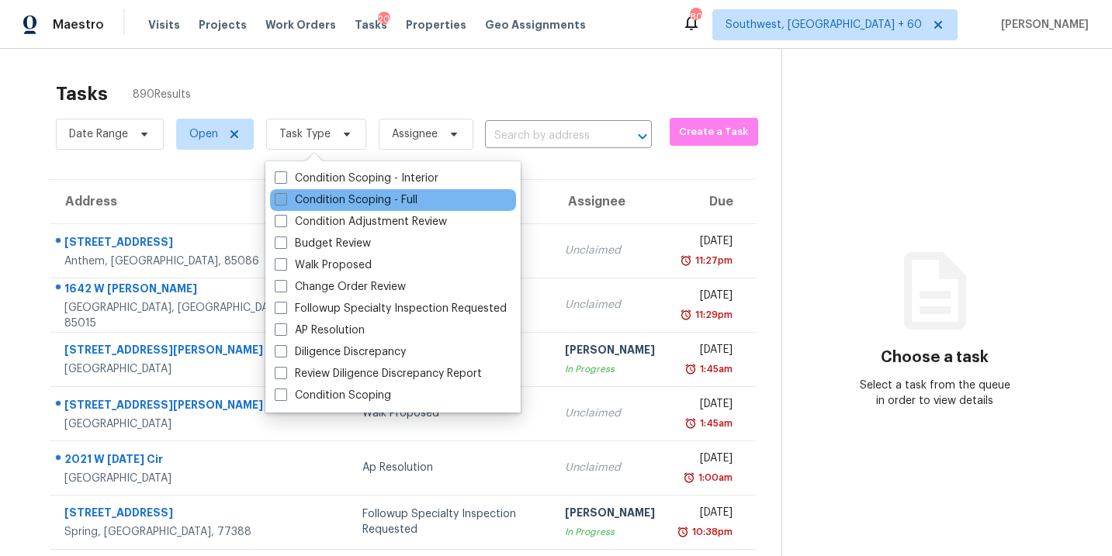
click at [348, 199] on label "Condition Scoping - Full" at bounding box center [346, 200] width 143 height 16
click at [285, 199] on input "Condition Scoping - Full" at bounding box center [280, 197] width 10 height 10
checkbox input "true"
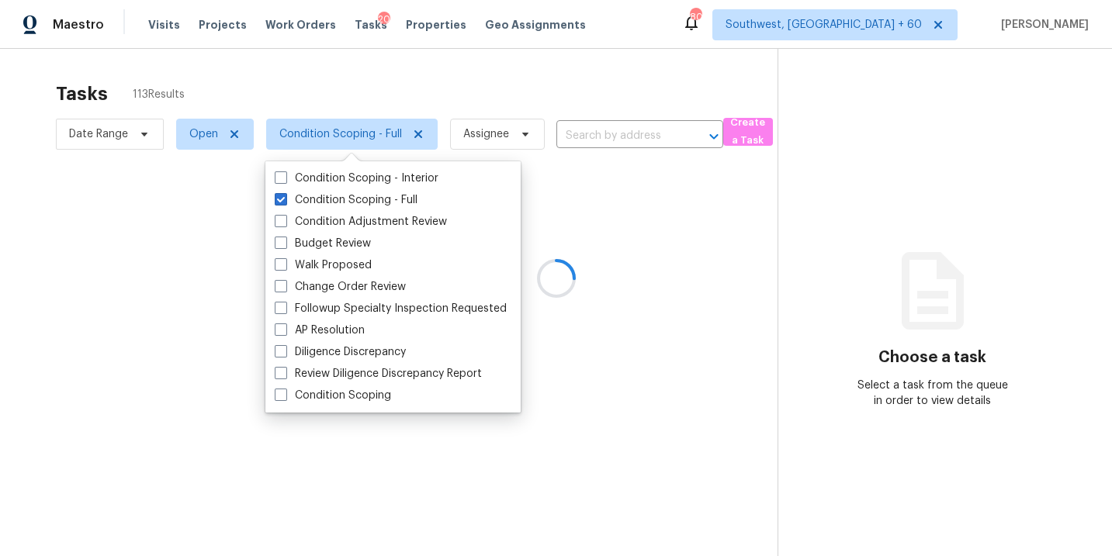
click at [574, 136] on div at bounding box center [556, 278] width 1112 height 556
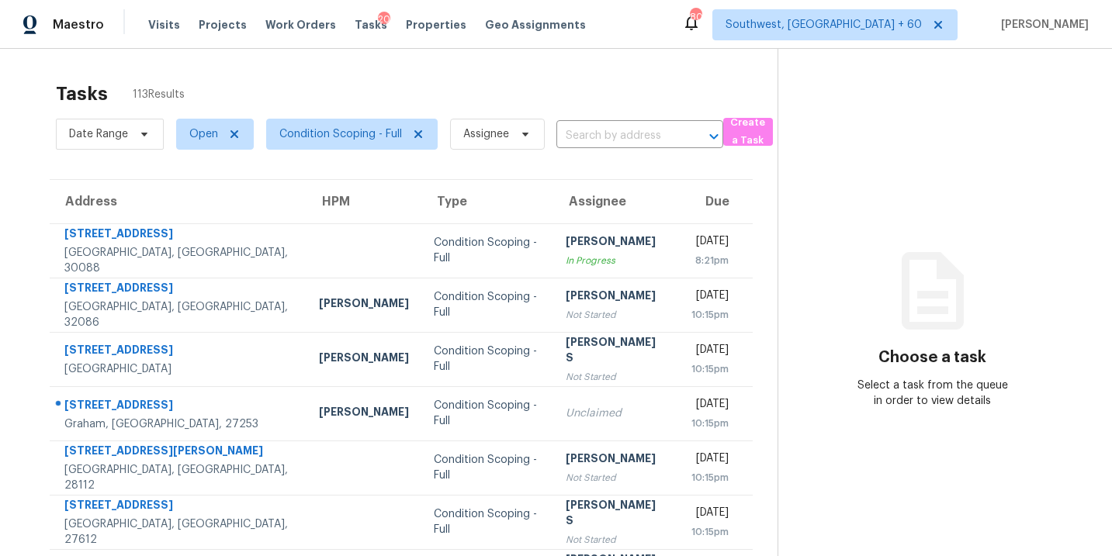
click at [580, 136] on input "text" at bounding box center [617, 136] width 123 height 24
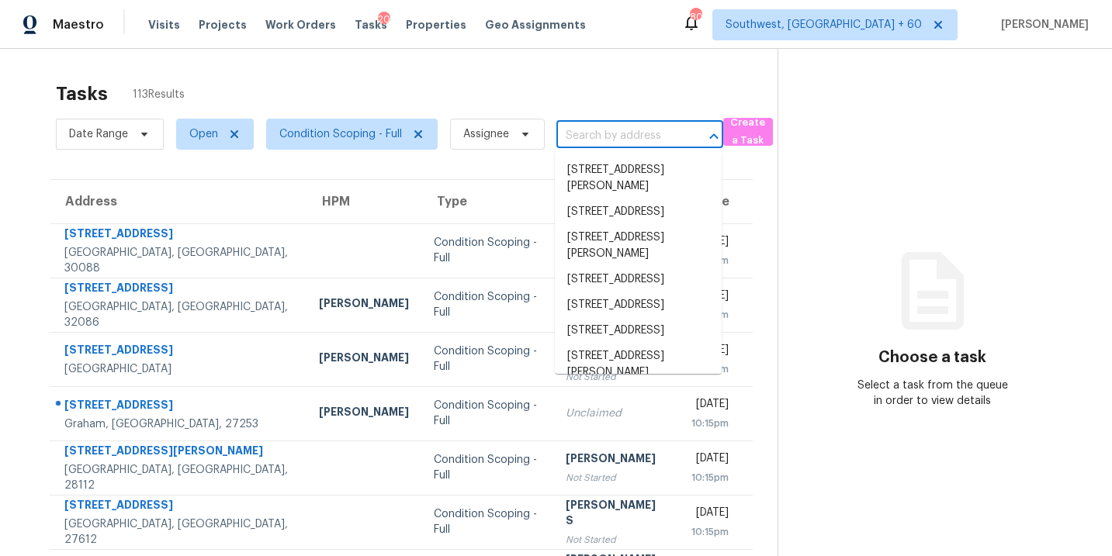
paste input "[STREET_ADDRESS]"
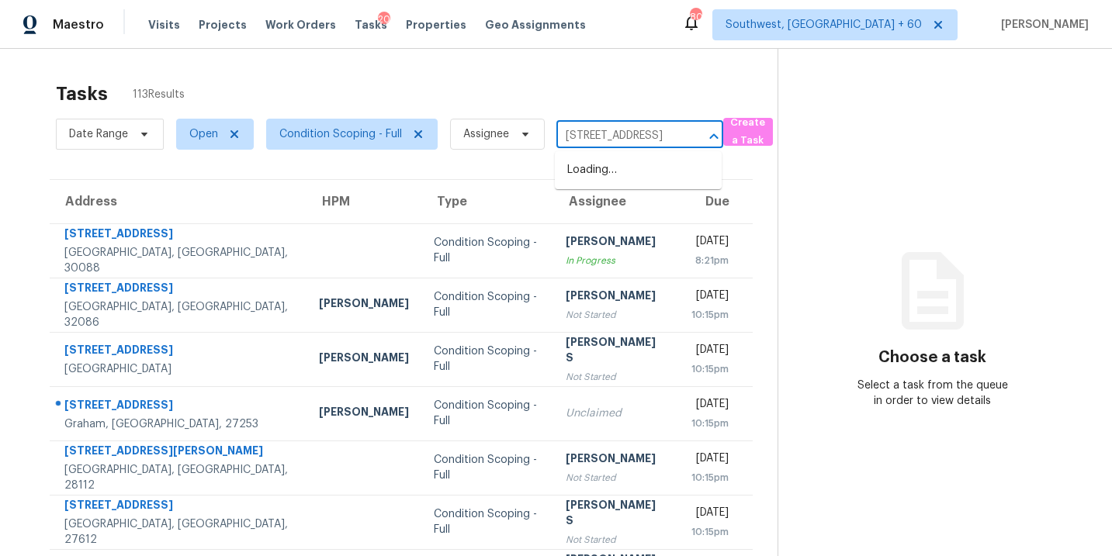
scroll to position [0, 120]
type input "[STREET_ADDRESS]"
click at [560, 105] on div "Tasks 113 Results" at bounding box center [417, 94] width 722 height 40
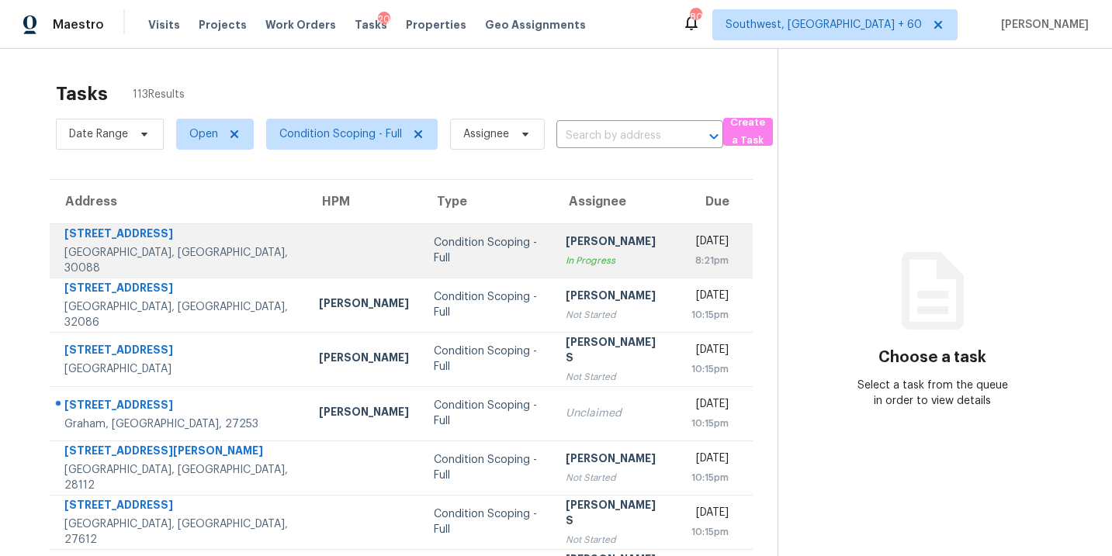
click at [566, 253] on div "[PERSON_NAME]" at bounding box center [615, 243] width 98 height 19
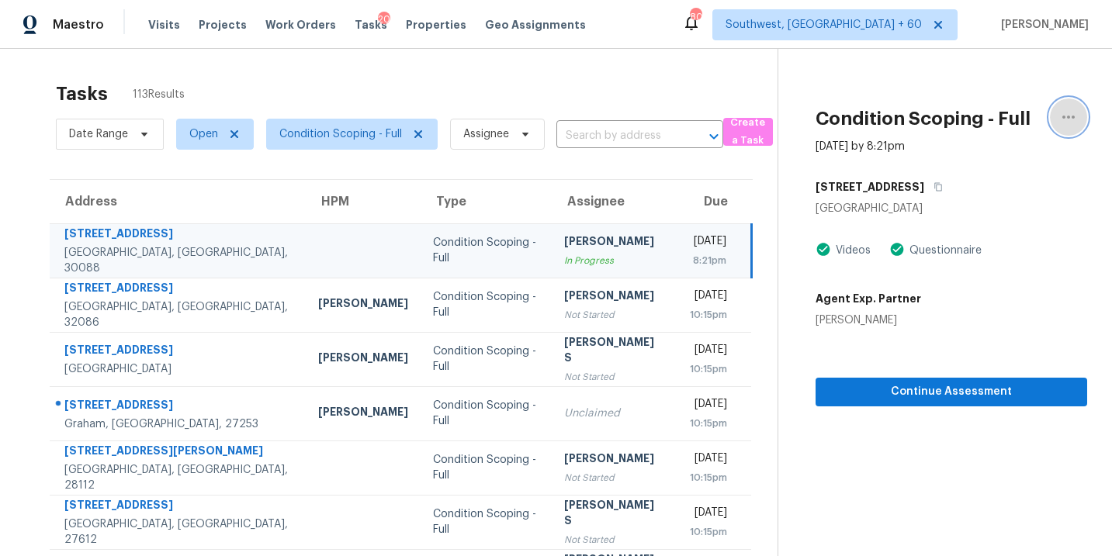
click at [1055, 115] on button "button" at bounding box center [1068, 117] width 37 height 37
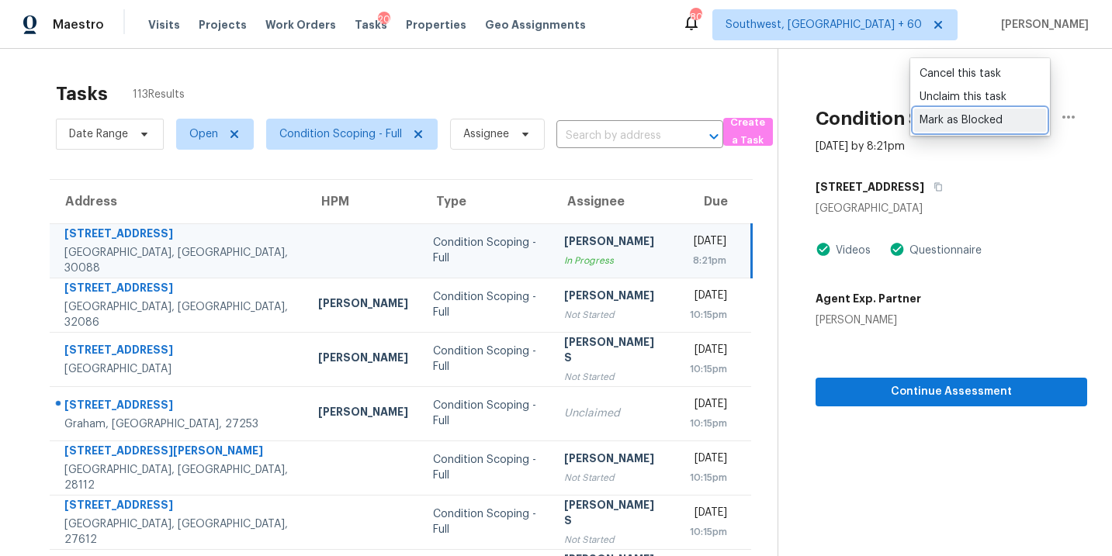
click at [968, 118] on div "Mark as Blocked" at bounding box center [979, 121] width 121 height 16
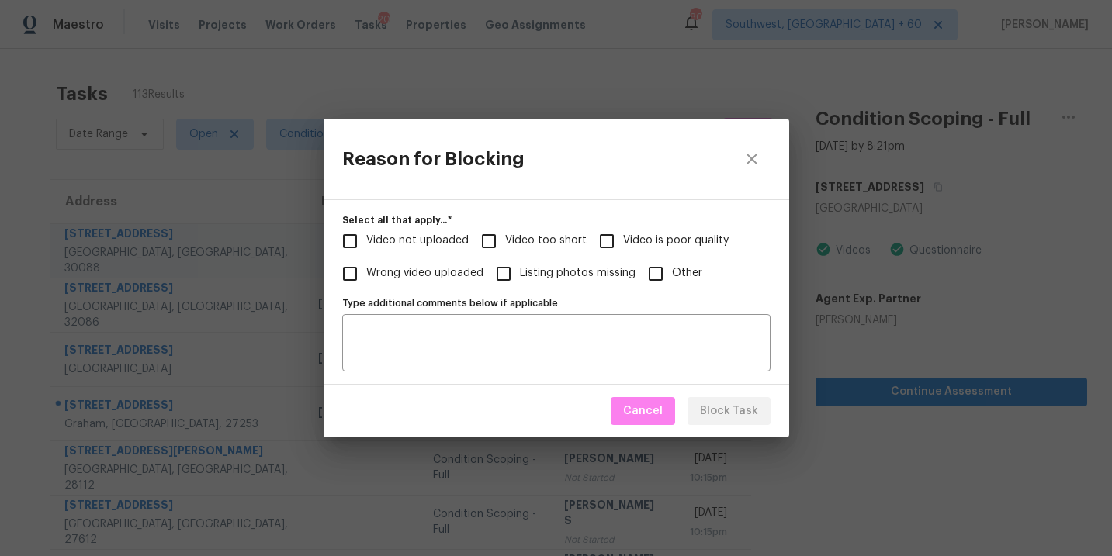
click at [509, 240] on span "Video too short" at bounding box center [545, 241] width 81 height 16
click at [505, 240] on input "Video too short" at bounding box center [489, 241] width 33 height 33
checkbox input "true"
click at [749, 417] on span "Block Task" at bounding box center [729, 411] width 58 height 19
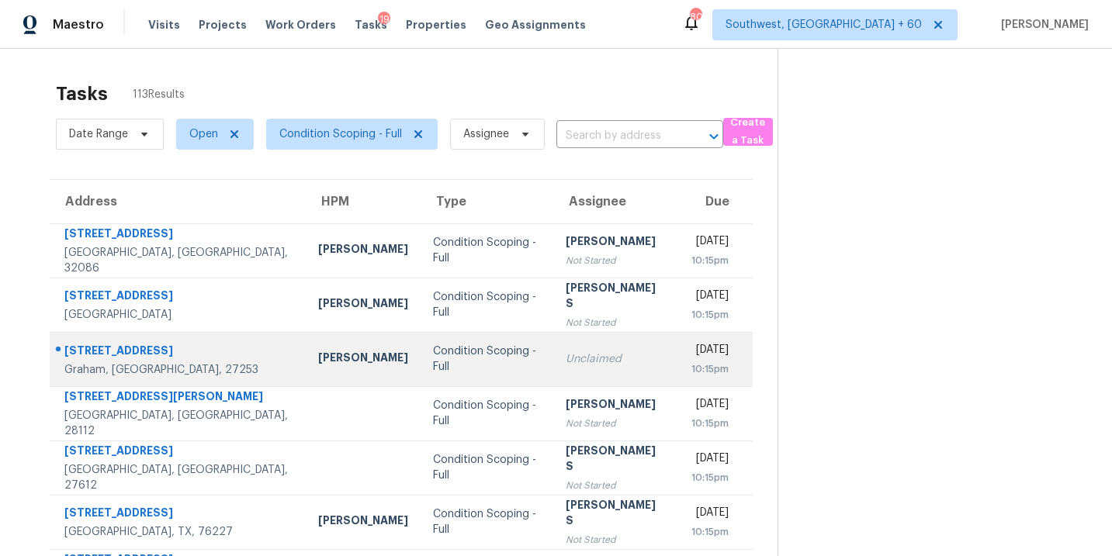
scroll to position [18, 0]
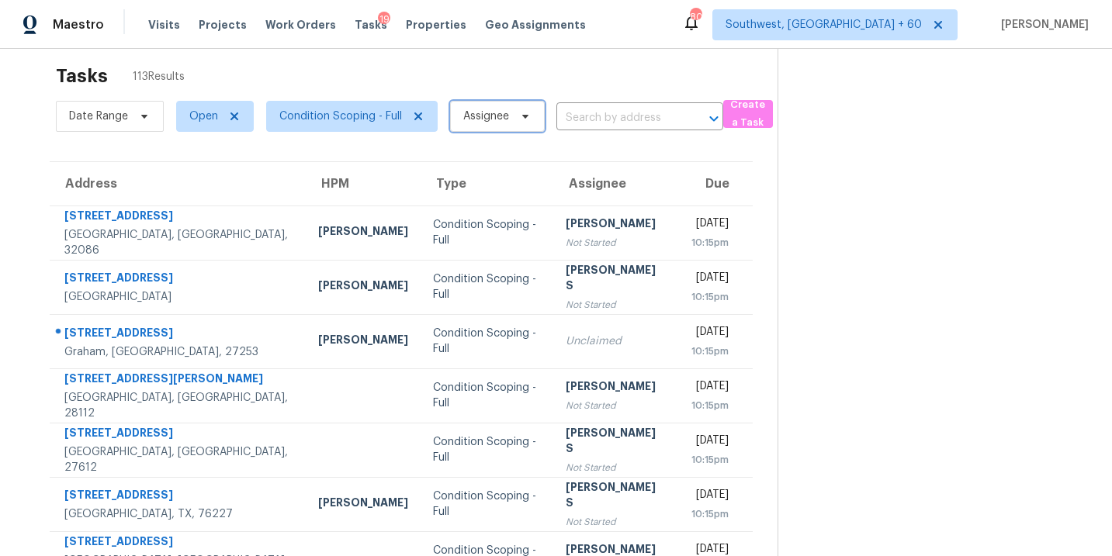
click at [483, 123] on span "Assignee" at bounding box center [486, 117] width 46 height 16
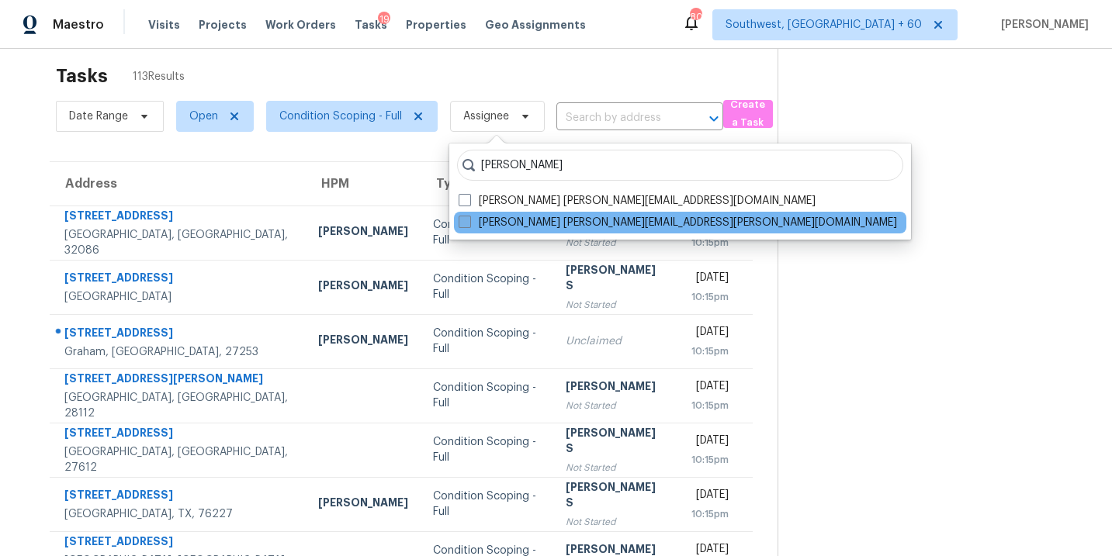
type input "[PERSON_NAME]"
click at [493, 219] on label "[PERSON_NAME] [PERSON_NAME][EMAIL_ADDRESS][PERSON_NAME][DOMAIN_NAME]" at bounding box center [678, 223] width 438 height 16
click at [469, 219] on input "[PERSON_NAME] [PERSON_NAME][EMAIL_ADDRESS][PERSON_NAME][DOMAIN_NAME]" at bounding box center [464, 220] width 10 height 10
checkbox input "true"
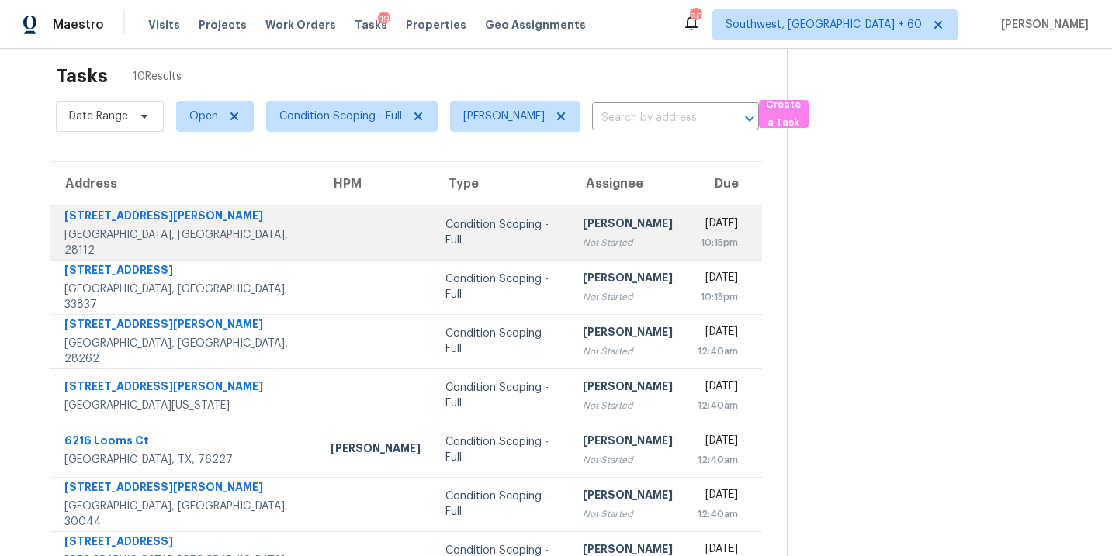
click at [570, 242] on td "[PERSON_NAME] Not Started" at bounding box center [627, 233] width 115 height 54
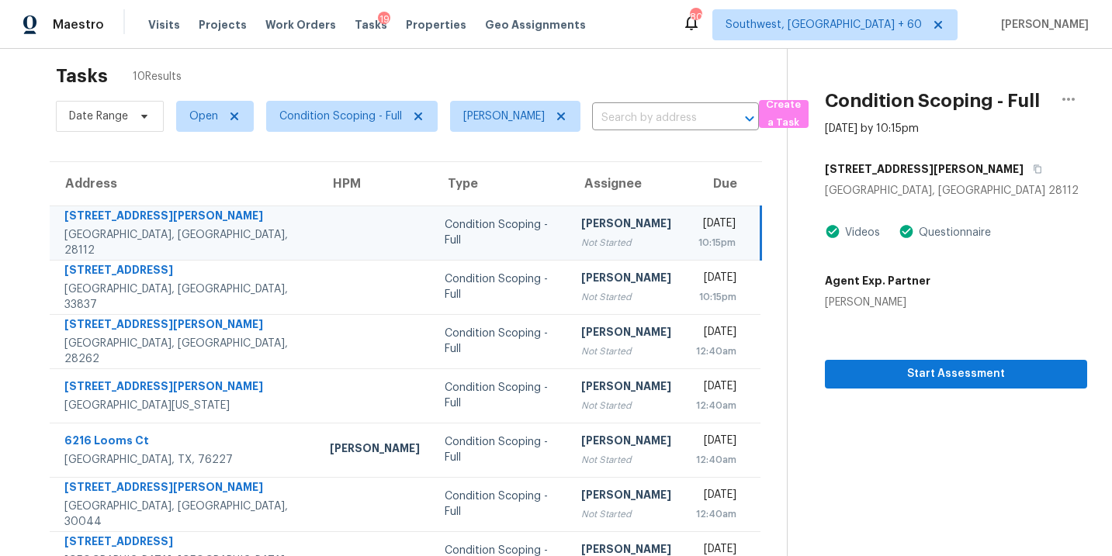
click at [581, 238] on div "Not Started" at bounding box center [626, 243] width 90 height 16
click at [913, 372] on span "Start Assessment" at bounding box center [955, 374] width 237 height 19
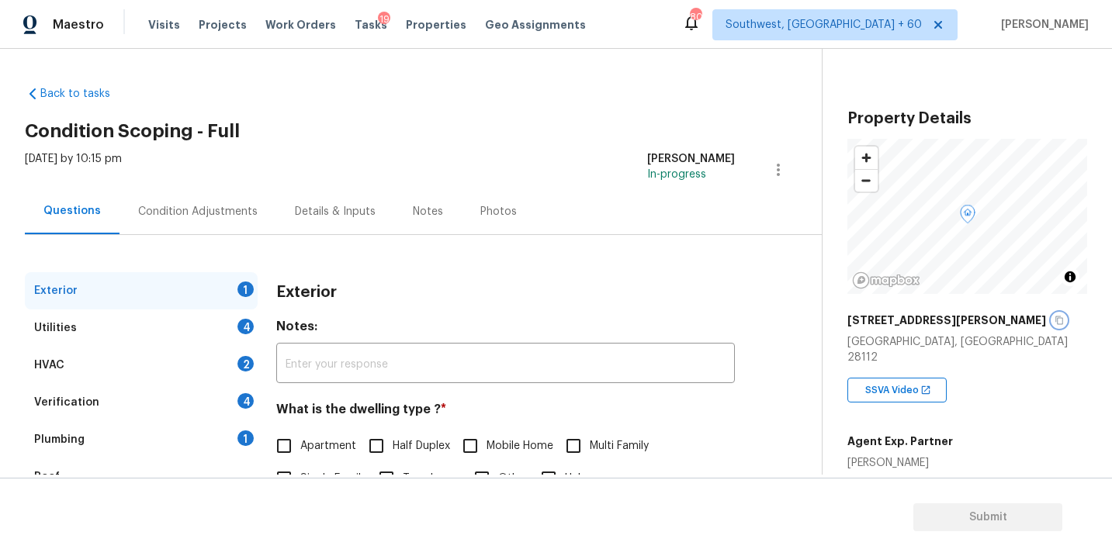
click at [1055, 321] on icon "button" at bounding box center [1059, 320] width 9 height 9
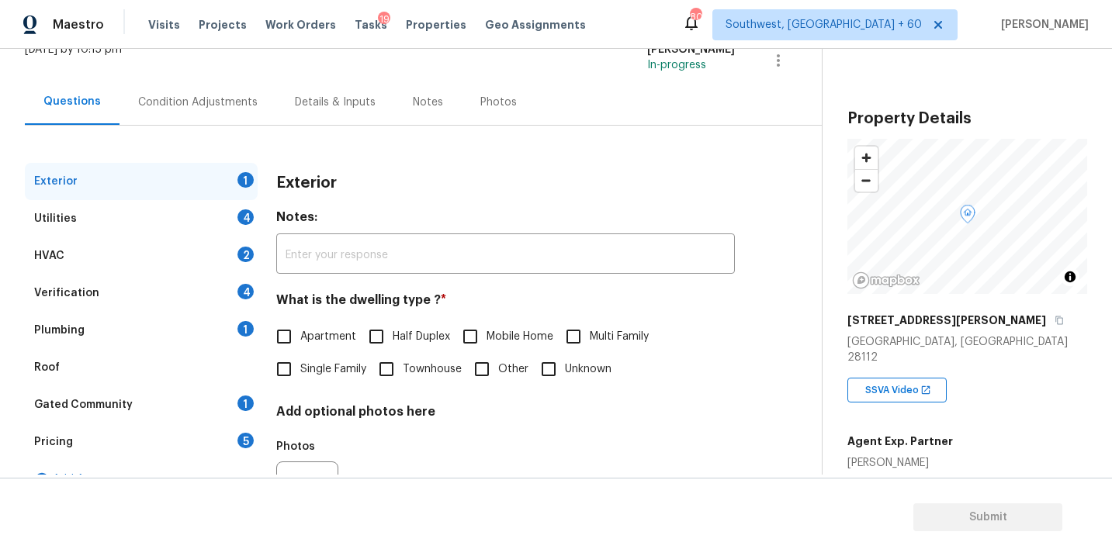
click at [324, 365] on span "Single Family" at bounding box center [333, 370] width 66 height 16
click at [300, 365] on input "Single Family" at bounding box center [284, 369] width 33 height 33
checkbox input "true"
click at [205, 220] on div "Utilities 4" at bounding box center [141, 218] width 233 height 37
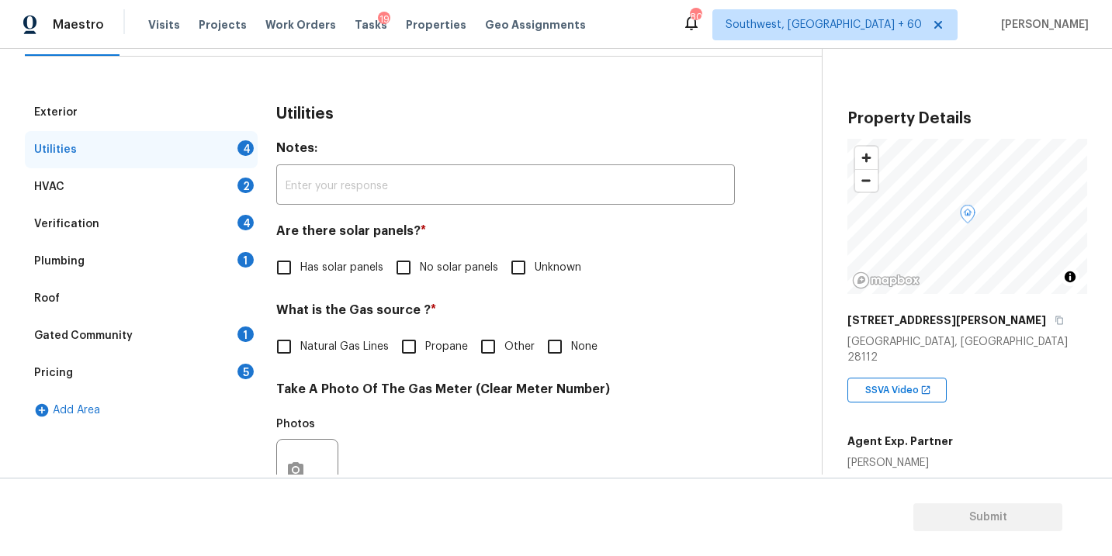
click at [425, 275] on span "No solar panels" at bounding box center [459, 268] width 78 height 16
click at [420, 275] on input "No solar panels" at bounding box center [403, 267] width 33 height 33
checkbox input "true"
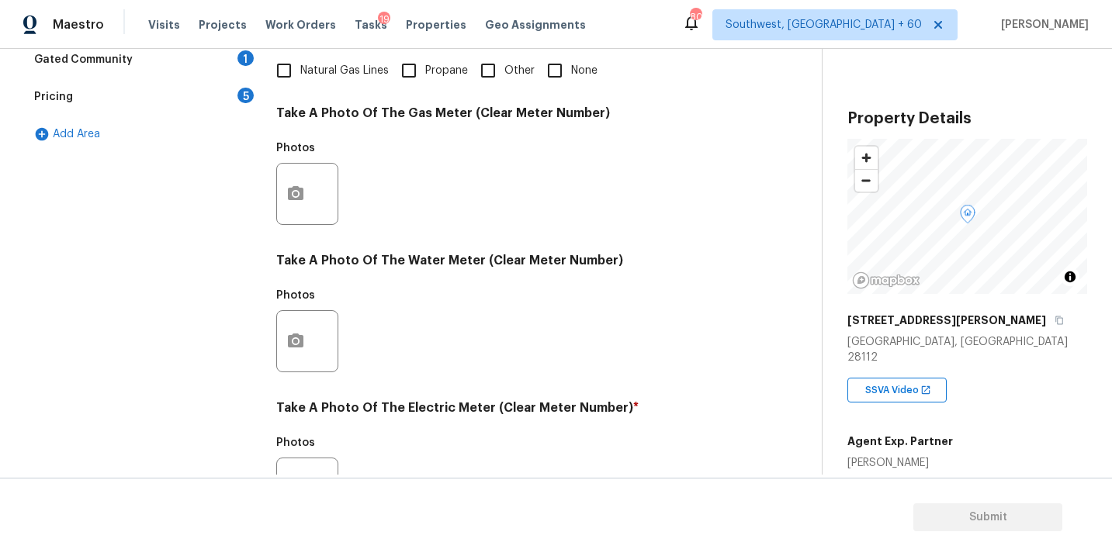
scroll to position [611, 0]
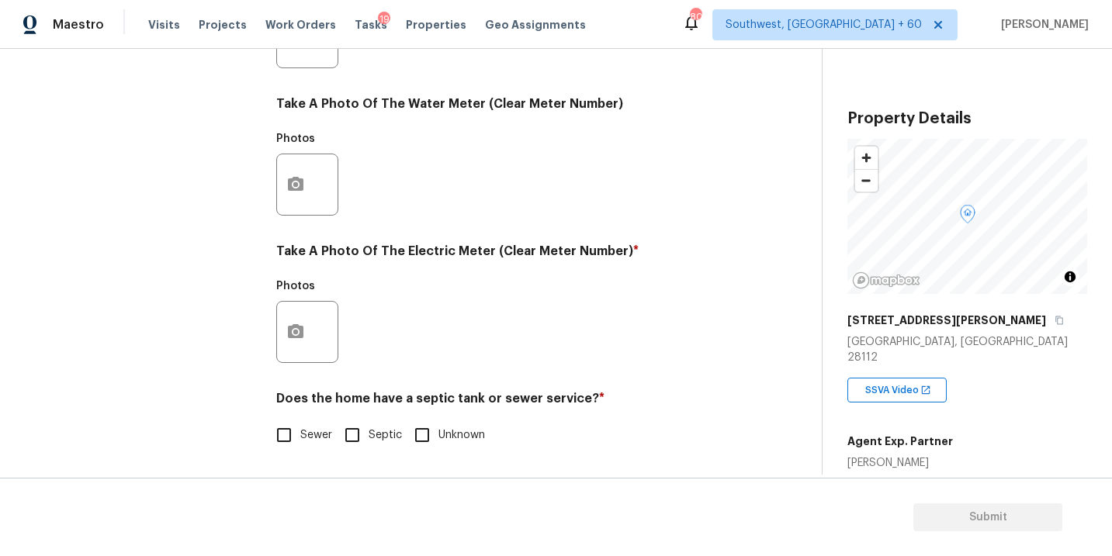
click at [304, 442] on span "Sewer" at bounding box center [316, 436] width 32 height 16
click at [300, 442] on input "Sewer" at bounding box center [284, 435] width 33 height 33
checkbox input "true"
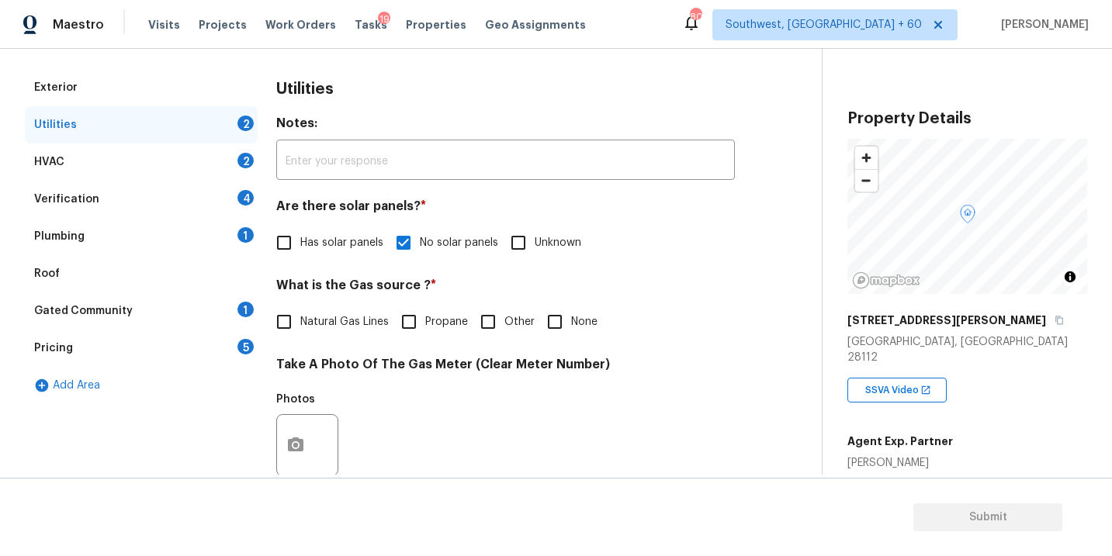
scroll to position [26, 0]
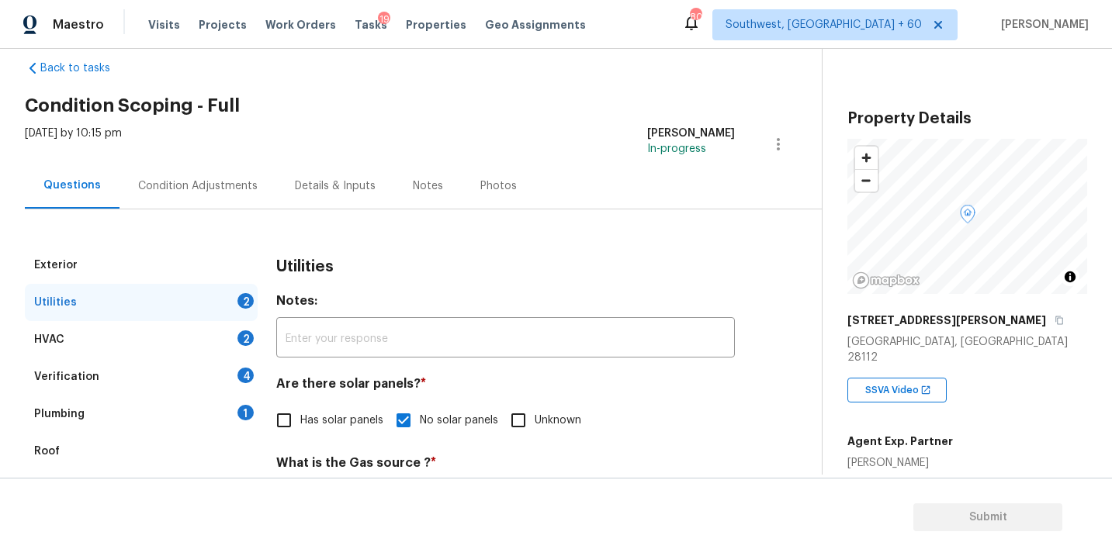
click at [171, 411] on div "Plumbing 1" at bounding box center [141, 414] width 233 height 37
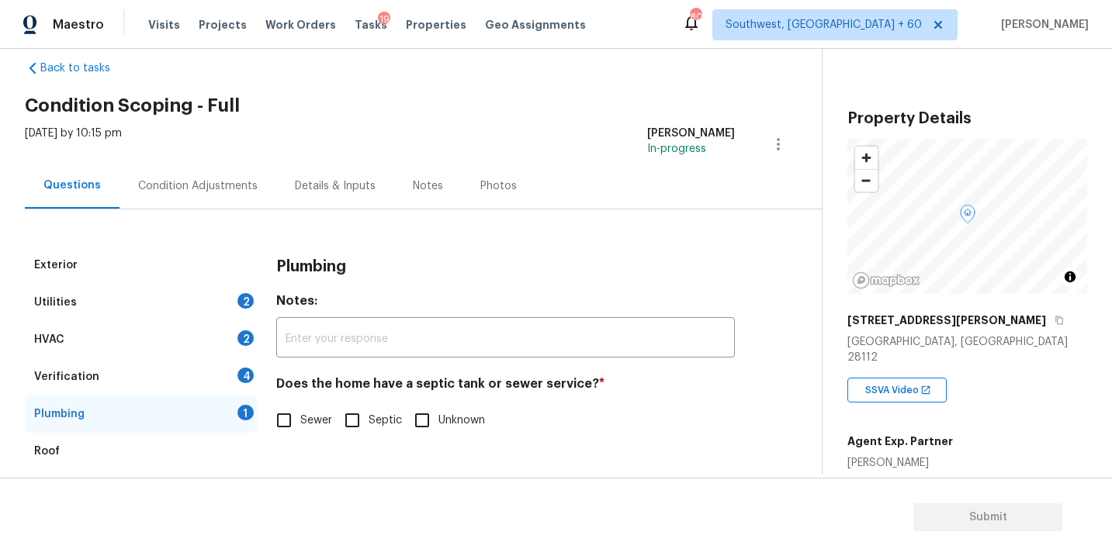
click at [319, 424] on span "Sewer" at bounding box center [316, 421] width 32 height 16
click at [300, 424] on input "Sewer" at bounding box center [284, 420] width 33 height 33
checkbox input "true"
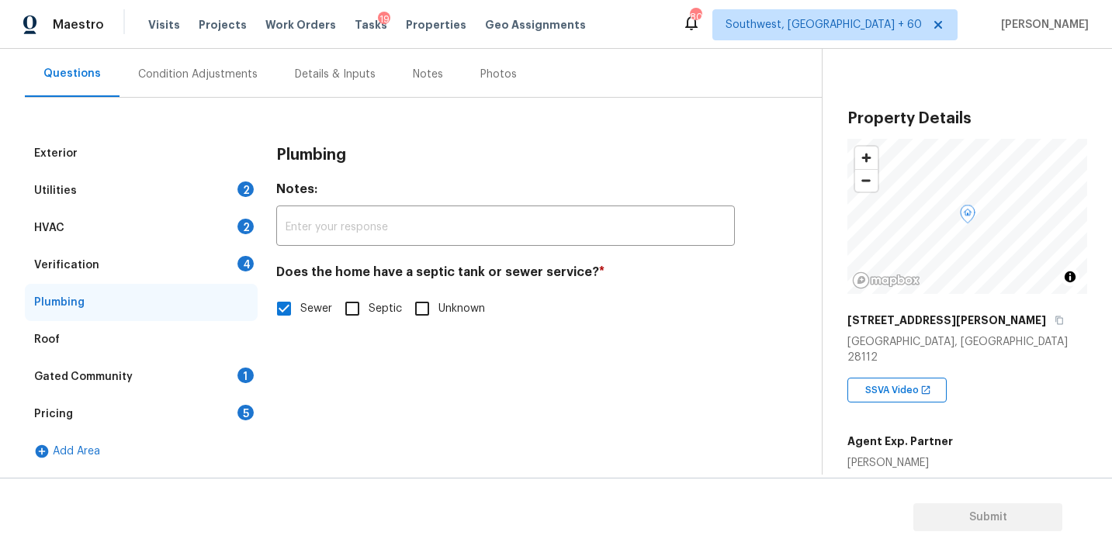
click at [183, 372] on div "Gated Community 1" at bounding box center [141, 376] width 233 height 37
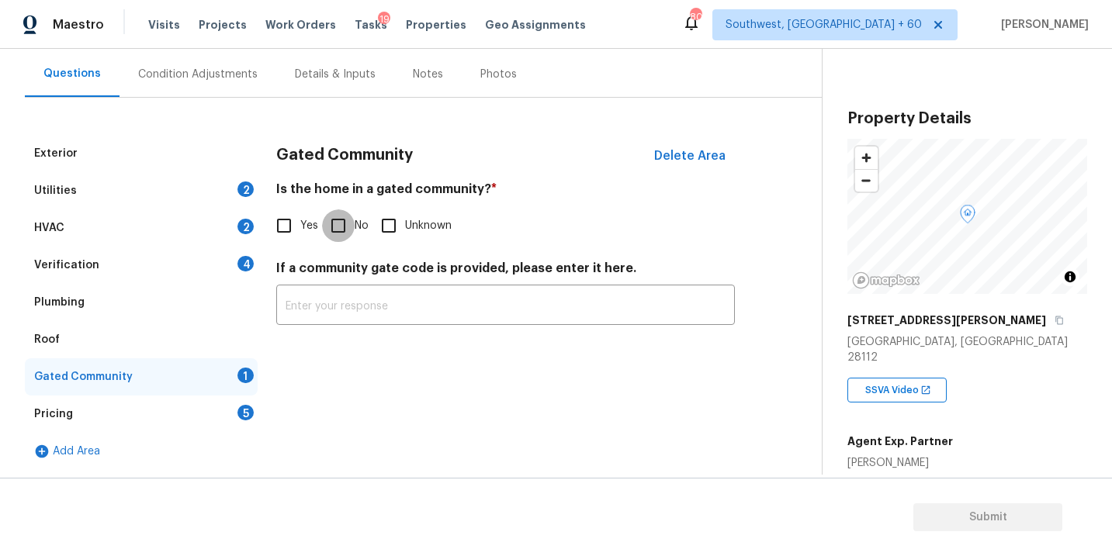
click at [327, 231] on input "No" at bounding box center [338, 226] width 33 height 33
checkbox input "true"
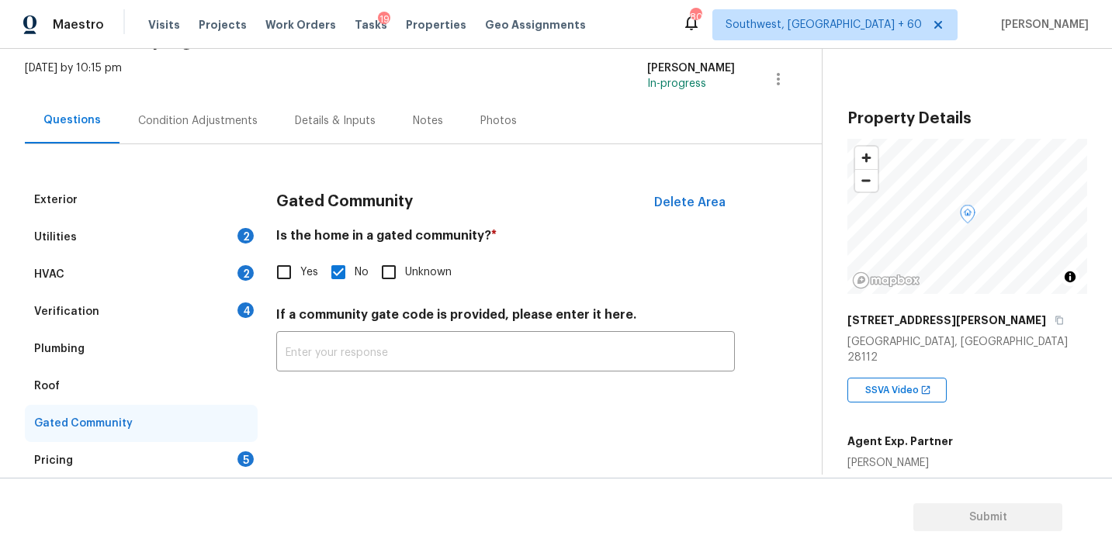
click at [219, 135] on div "Condition Adjustments" at bounding box center [197, 121] width 157 height 46
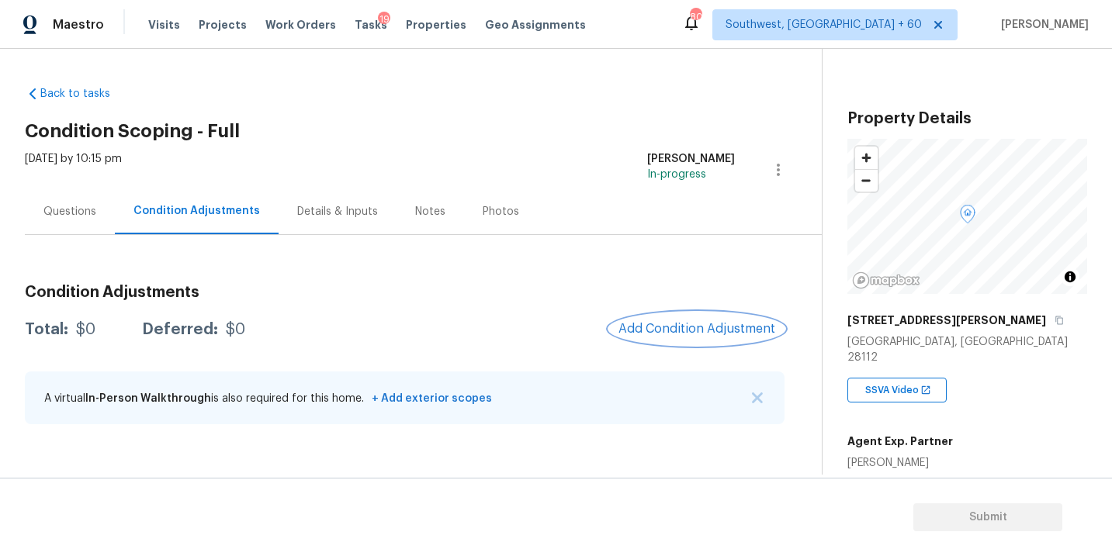
click at [637, 317] on button "Add Condition Adjustment" at bounding box center [696, 329] width 175 height 33
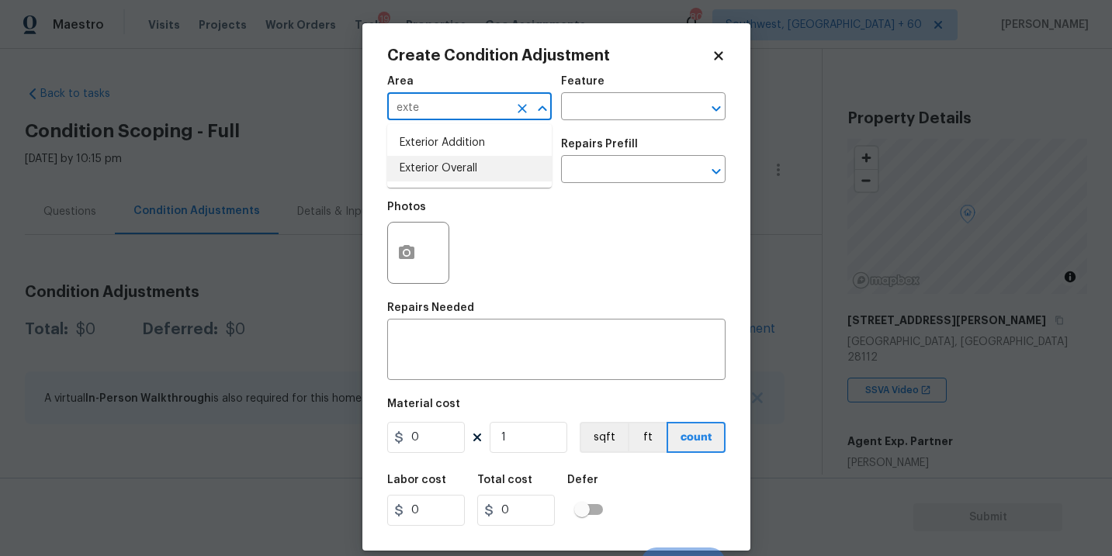
click at [455, 164] on li "Exterior Overall" at bounding box center [469, 169] width 164 height 26
type input "Exterior Overall"
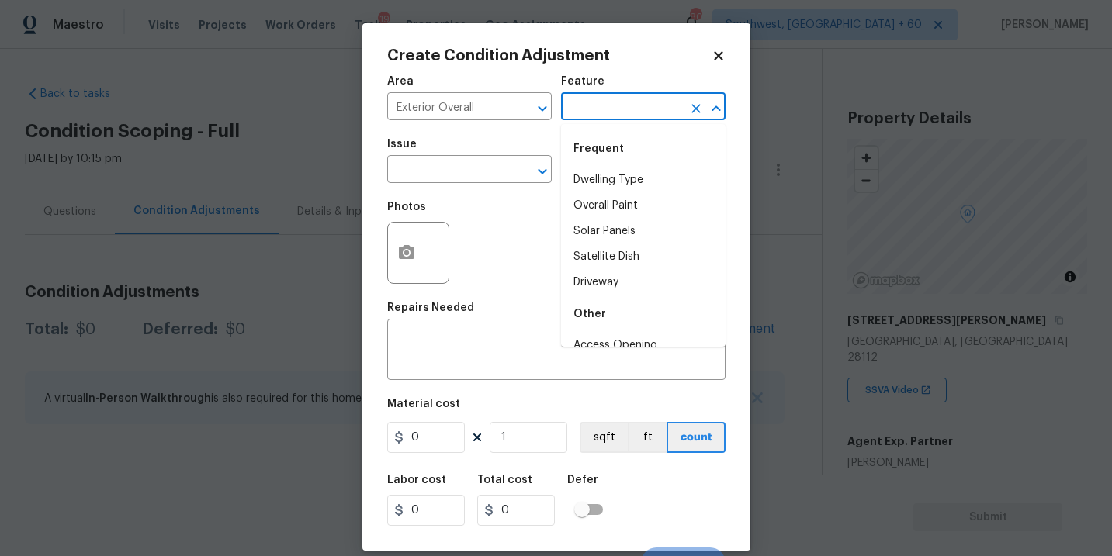
click at [610, 117] on input "text" at bounding box center [621, 108] width 121 height 24
click at [607, 177] on li "Deck" at bounding box center [643, 181] width 164 height 26
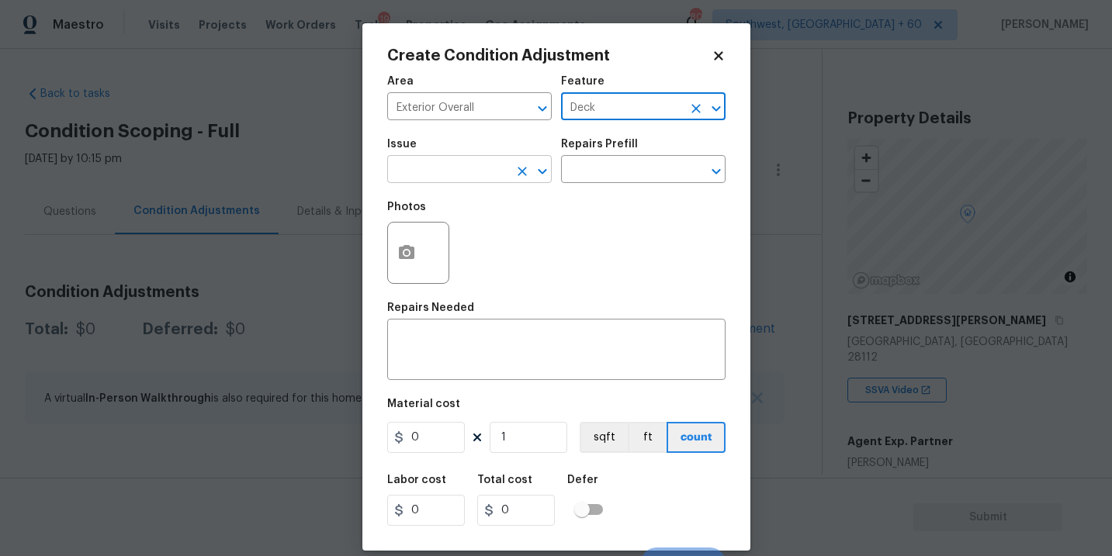
type input "Deck"
click at [494, 177] on input "text" at bounding box center [447, 171] width 121 height 24
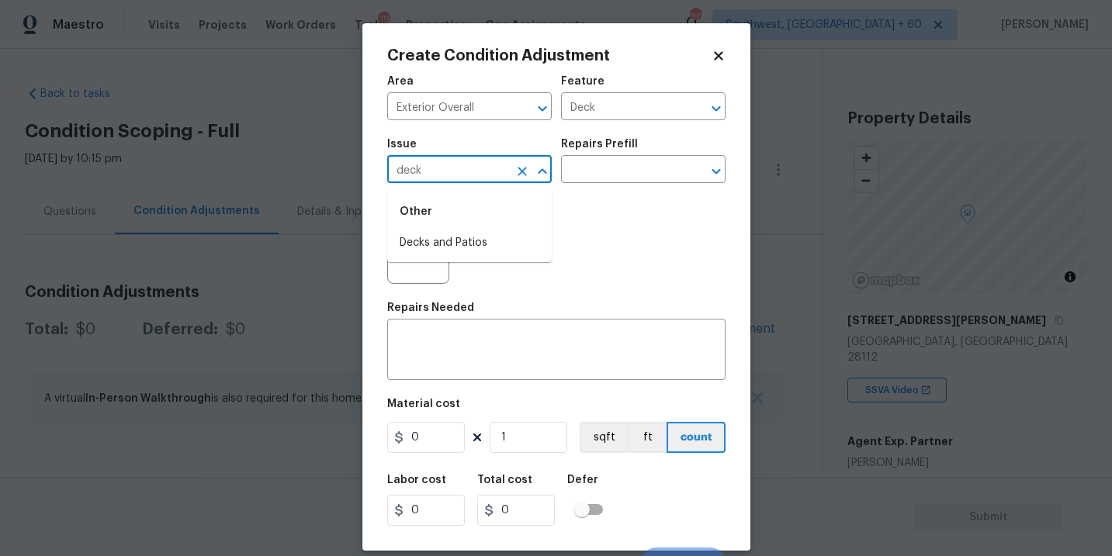
click at [487, 244] on li "Decks and Patios" at bounding box center [469, 243] width 164 height 26
type input "Decks and Patios"
click at [473, 322] on div "Repairs Needed" at bounding box center [556, 313] width 338 height 20
click at [451, 344] on textarea at bounding box center [557, 351] width 320 height 33
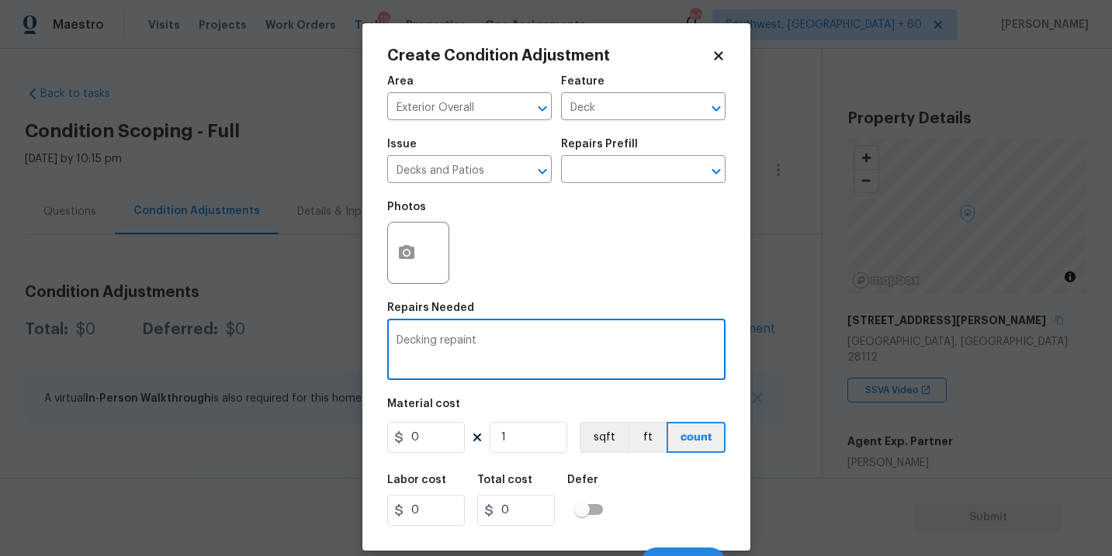
type textarea "Decking repaint"
drag, startPoint x: 433, startPoint y: 438, endPoint x: 332, endPoint y: 441, distance: 100.9
click at [332, 441] on div "Create Condition Adjustment Area Exterior Overall ​ Feature Deck ​ Issue Decks …" at bounding box center [556, 278] width 1112 height 556
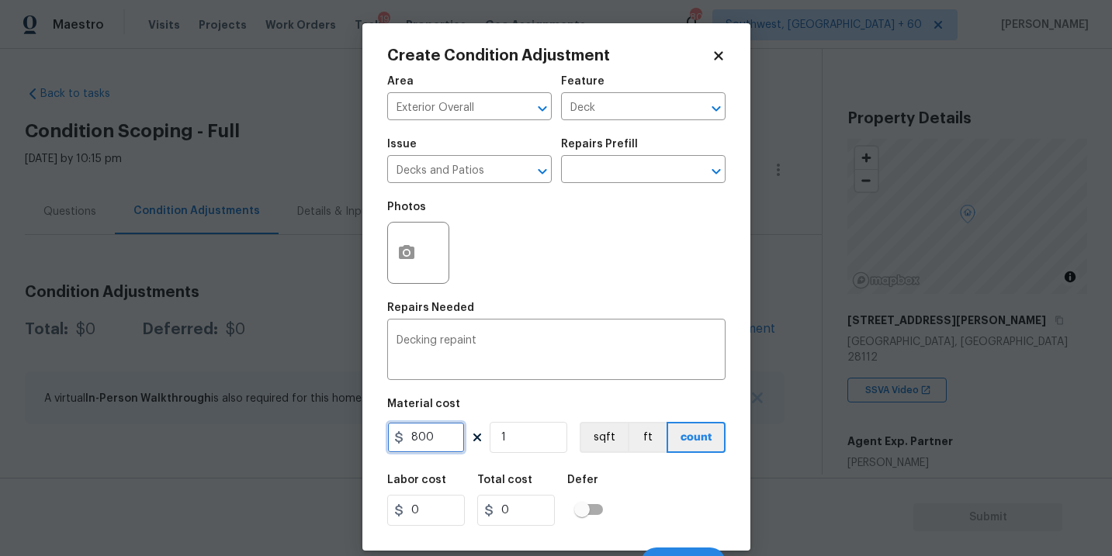
type input "800"
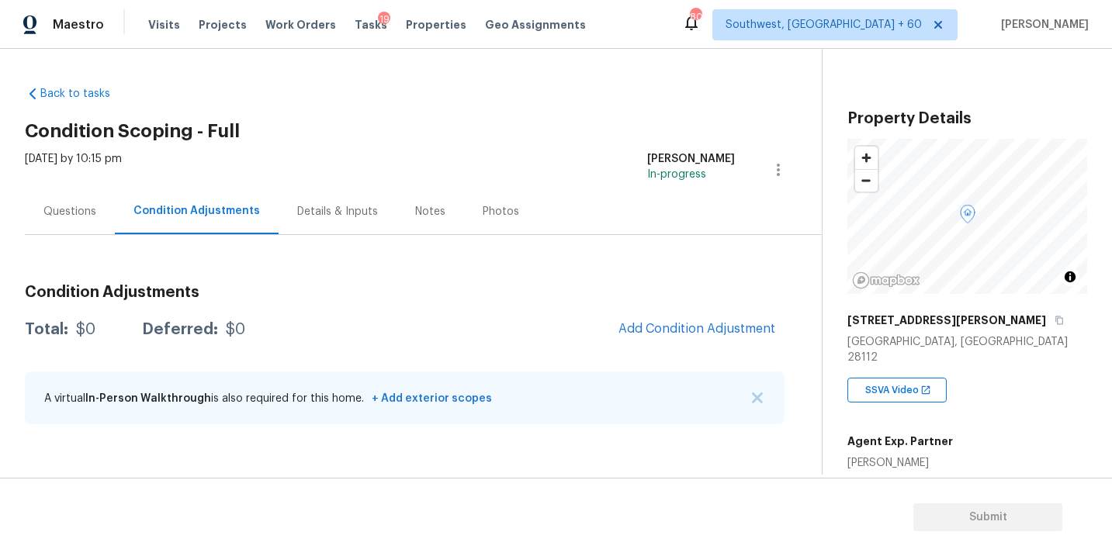
drag, startPoint x: 332, startPoint y: 441, endPoint x: 332, endPoint y: 293, distance: 147.4
click at [332, 412] on body "Maestro Visits Projects Work Orders Tasks 19 Properties Geo Assignments 804 Sou…" at bounding box center [556, 278] width 1112 height 556
click at [679, 312] on div "Condition Adjustments Total: $0 Deferred: $0 Add Condition Adjustment A virtual…" at bounding box center [405, 355] width 760 height 166
click at [676, 328] on span "Add Condition Adjustment" at bounding box center [696, 329] width 157 height 14
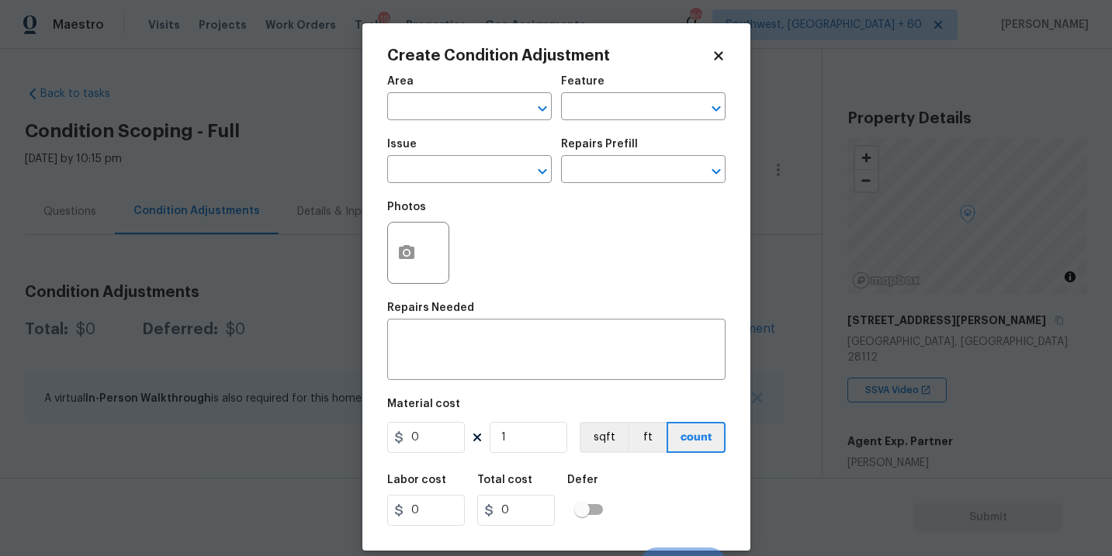
click at [459, 123] on span "Area ​" at bounding box center [469, 98] width 164 height 63
click at [447, 107] on input "text" at bounding box center [447, 108] width 121 height 24
click at [471, 163] on li "Exterior Overall" at bounding box center [469, 169] width 164 height 26
type input "Exterior Overall"
click at [609, 86] on div "Feature" at bounding box center [643, 86] width 164 height 20
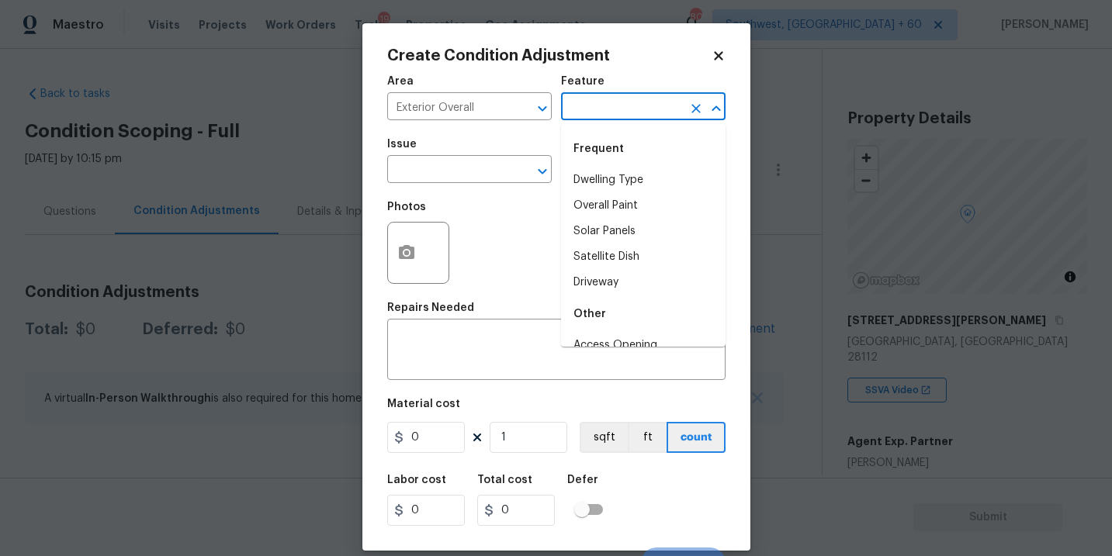
click at [597, 109] on input "text" at bounding box center [621, 108] width 121 height 24
click at [608, 170] on li "Deck" at bounding box center [643, 181] width 164 height 26
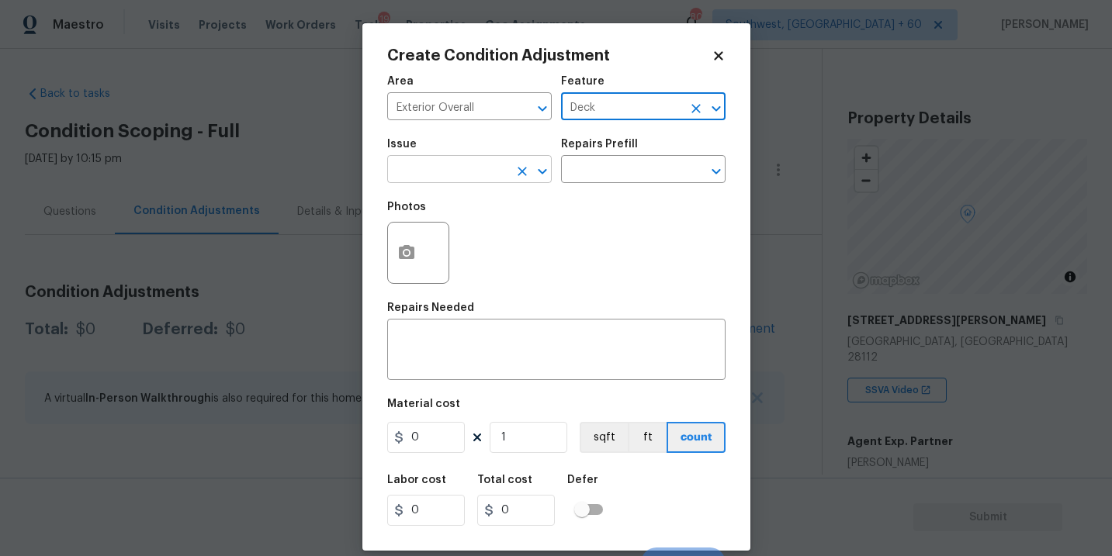
type input "Deck"
click at [456, 168] on input "text" at bounding box center [447, 171] width 121 height 24
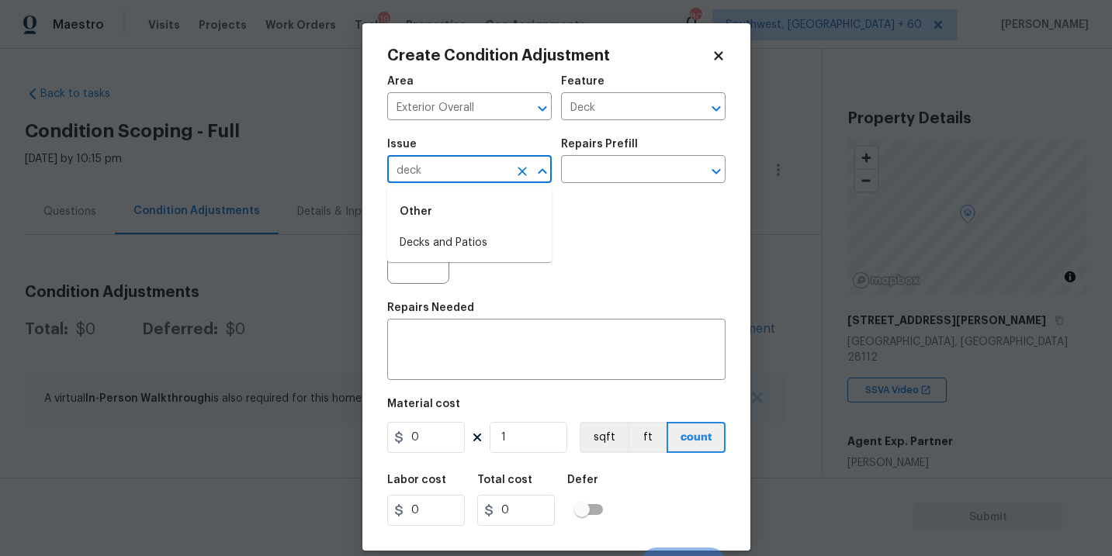
click at [452, 244] on li "Decks and Patios" at bounding box center [469, 243] width 164 height 26
type input "Decks and Patios"
click at [442, 324] on div "x ​" at bounding box center [556, 351] width 338 height 57
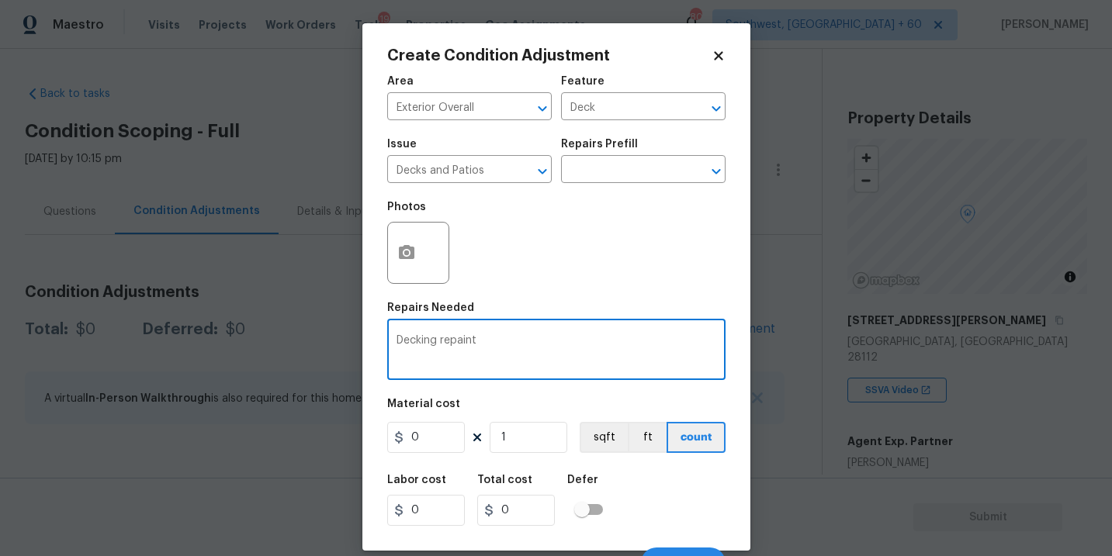
type textarea "Decking repaint"
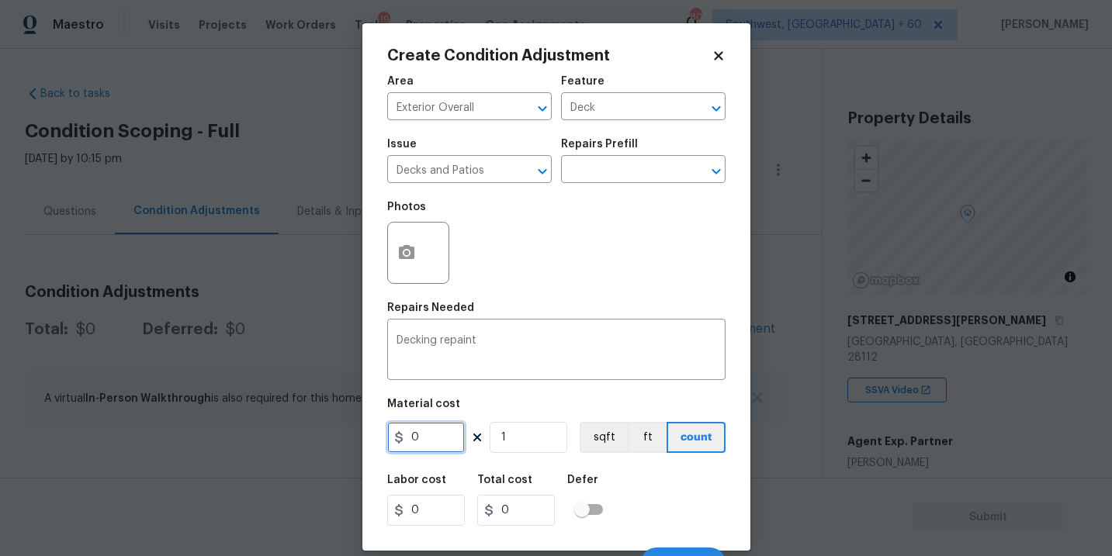
drag, startPoint x: 417, startPoint y: 435, endPoint x: 393, endPoint y: 435, distance: 24.8
click at [393, 435] on div "0" at bounding box center [426, 437] width 78 height 31
type input "800"
click at [398, 268] on button "button" at bounding box center [406, 253] width 37 height 61
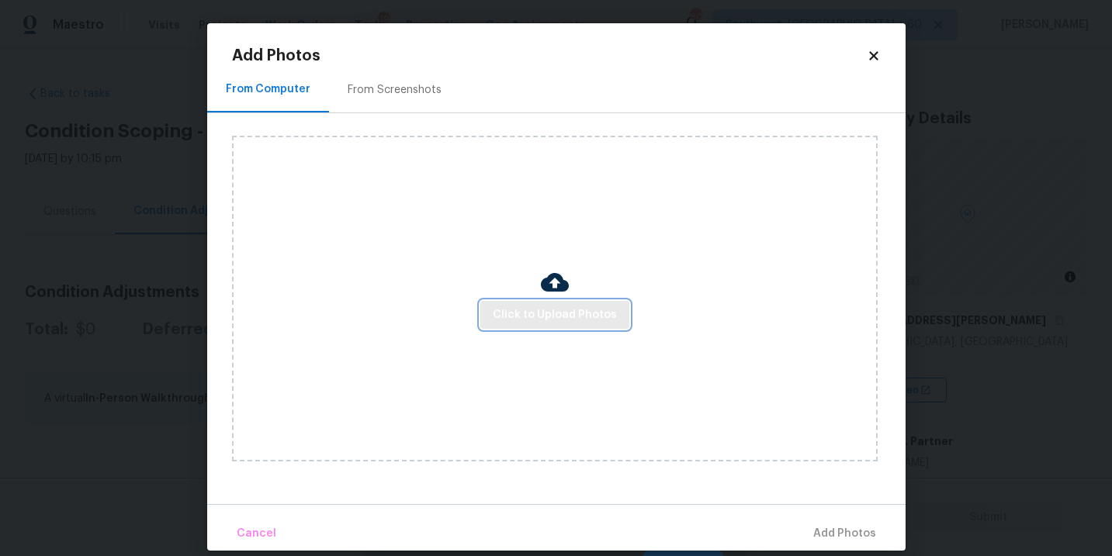
click at [540, 319] on span "Click to Upload Photos" at bounding box center [555, 315] width 124 height 19
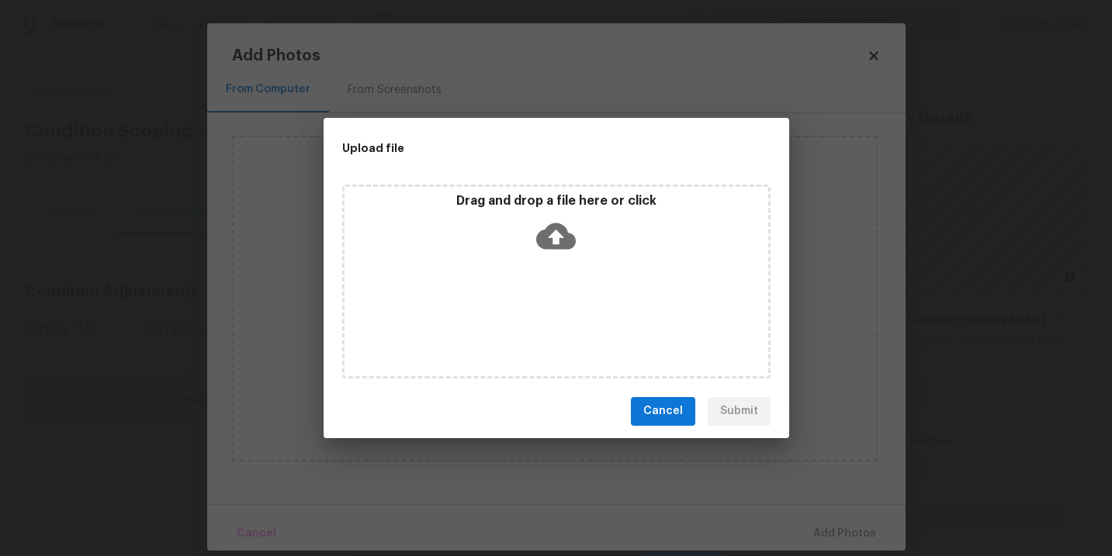
click at [560, 271] on div "Drag and drop a file here or click" at bounding box center [556, 282] width 428 height 194
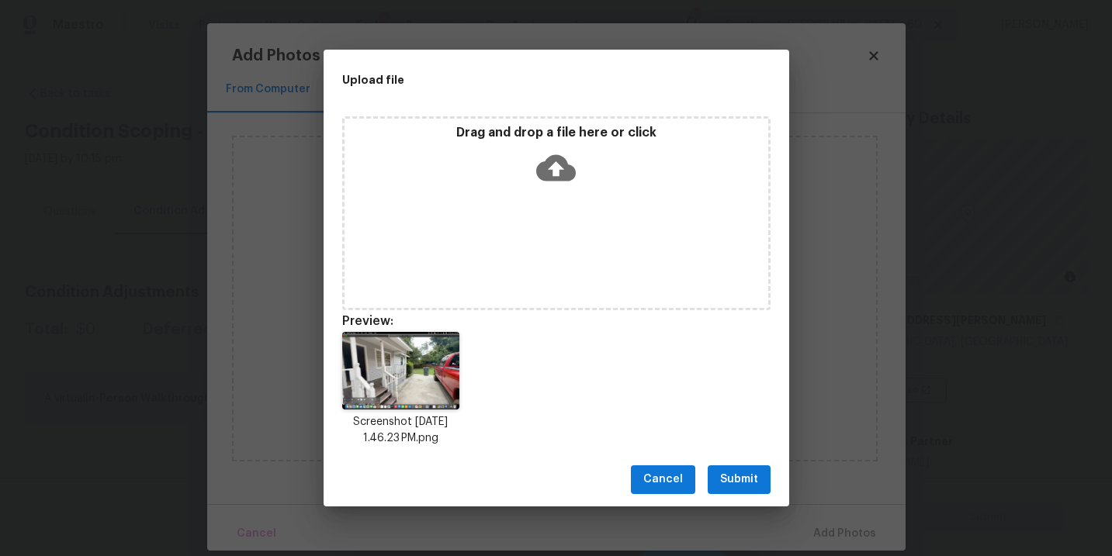
click at [750, 473] on span "Submit" at bounding box center [739, 479] width 38 height 19
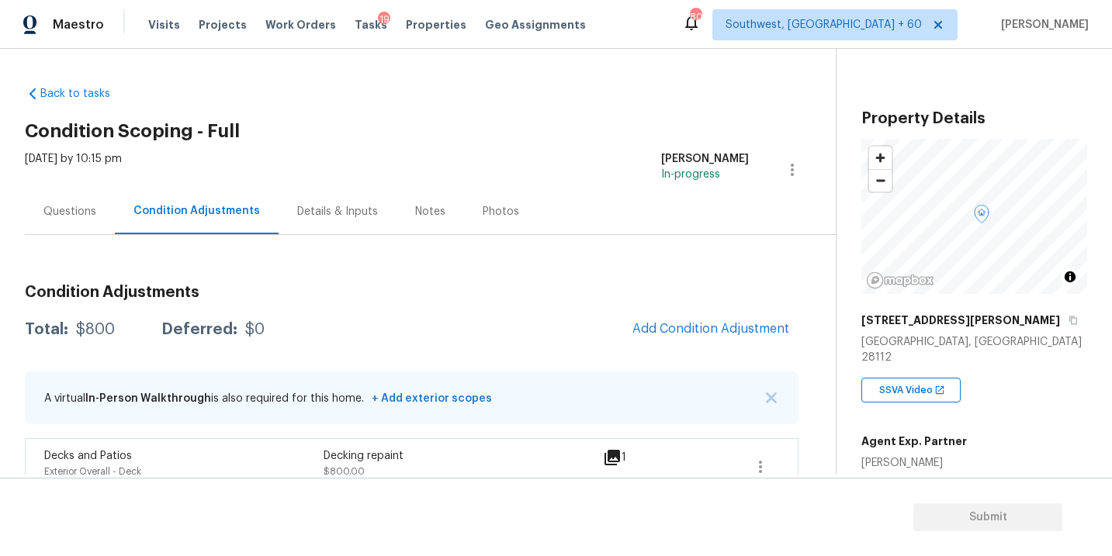
click at [76, 220] on div "Questions" at bounding box center [70, 212] width 90 height 46
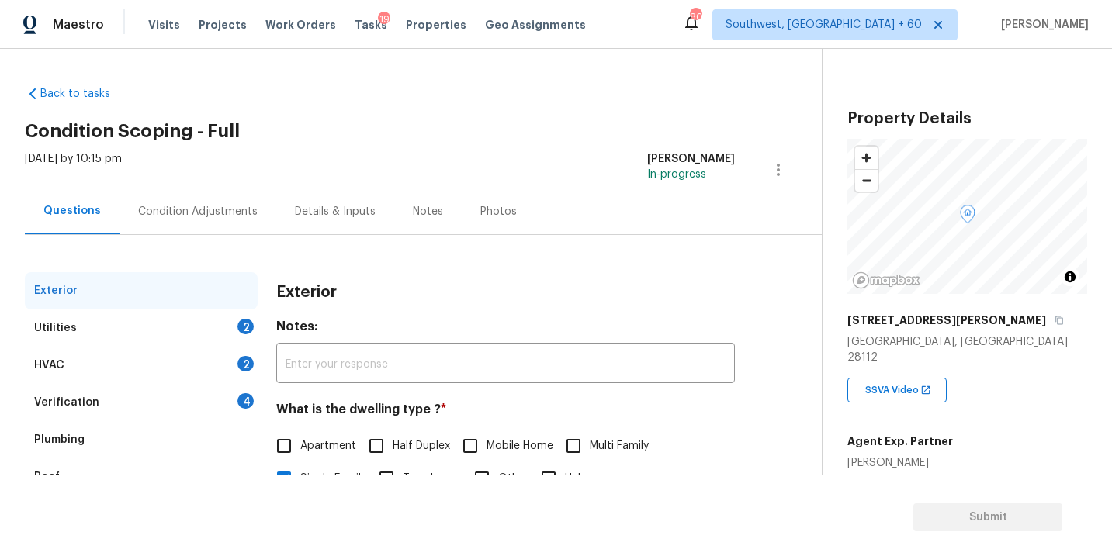
click at [108, 407] on div "Verification 4" at bounding box center [141, 402] width 233 height 37
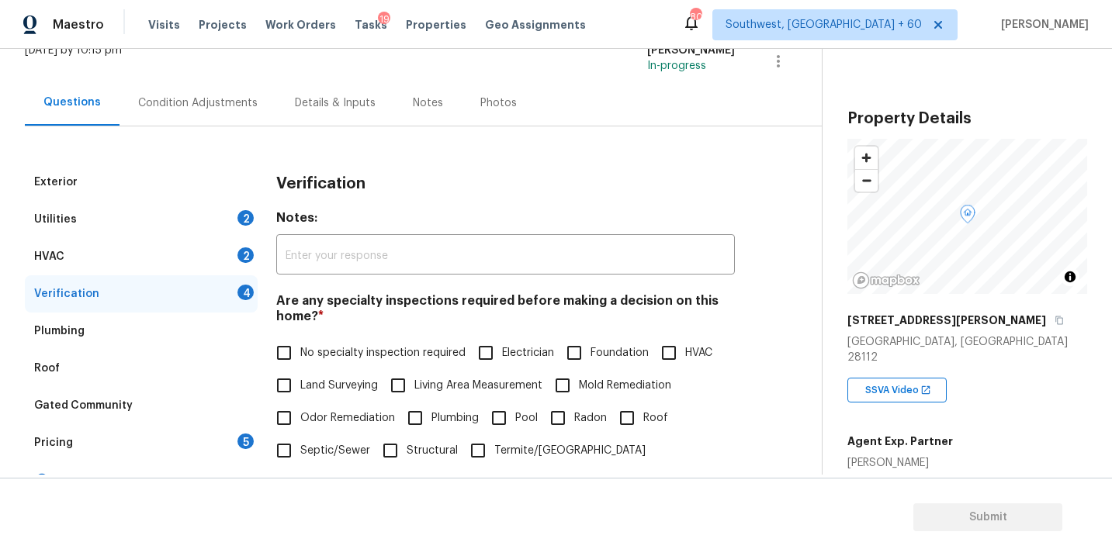
scroll to position [192, 0]
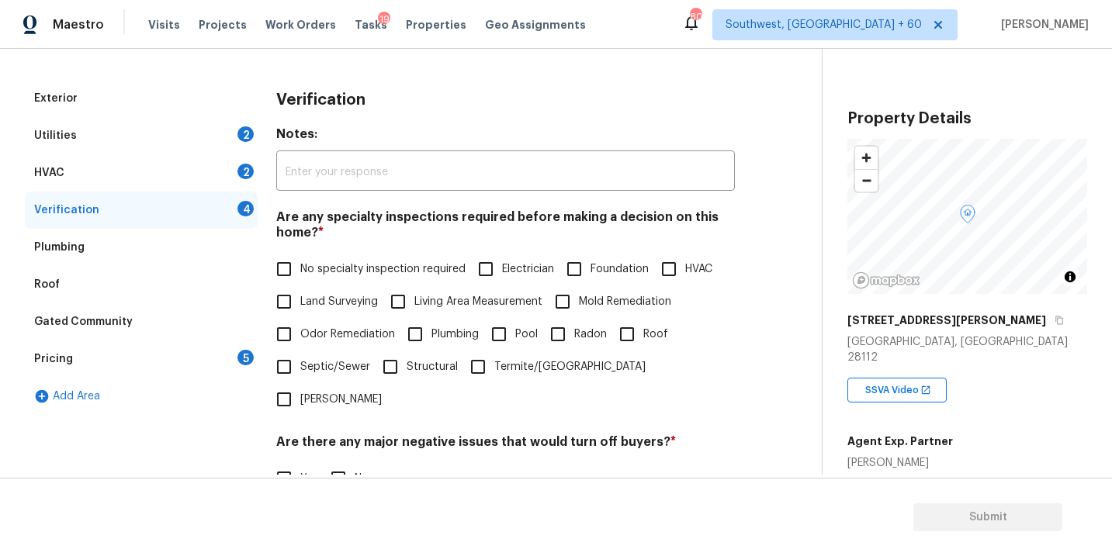
click at [374, 269] on span "No specialty inspection required" at bounding box center [382, 269] width 165 height 16
click at [300, 269] on input "No specialty inspection required" at bounding box center [284, 269] width 33 height 33
checkbox input "true"
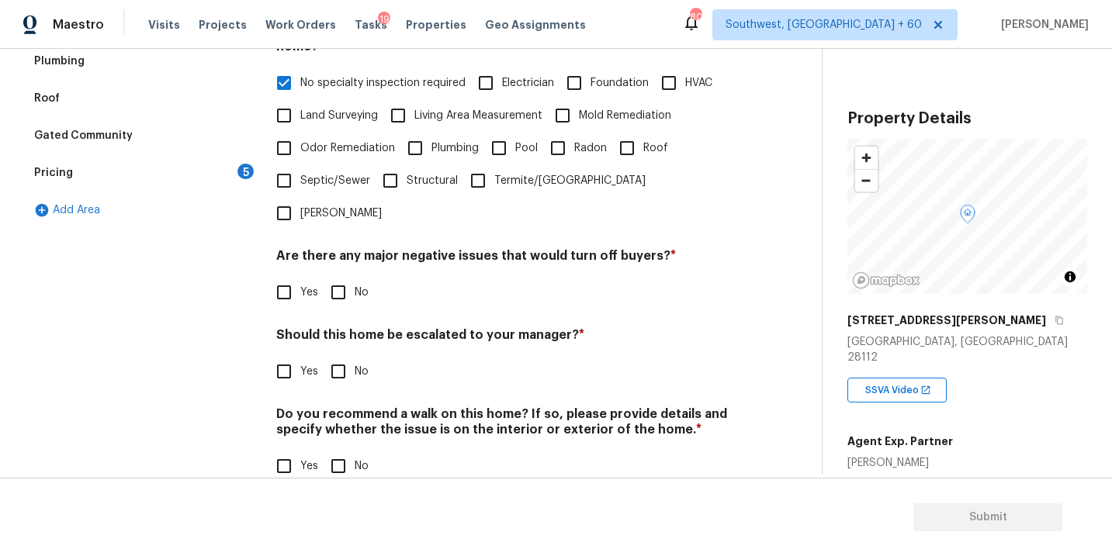
scroll to position [377, 0]
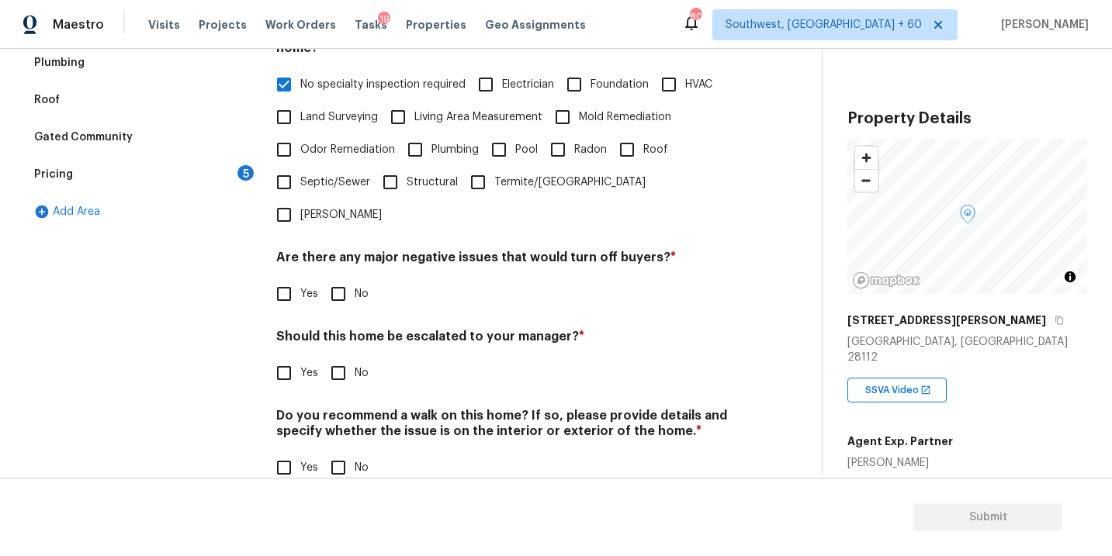
click at [339, 278] on input "No" at bounding box center [338, 294] width 33 height 33
checkbox input "true"
click at [346, 460] on div "Verification Notes: ​ Are any specialty inspections required before making a de…" at bounding box center [505, 199] width 459 height 609
click at [345, 452] on input "No" at bounding box center [338, 468] width 33 height 33
checkbox input "true"
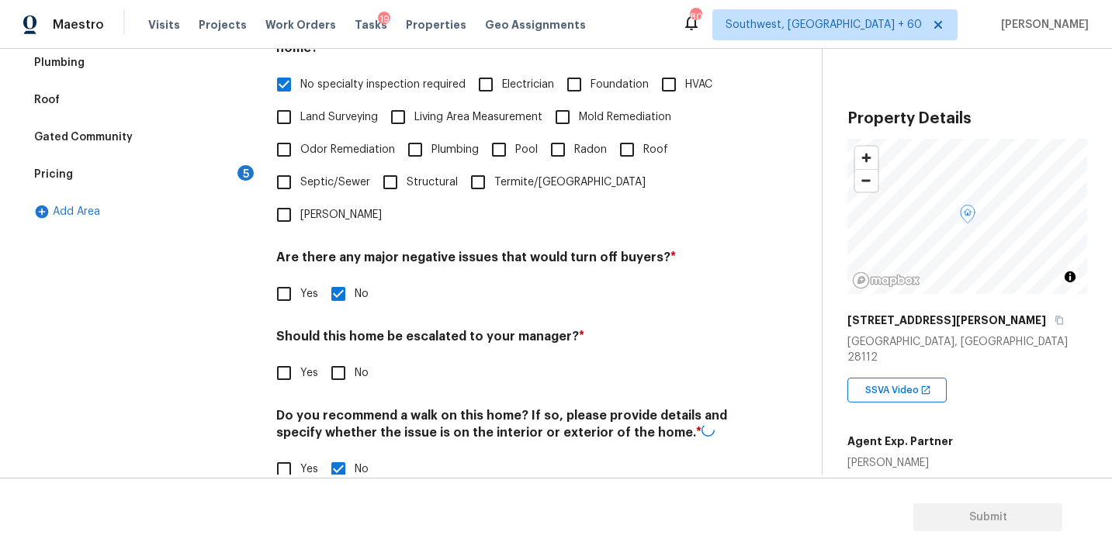
click at [298, 357] on input "Yes" at bounding box center [284, 373] width 33 height 33
checkbox input "true"
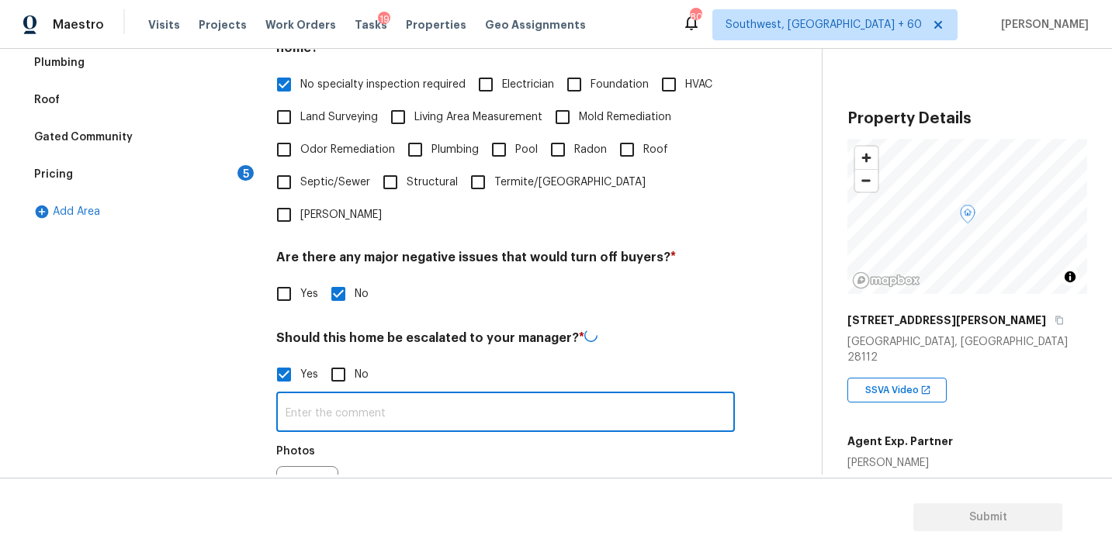
click at [328, 396] on input "text" at bounding box center [505, 414] width 459 height 36
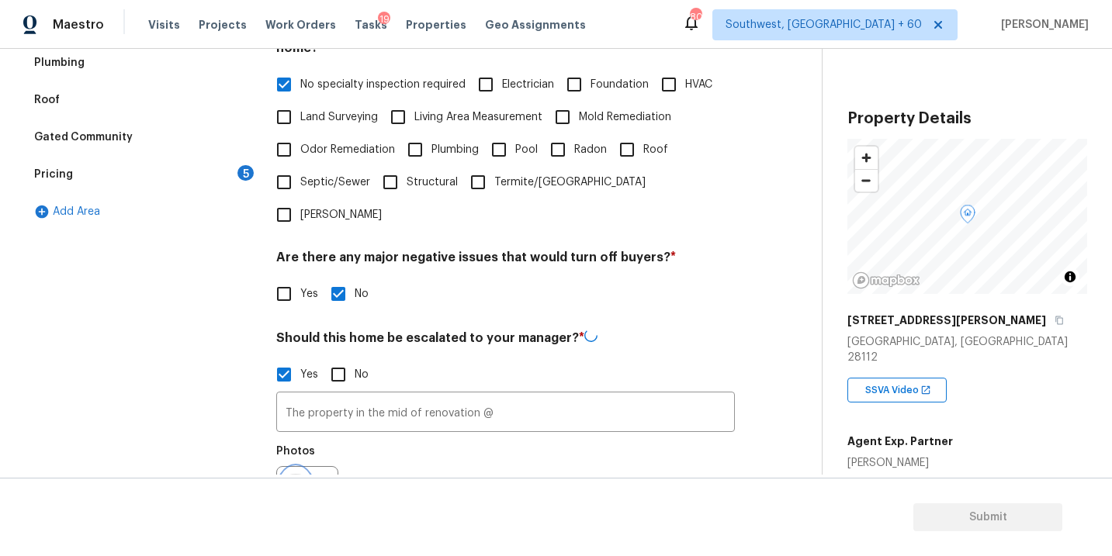
click at [299, 488] on icon "button" at bounding box center [295, 497] width 19 height 19
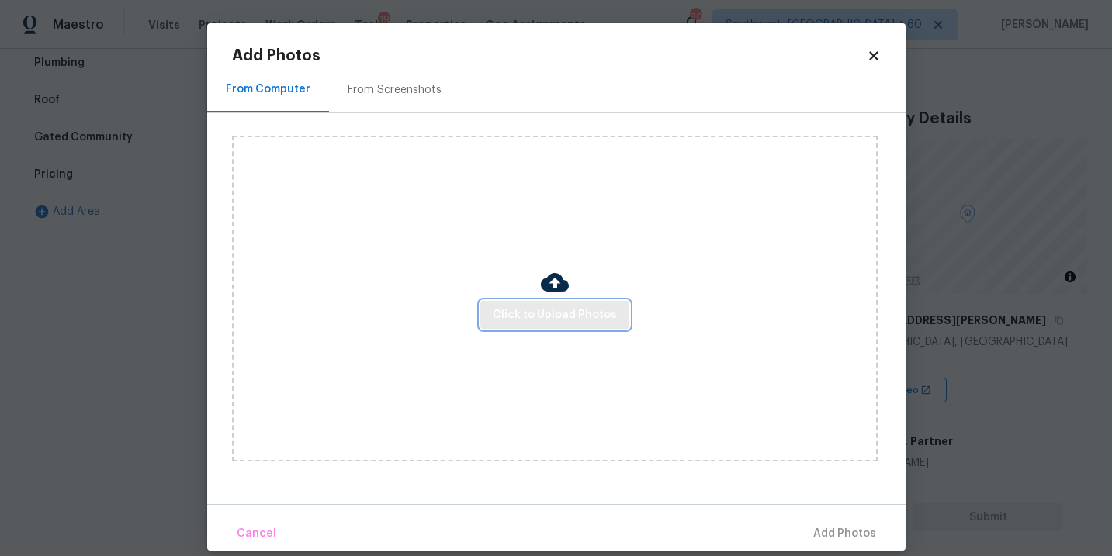
click at [486, 320] on button "Click to Upload Photos" at bounding box center [554, 315] width 149 height 29
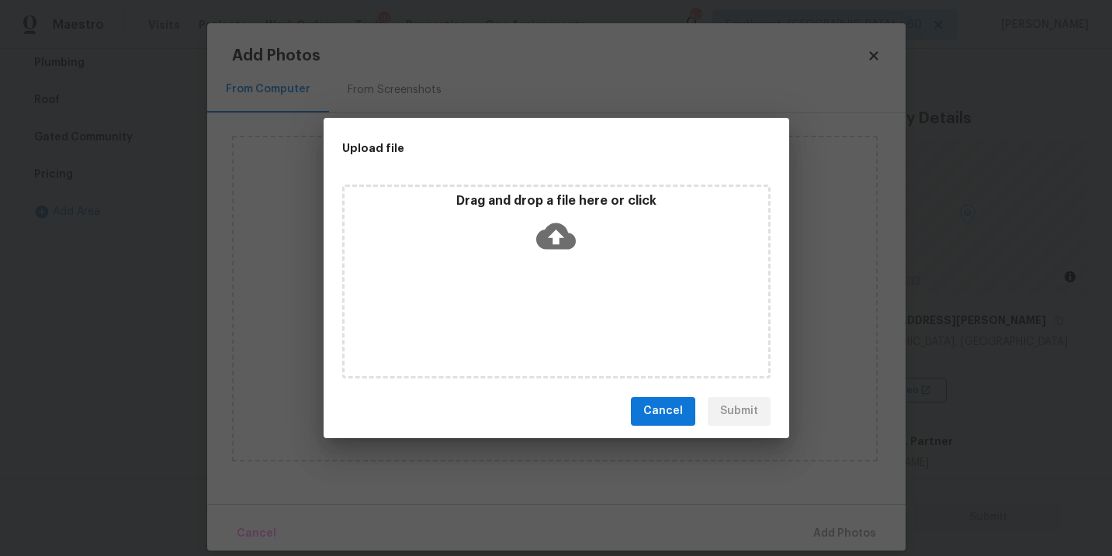
click at [539, 256] on div "Drag and drop a file here or click" at bounding box center [557, 226] width 424 height 67
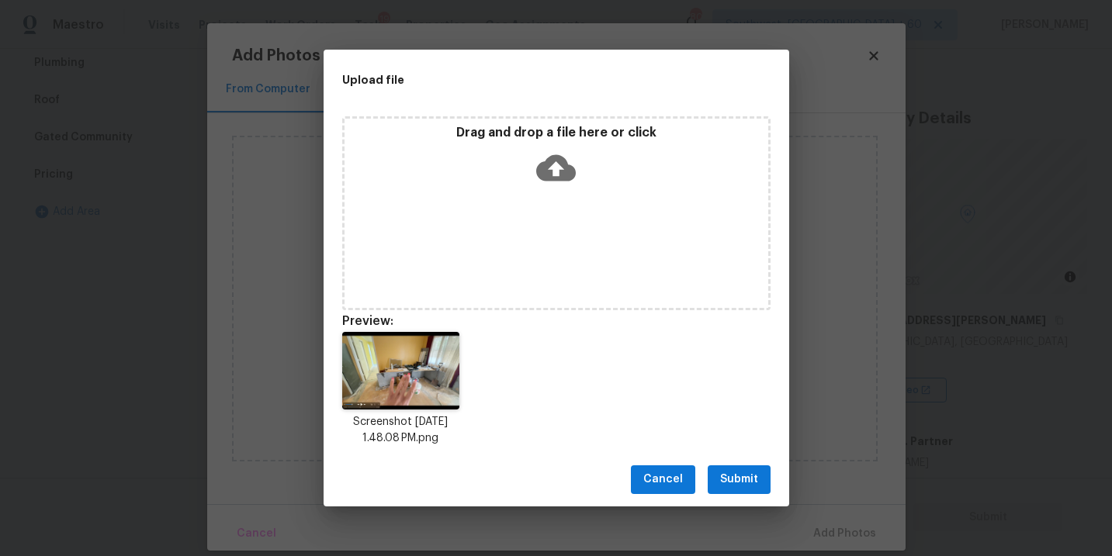
click at [743, 493] on button "Submit" at bounding box center [739, 480] width 63 height 29
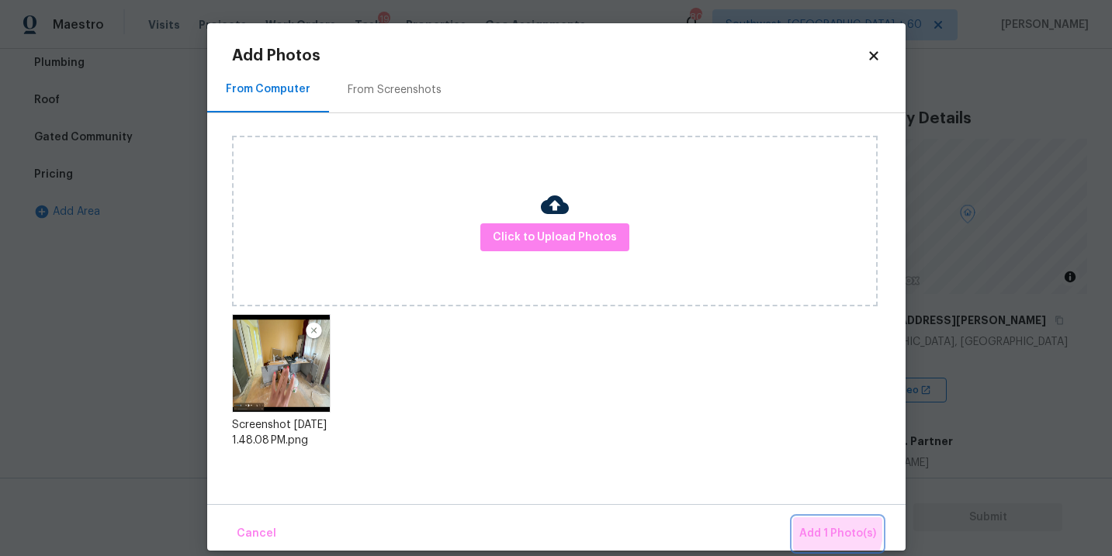
click at [809, 525] on span "Add 1 Photo(s)" at bounding box center [837, 534] width 77 height 19
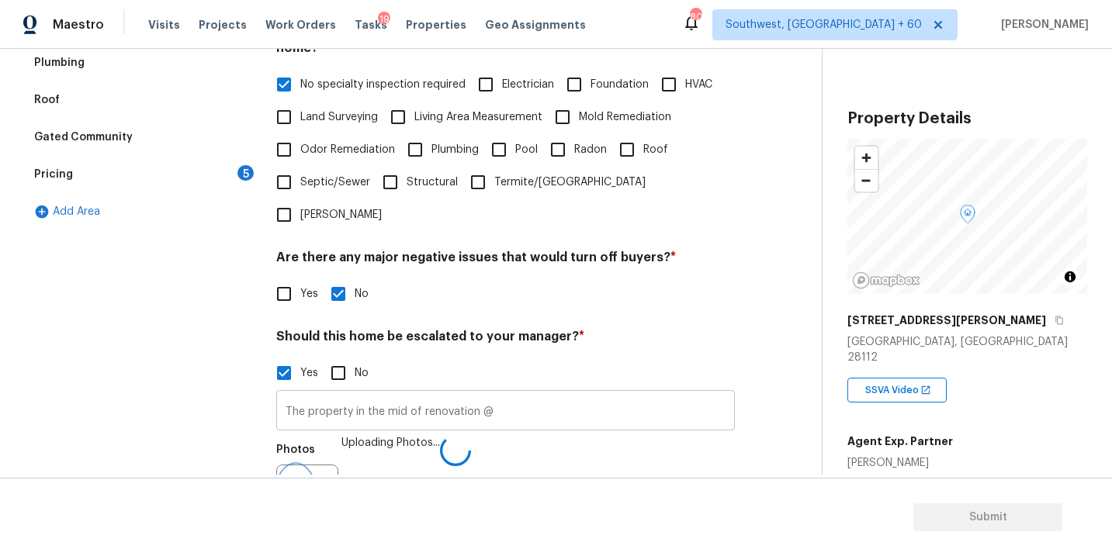
scroll to position [397, 0]
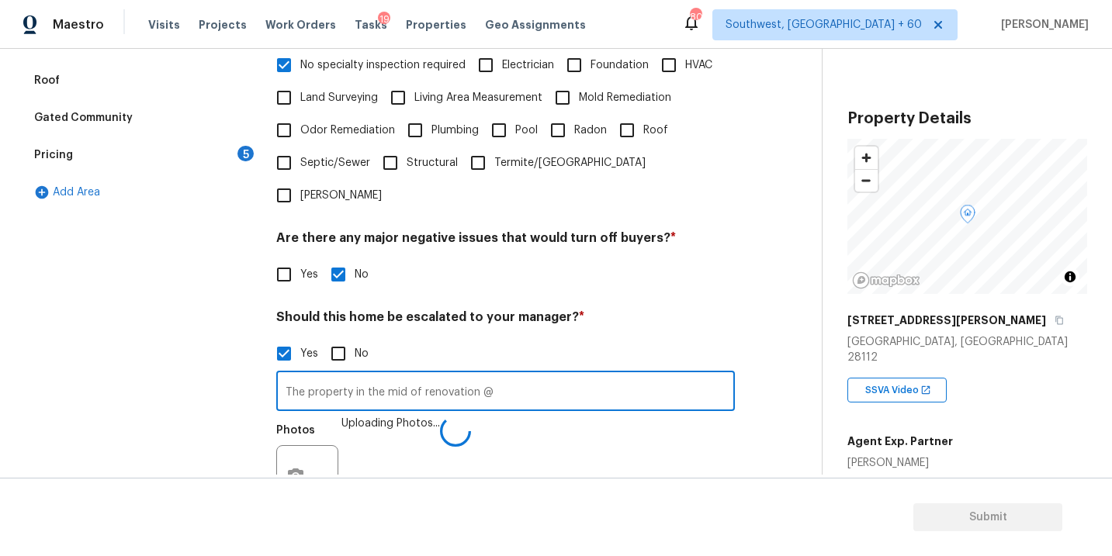
click at [615, 375] on input "The property in the mid of renovation @" at bounding box center [505, 393] width 459 height 36
click at [638, 435] on div "Photos Uploading Photos..." at bounding box center [505, 466] width 459 height 101
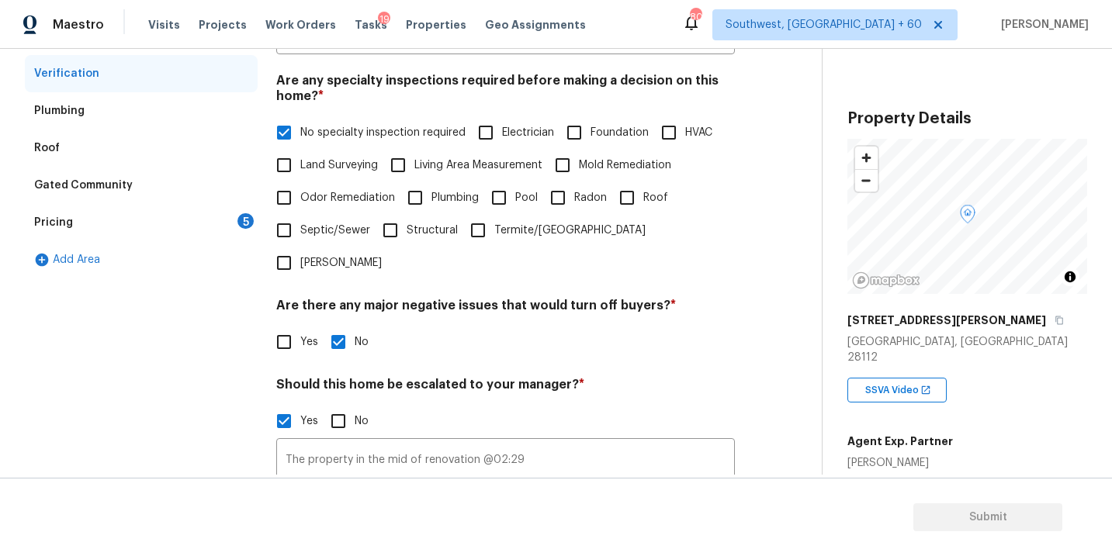
scroll to position [426, 0]
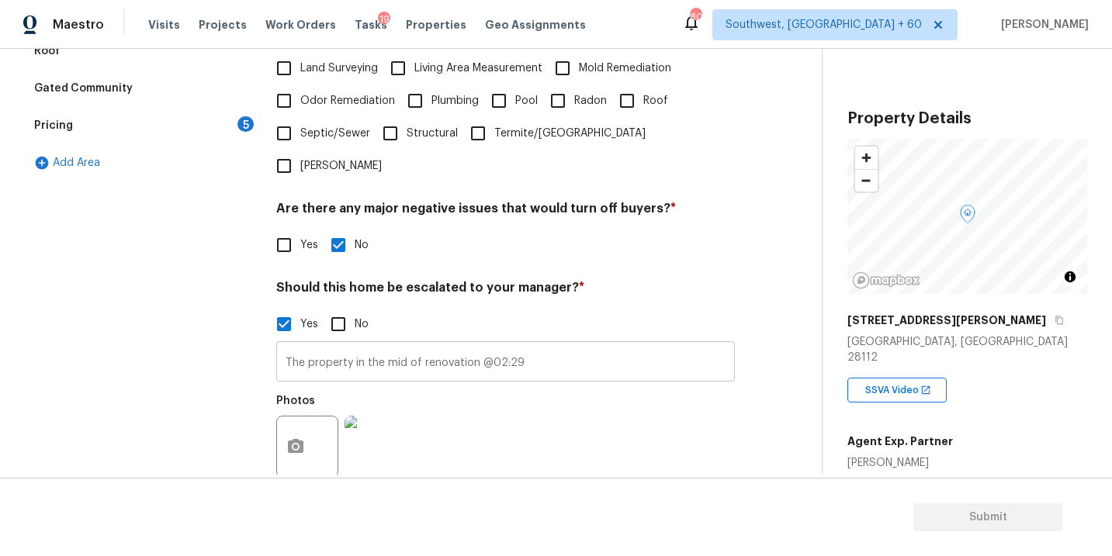
click at [563, 345] on input "The property in the mid of renovation @02:29" at bounding box center [505, 363] width 459 height 36
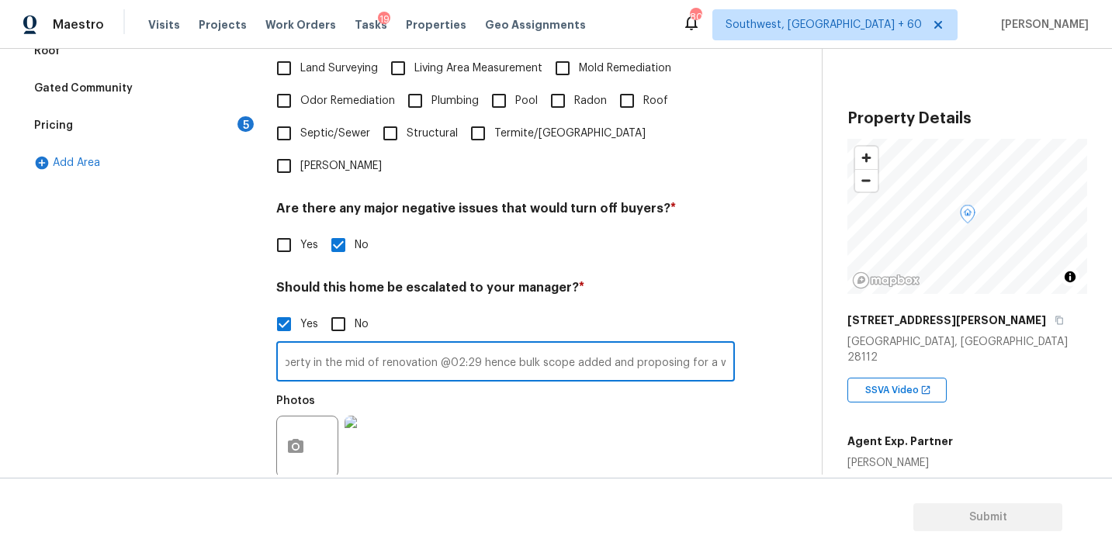
scroll to position [0, 48]
click at [648, 405] on div "Photos" at bounding box center [505, 436] width 459 height 101
click at [518, 345] on input "The property in the mid of renovation @02:29 hence bulk scope added and proposi…" at bounding box center [505, 363] width 459 height 36
click at [687, 345] on input "The property in the mid of renovation @02:29 hence bulk scope added and proposi…" at bounding box center [505, 363] width 459 height 36
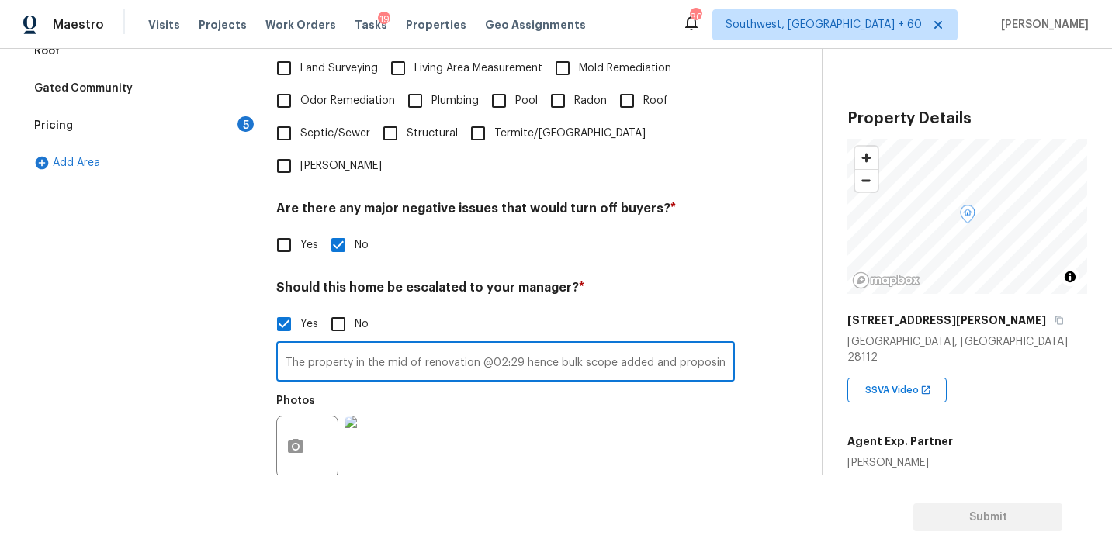
scroll to position [0, 49]
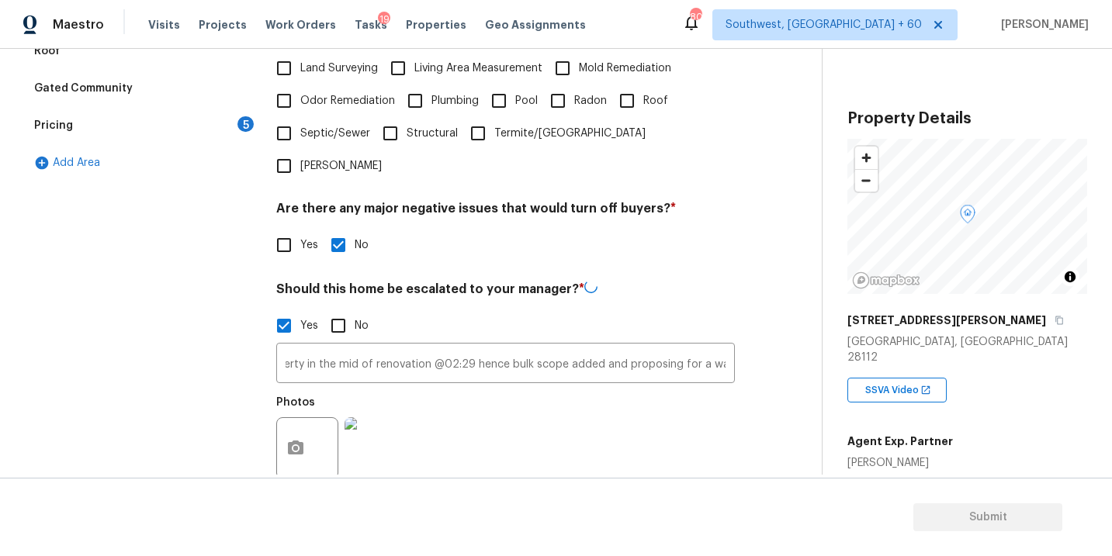
click at [636, 388] on div "Photos" at bounding box center [505, 438] width 459 height 101
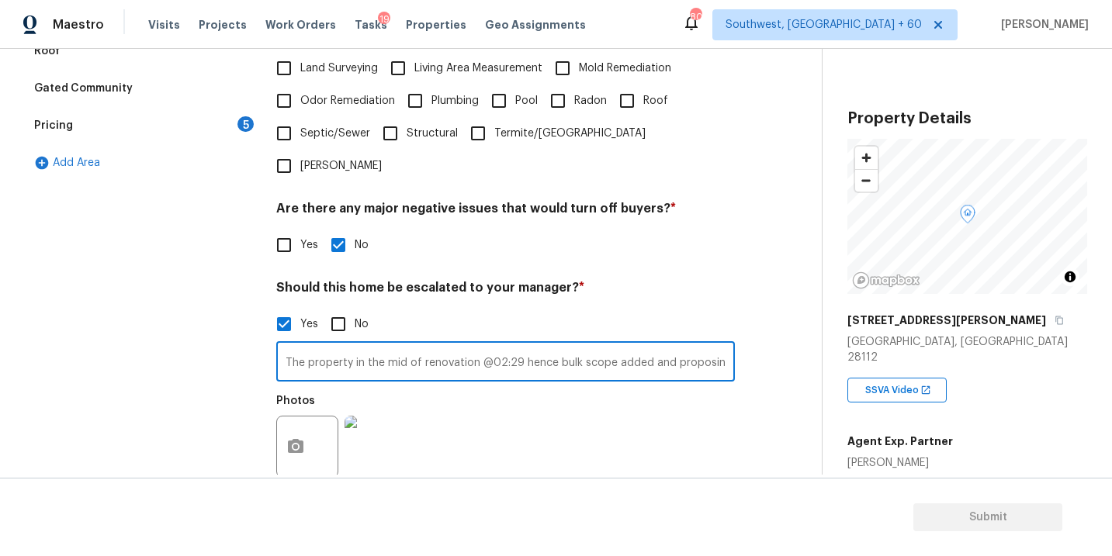
click at [474, 345] on input "The property in the mid of renovation @02:29 hence bulk scope added and proposi…" at bounding box center [505, 363] width 459 height 36
click at [518, 345] on input "The property in the mid of renovation @02:29 hence bulk scope added and proposi…" at bounding box center [505, 363] width 459 height 36
click at [556, 462] on div "Verification Notes: ​ Are any specialty inspections required before making a de…" at bounding box center [505, 223] width 459 height 754
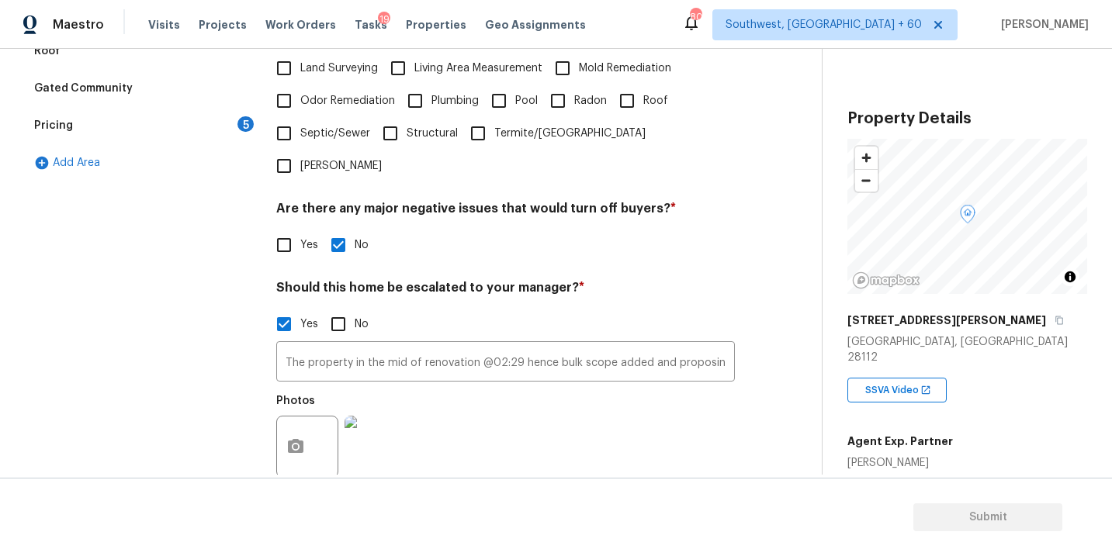
scroll to position [502, 0]
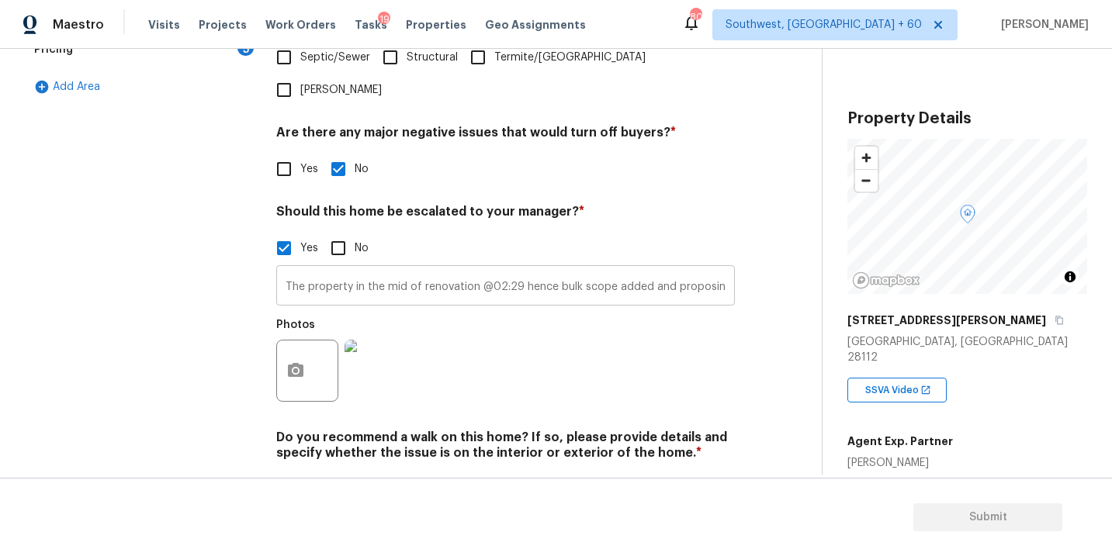
click at [518, 269] on input "The property in the mid of renovation @02:29 hence bulk scope added and proposi…" at bounding box center [505, 287] width 459 height 36
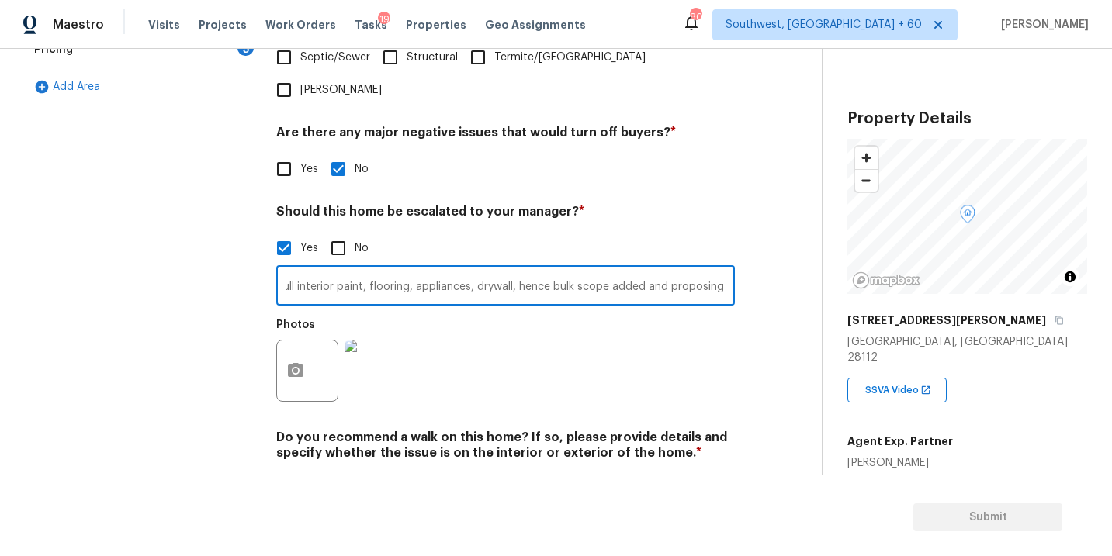
scroll to position [0, 545]
type input "The property in the mid of renovation @02:29, The property needs kitchen reno, …"
click at [647, 310] on div "Photos" at bounding box center [505, 360] width 459 height 101
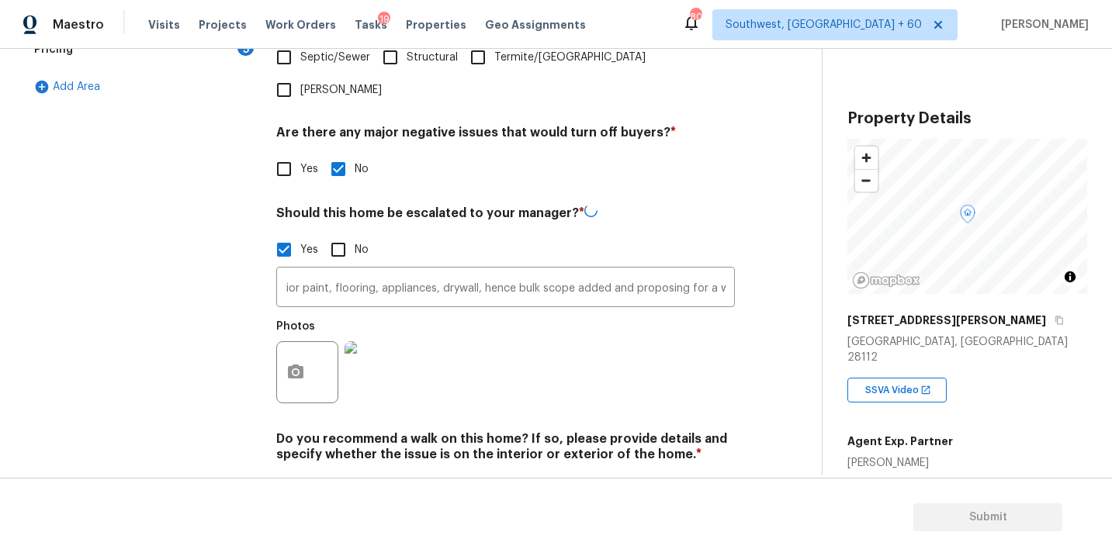
scroll to position [0, 0]
click at [310, 347] on button "button" at bounding box center [295, 371] width 37 height 61
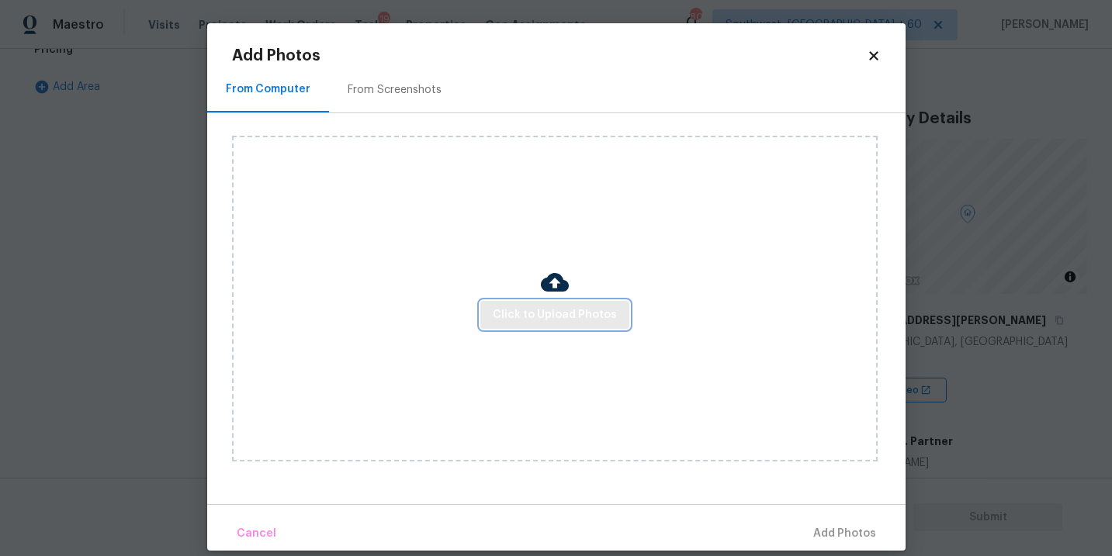
click at [554, 320] on span "Click to Upload Photos" at bounding box center [555, 315] width 124 height 19
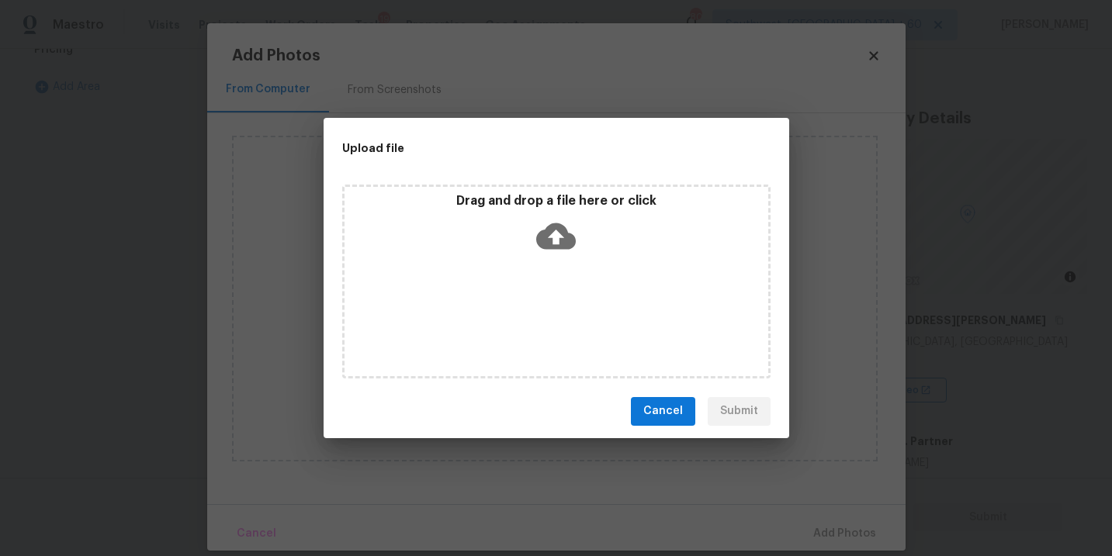
click at [553, 239] on icon at bounding box center [556, 236] width 40 height 40
